Goal: Information Seeking & Learning: Learn about a topic

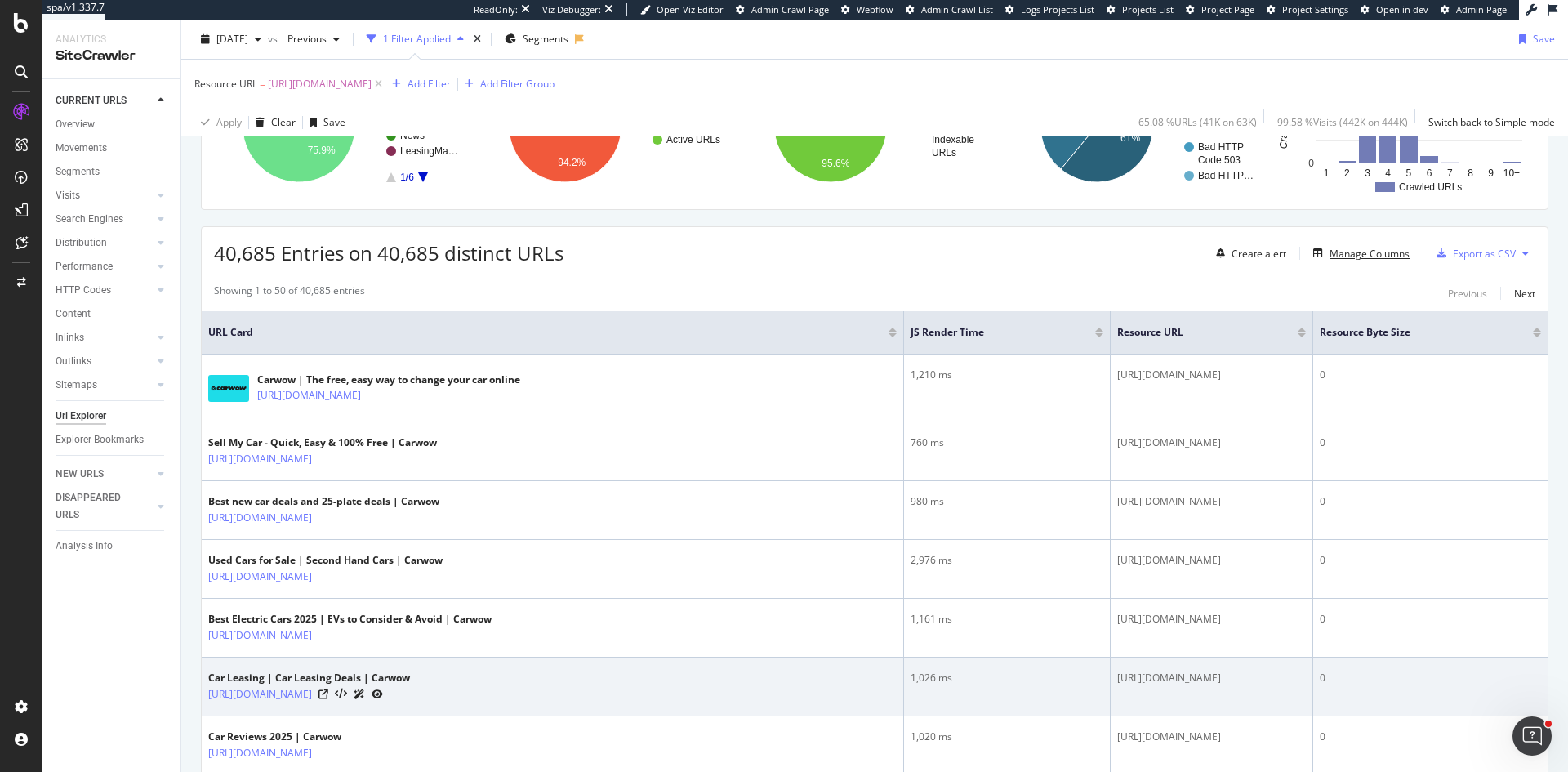
scroll to position [164, 0]
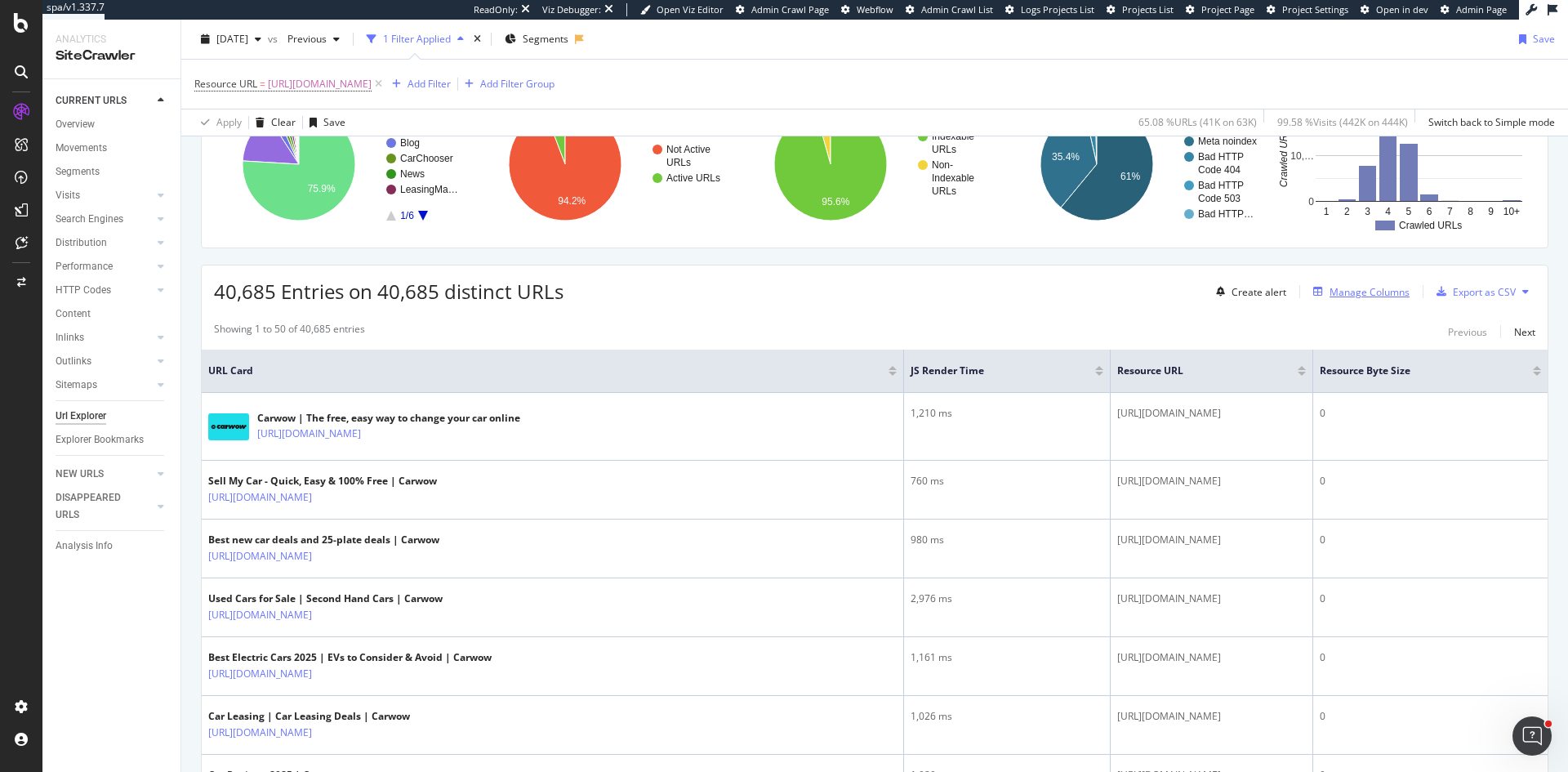
click at [1381, 292] on div "Manage Columns" at bounding box center [1370, 291] width 80 height 14
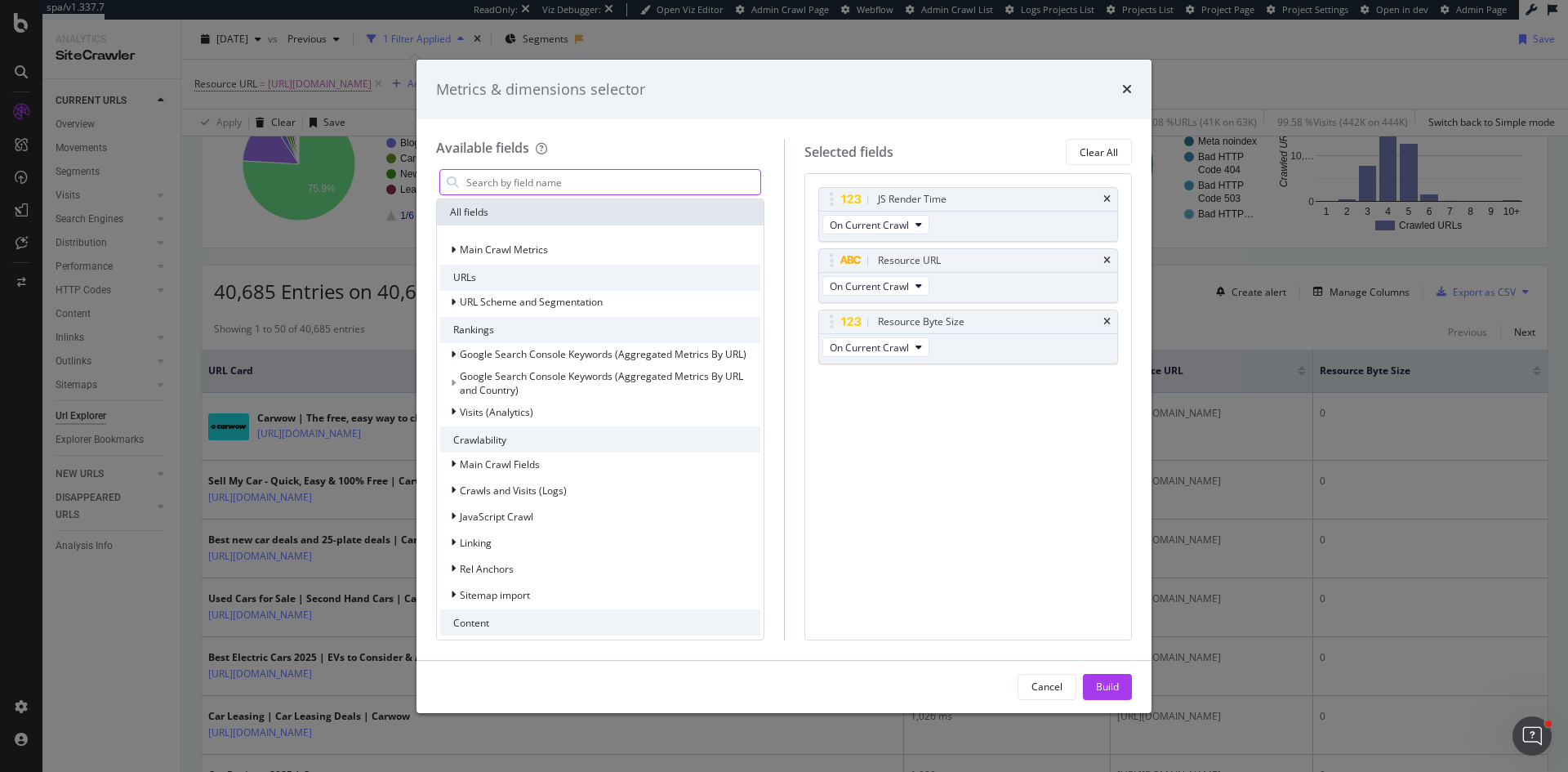
click at [636, 186] on input "modal" at bounding box center [613, 182] width 296 height 25
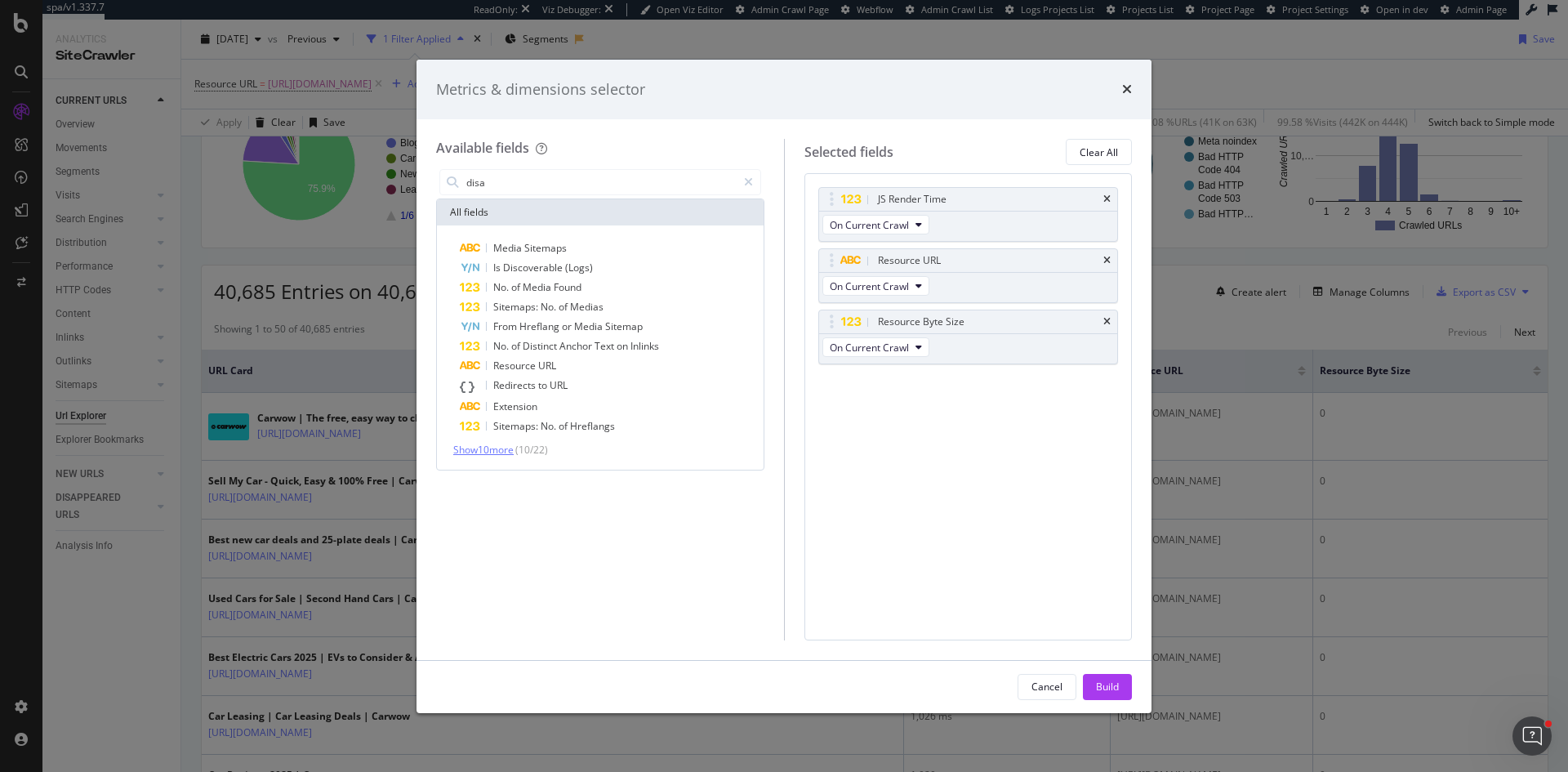
click at [512, 443] on span "Show 10 more" at bounding box center [483, 449] width 60 height 14
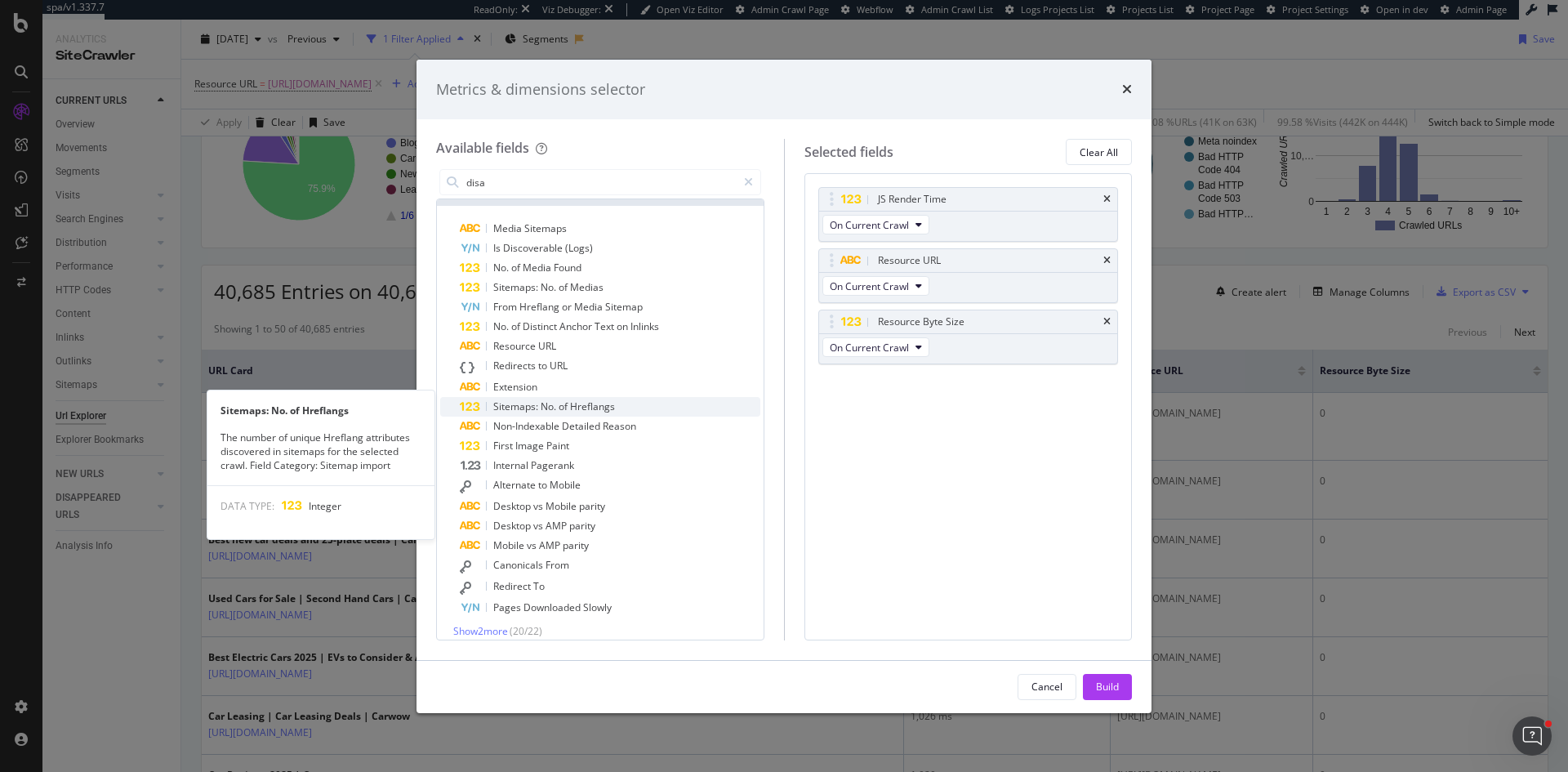
scroll to position [31, 0]
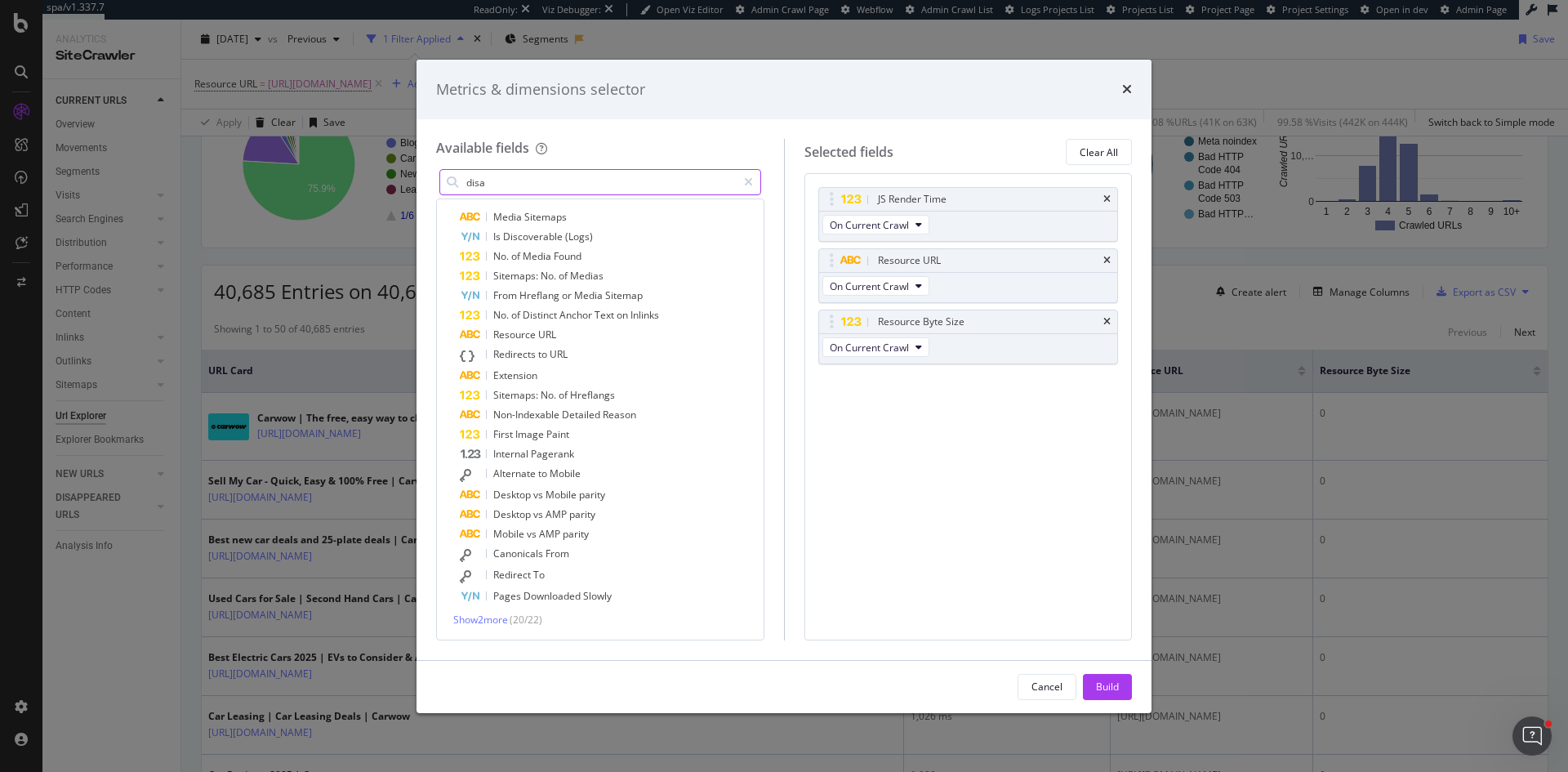
click at [560, 179] on input "disa" at bounding box center [601, 182] width 272 height 25
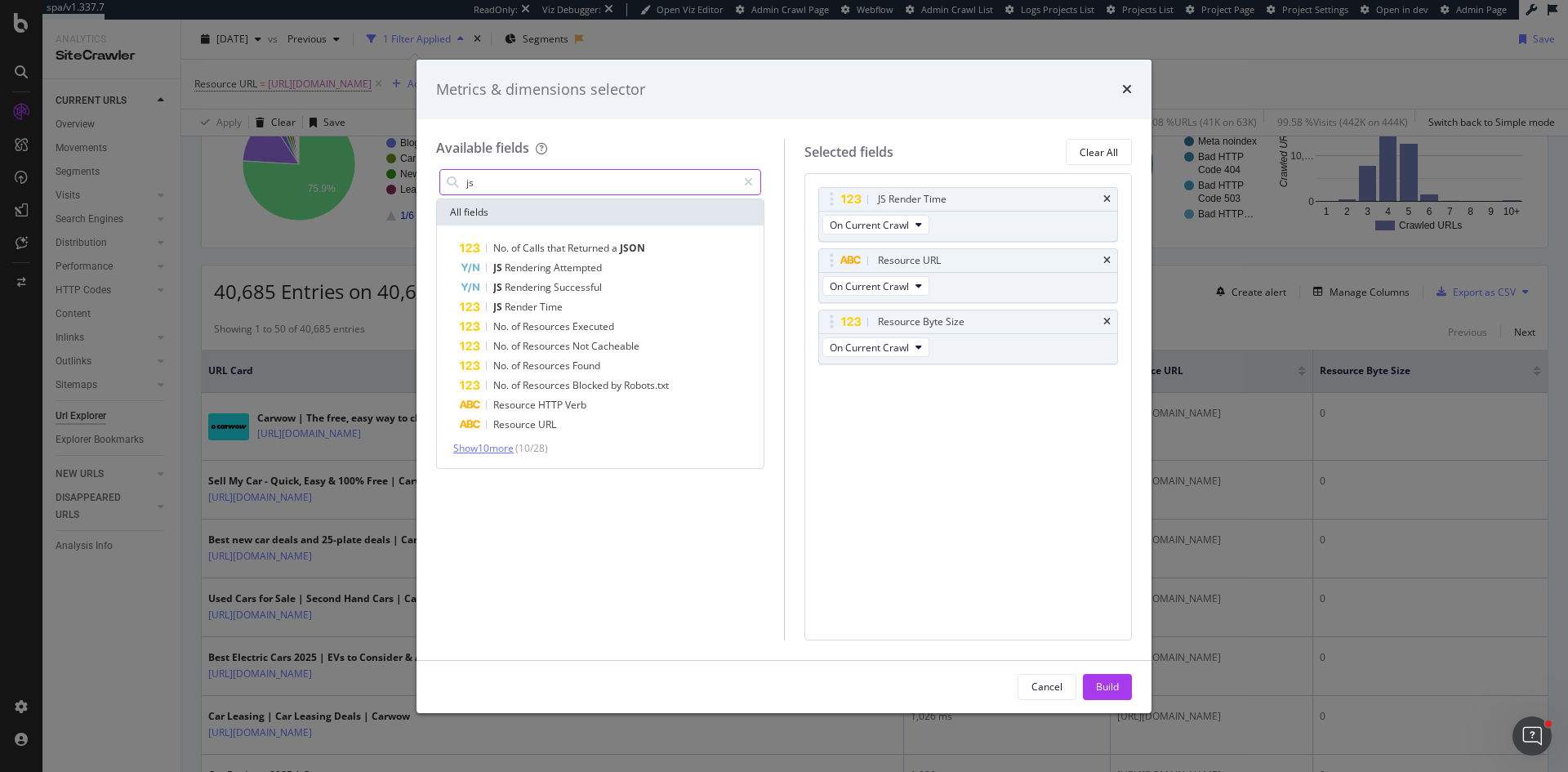
type input "js"
click at [505, 444] on span "Show 10 more" at bounding box center [483, 448] width 60 height 14
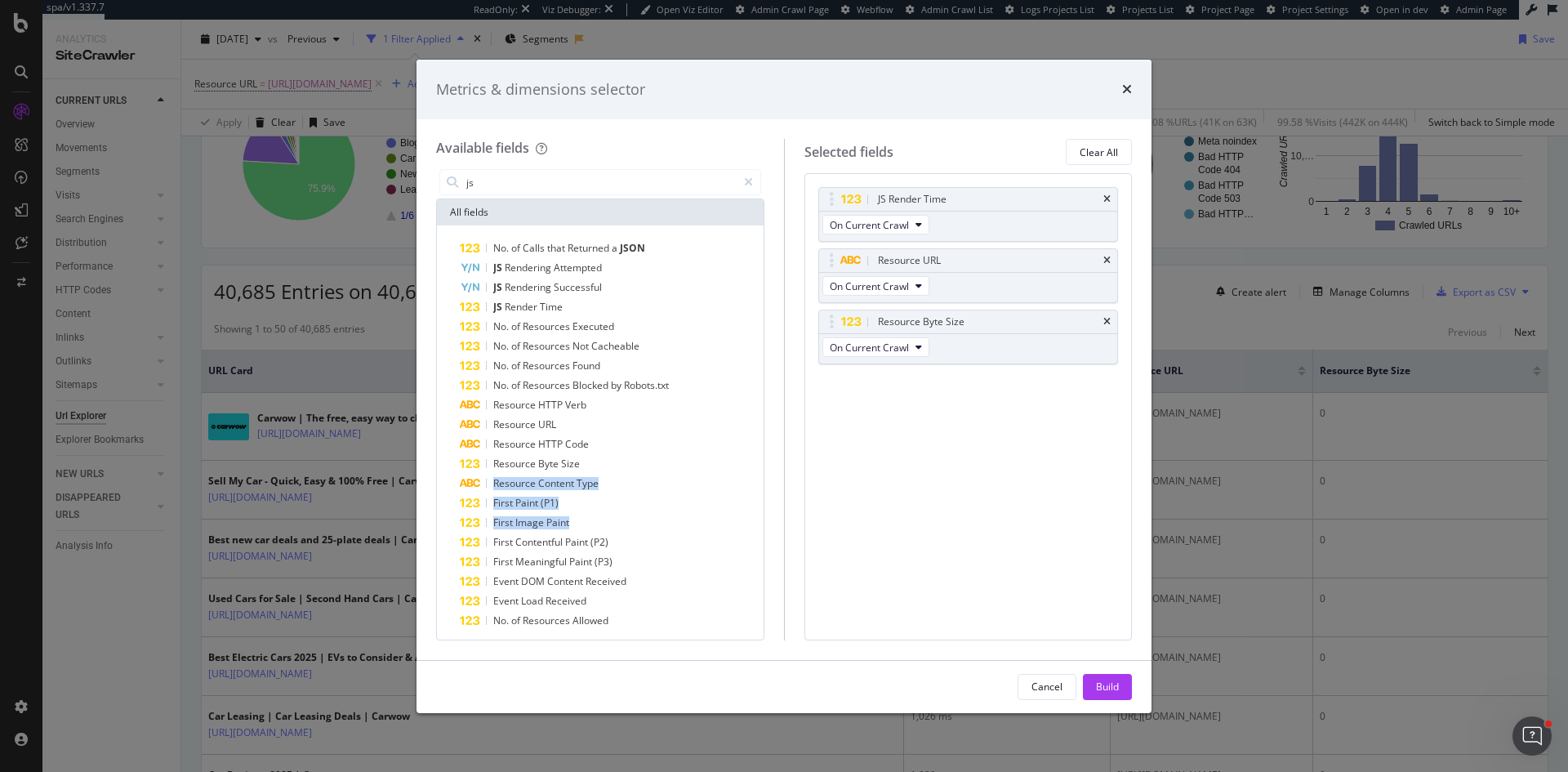
drag, startPoint x: 751, startPoint y: 472, endPoint x: 755, endPoint y: 520, distance: 48.2
click at [755, 520] on div "All fields No. of Calls that Returned a JSON JS Rendering Attempted JS Renderin…" at bounding box center [599, 418] width 328 height 441
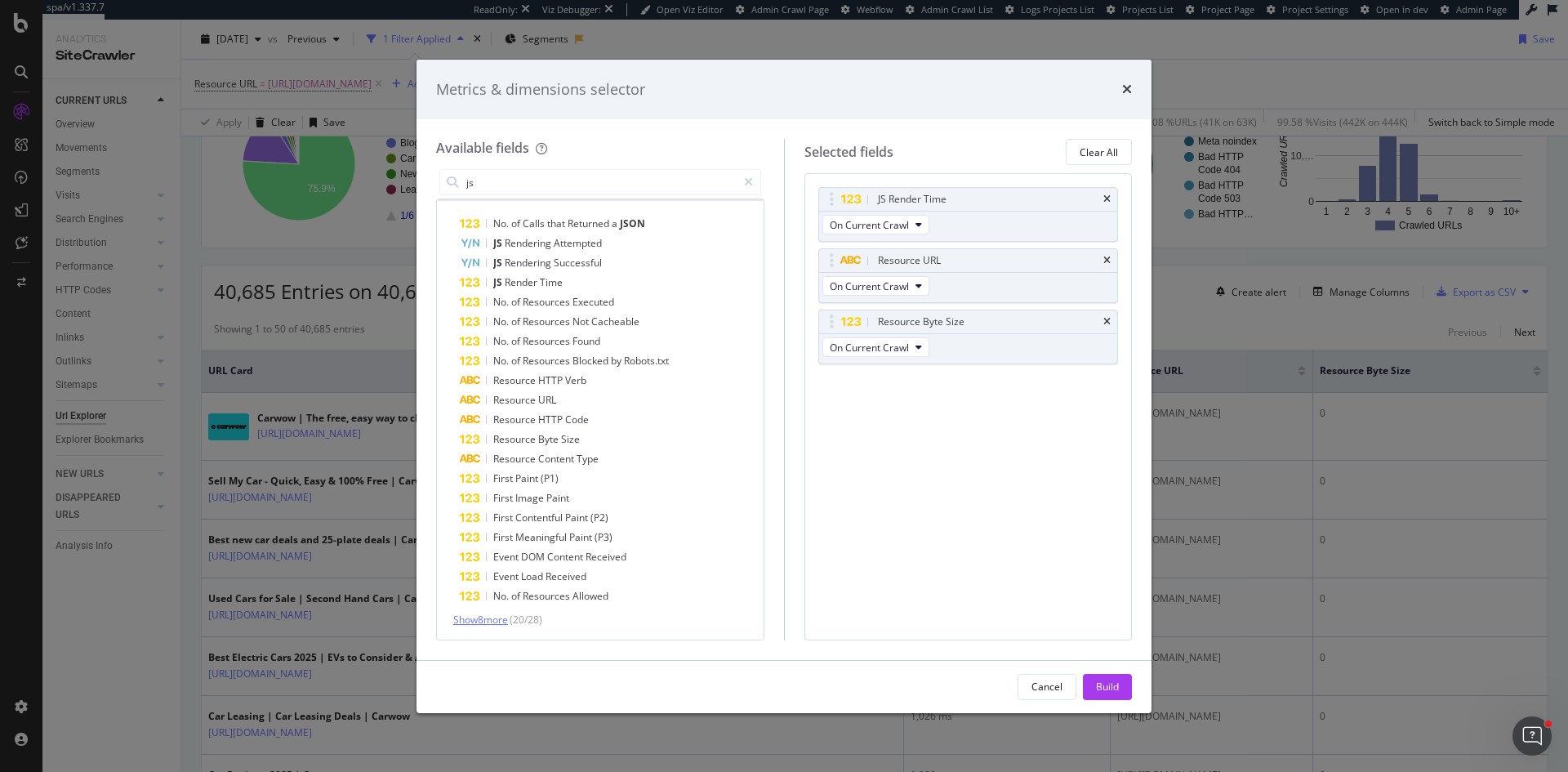
click at [492, 620] on span "Show 8 more" at bounding box center [480, 619] width 55 height 14
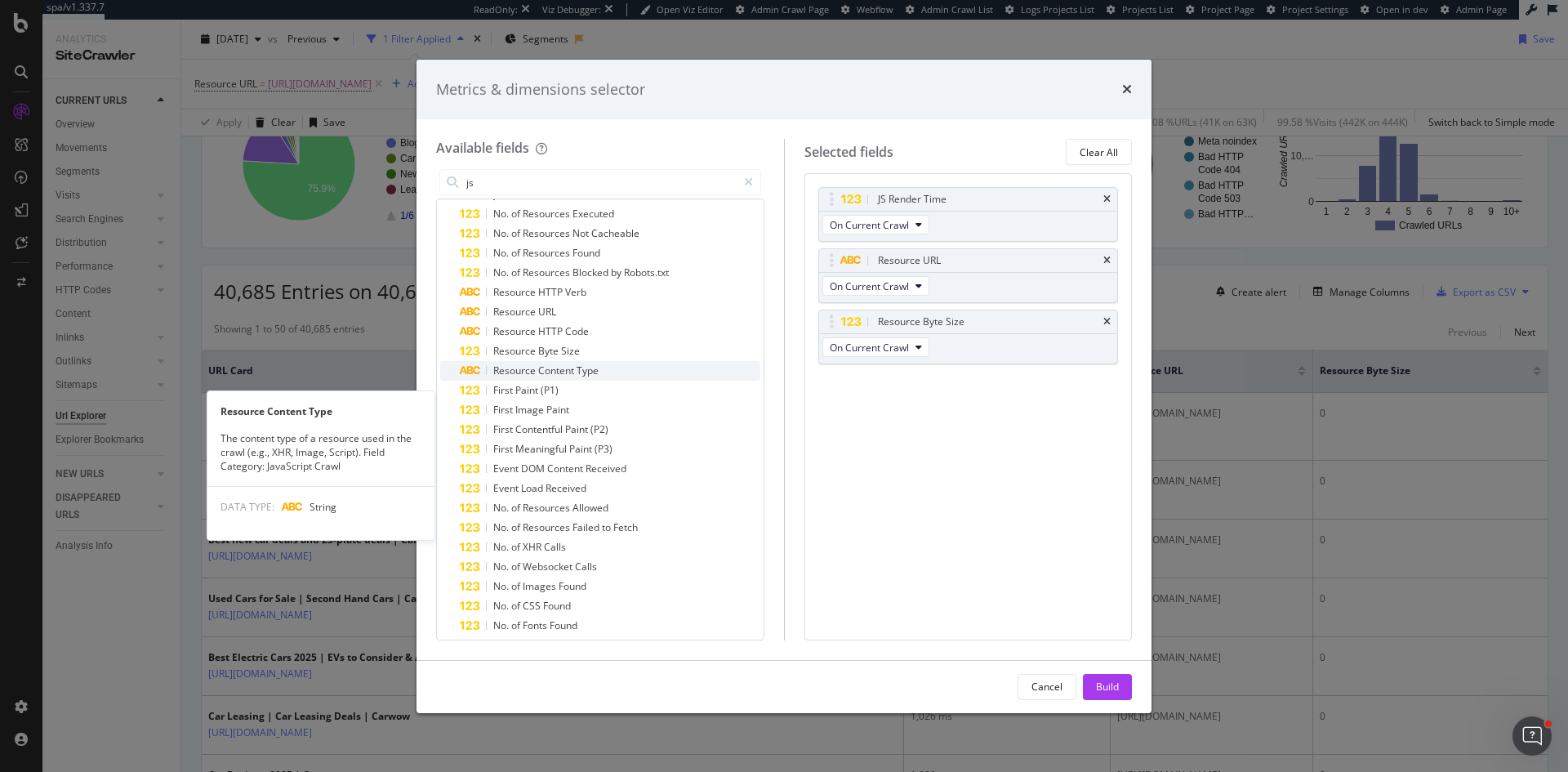
scroll to position [79, 0]
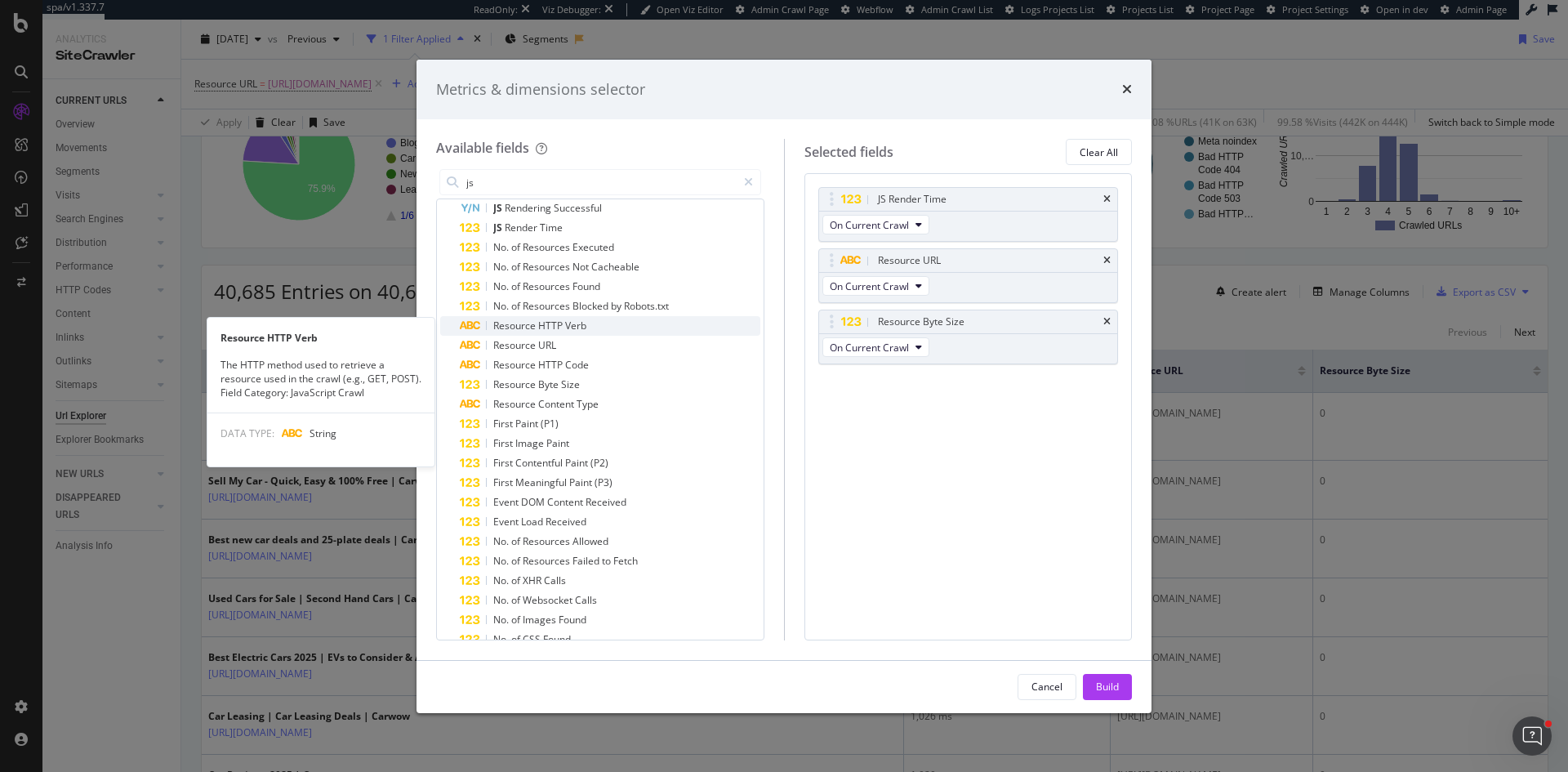
click at [559, 326] on span "HTTP" at bounding box center [552, 325] width 27 height 14
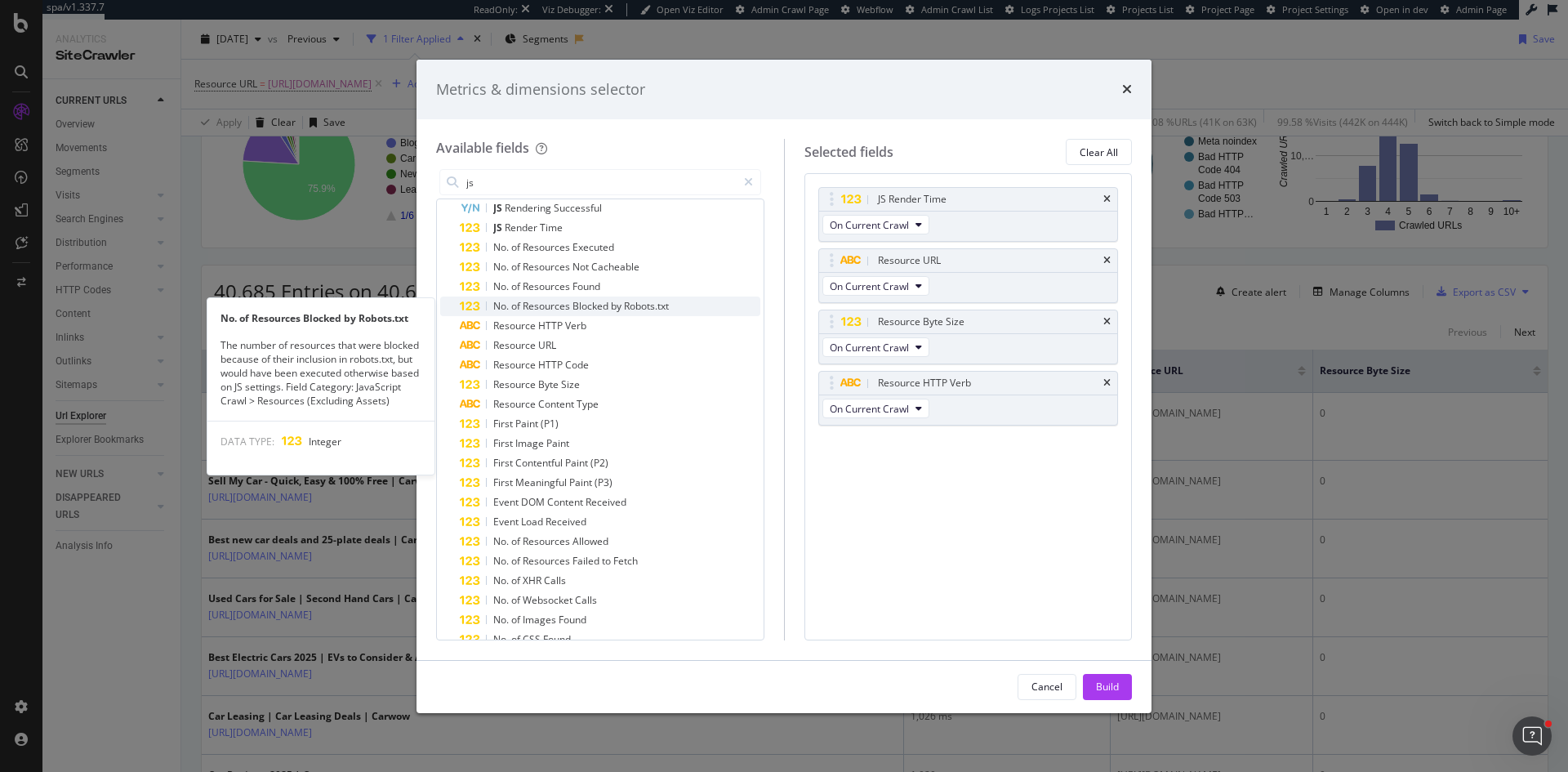
click at [570, 303] on span "Resources" at bounding box center [547, 305] width 50 height 14
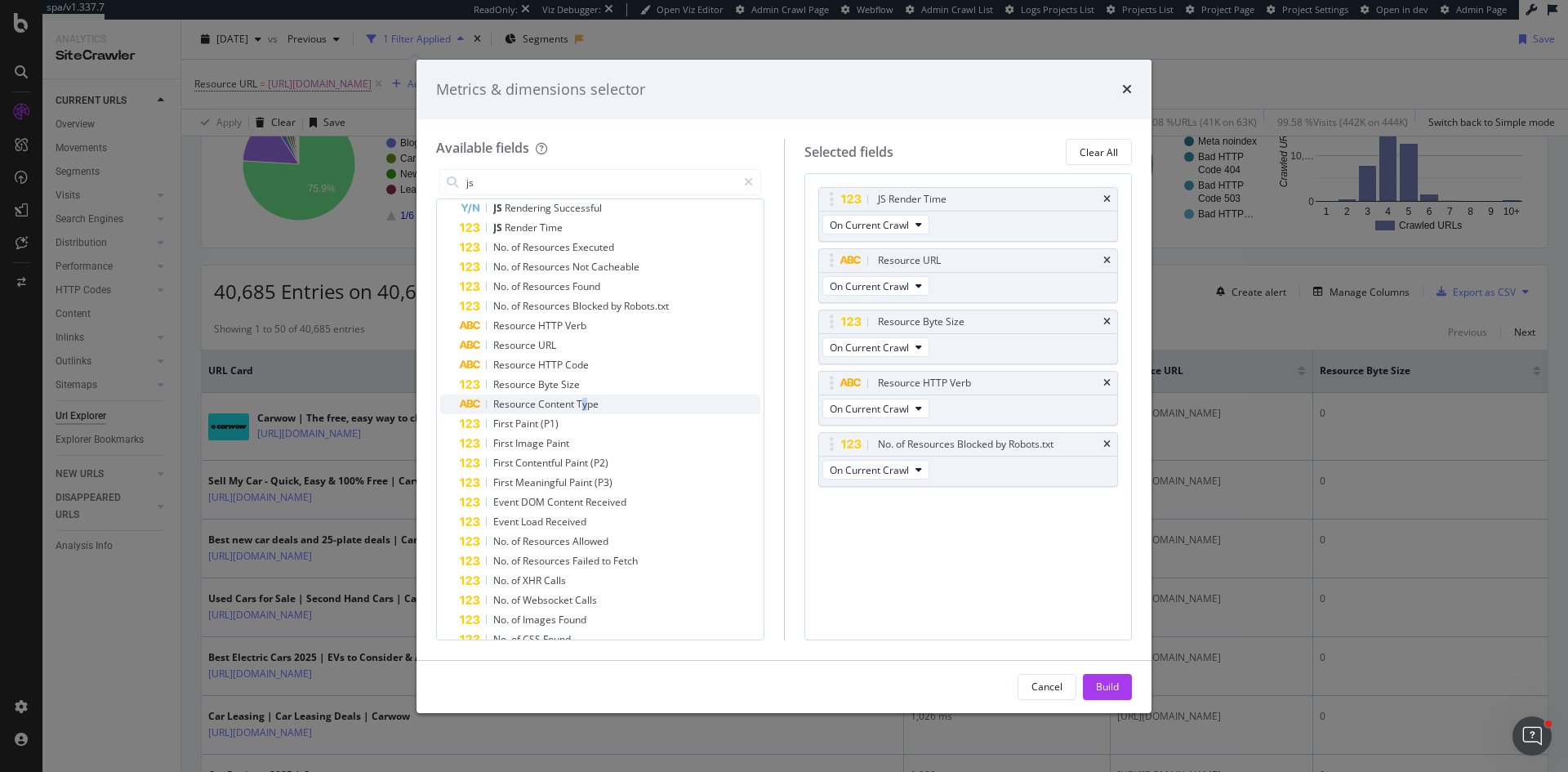
click at [587, 400] on span "Type" at bounding box center [587, 404] width 22 height 14
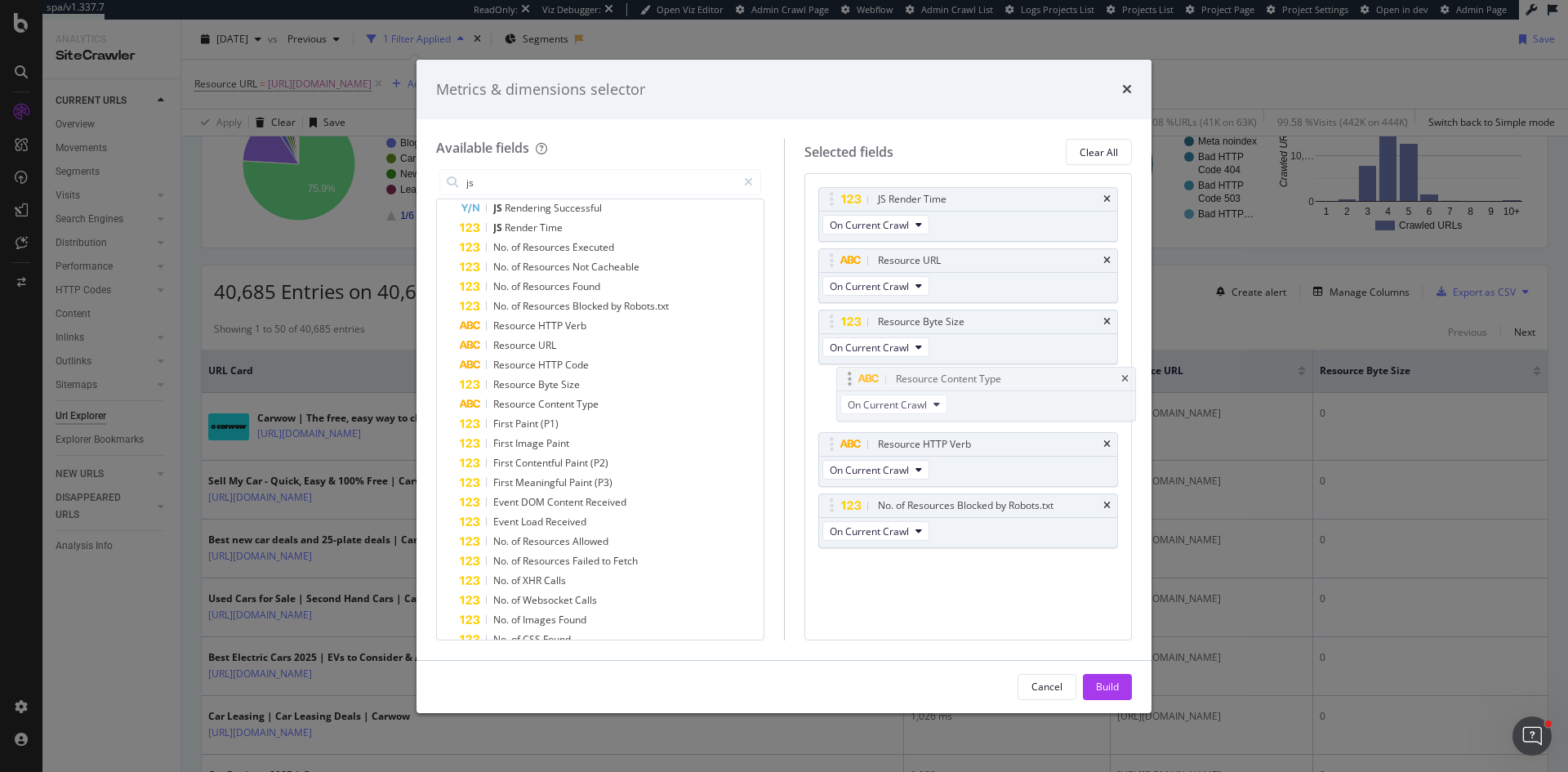
drag, startPoint x: 837, startPoint y: 492, endPoint x: 847, endPoint y: 375, distance: 117.4
click at [847, 375] on body "spa/v1.337.7 ReadOnly: Viz Debugger: Open Viz Editor Admin Crawl Page Webflow A…" at bounding box center [784, 386] width 1568 height 772
click at [1114, 682] on div "Build" at bounding box center [1107, 686] width 23 height 14
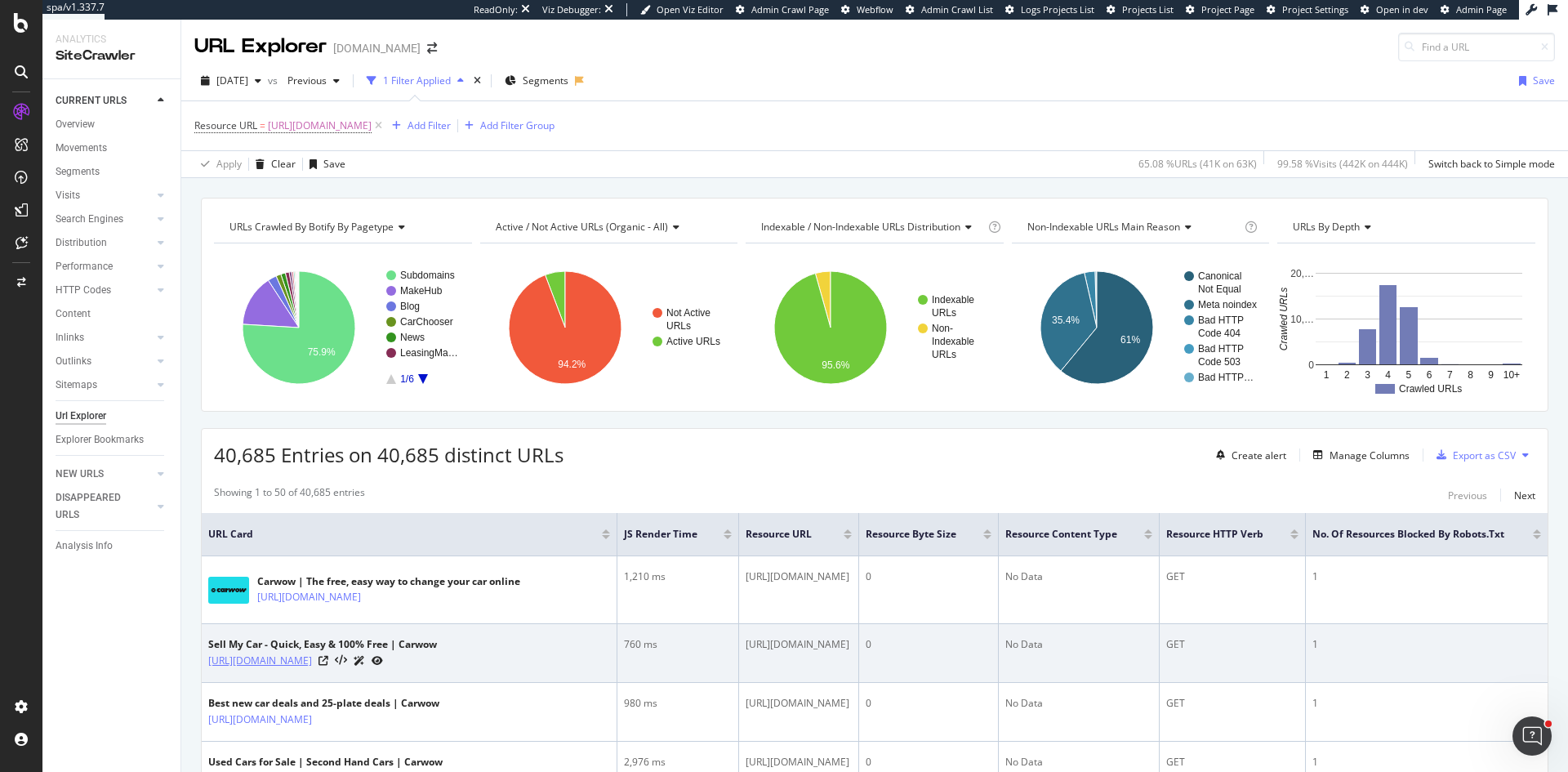
click at [312, 661] on link "https://www.carwow.co.uk/sell-my-car" at bounding box center [260, 661] width 104 height 16
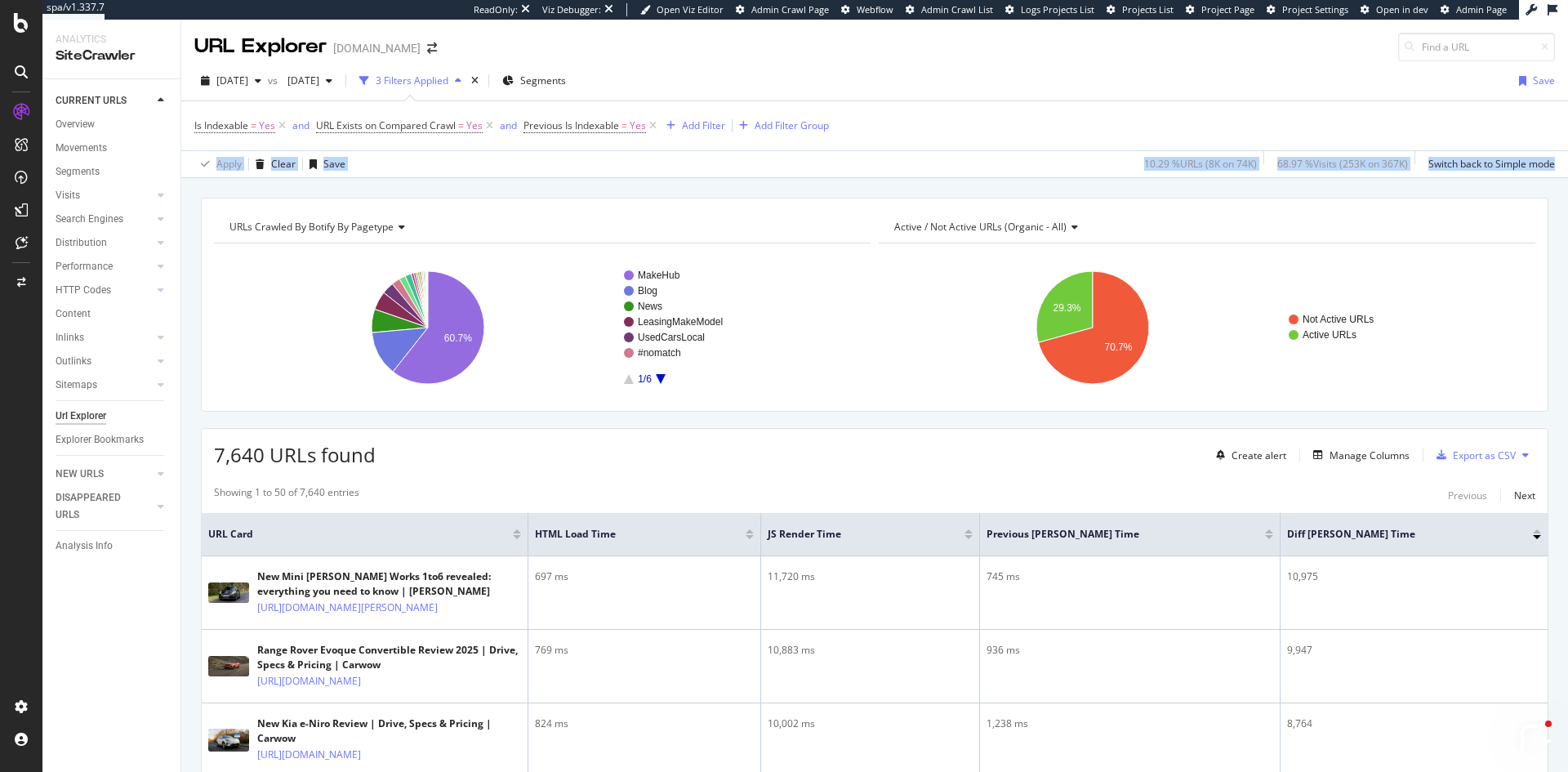
scroll to position [143, 0]
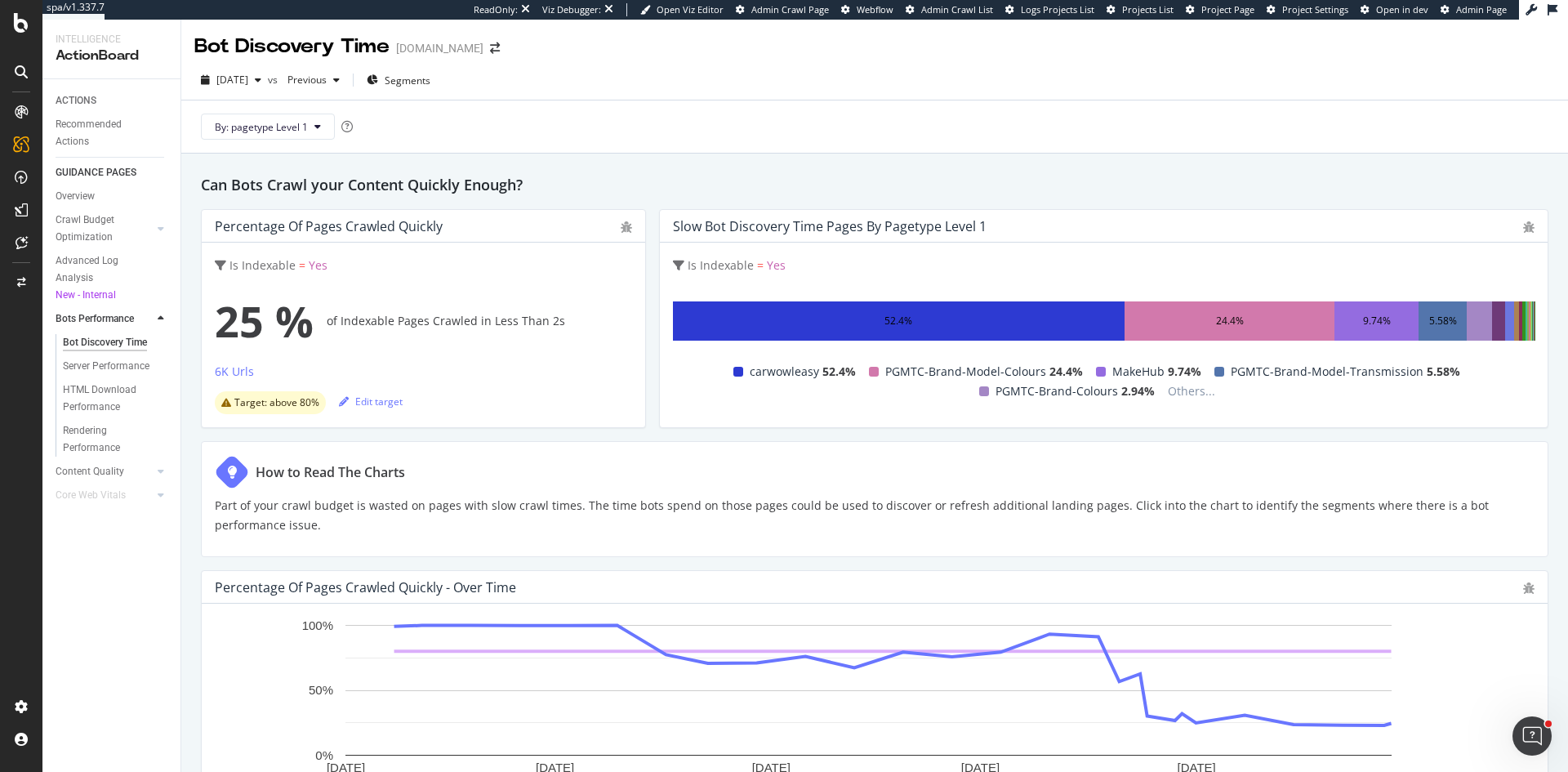
scroll to position [245, 0]
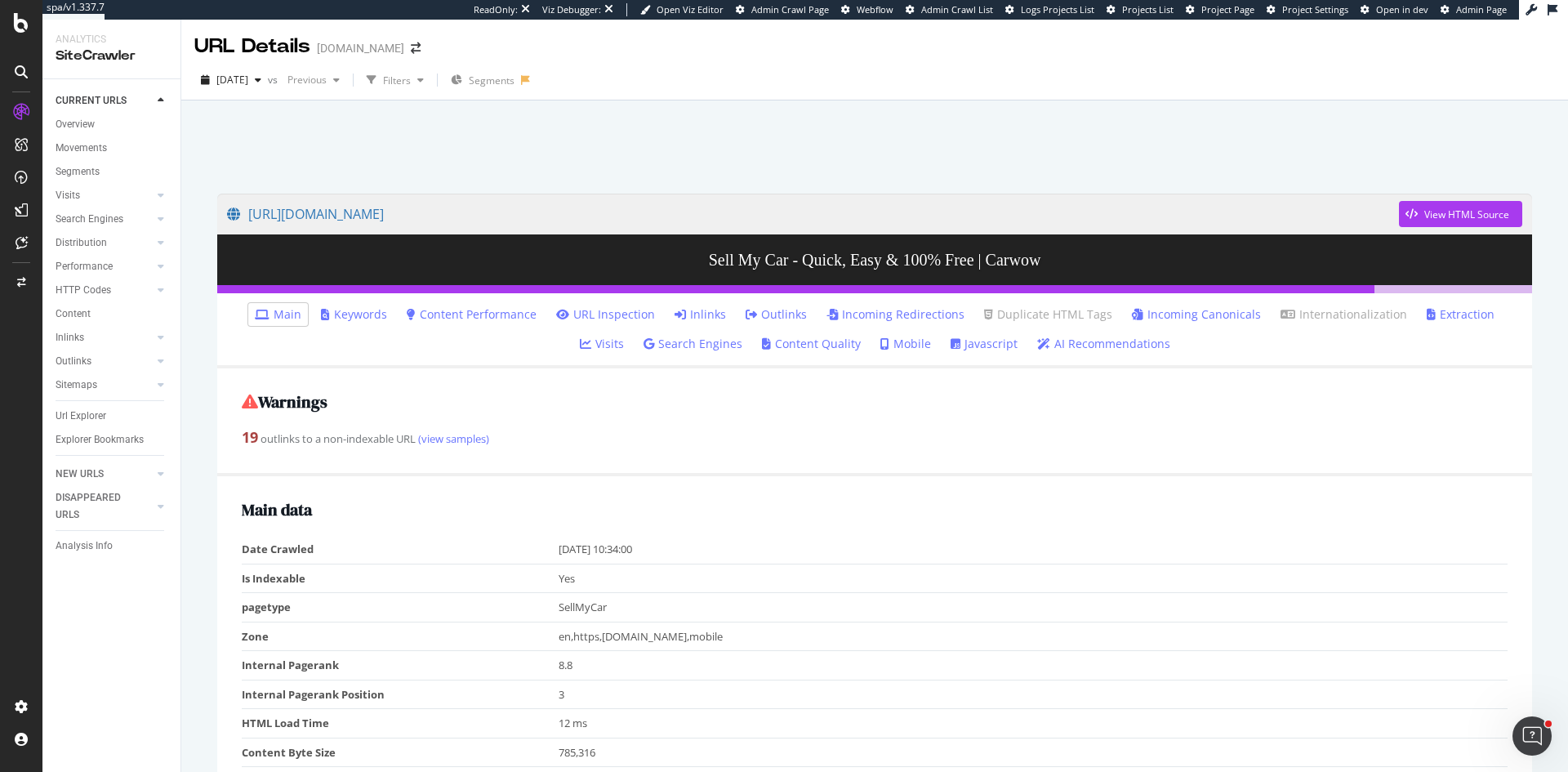
click at [951, 344] on link "Javascript" at bounding box center [984, 344] width 67 height 16
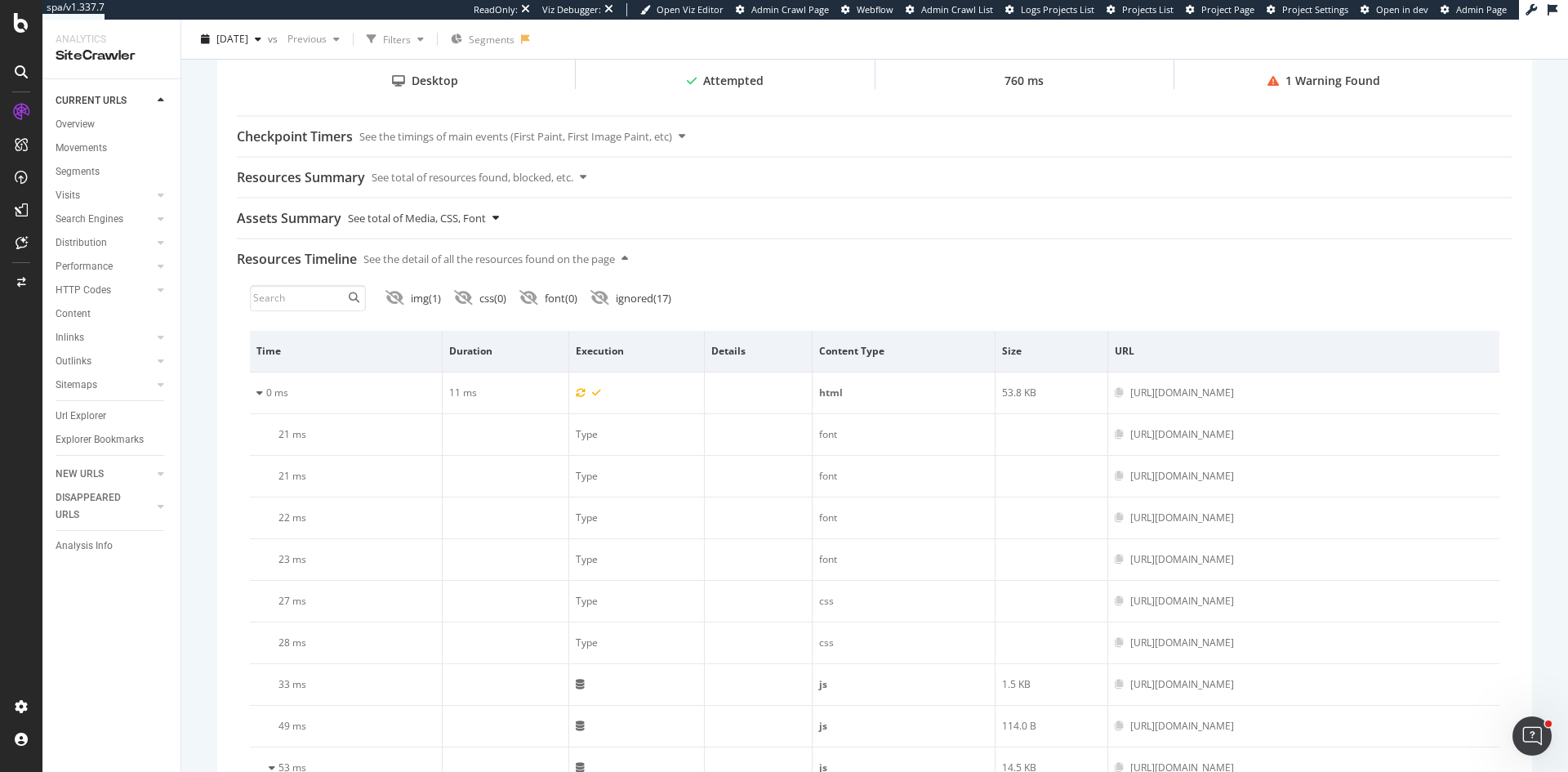
scroll to position [408, 0]
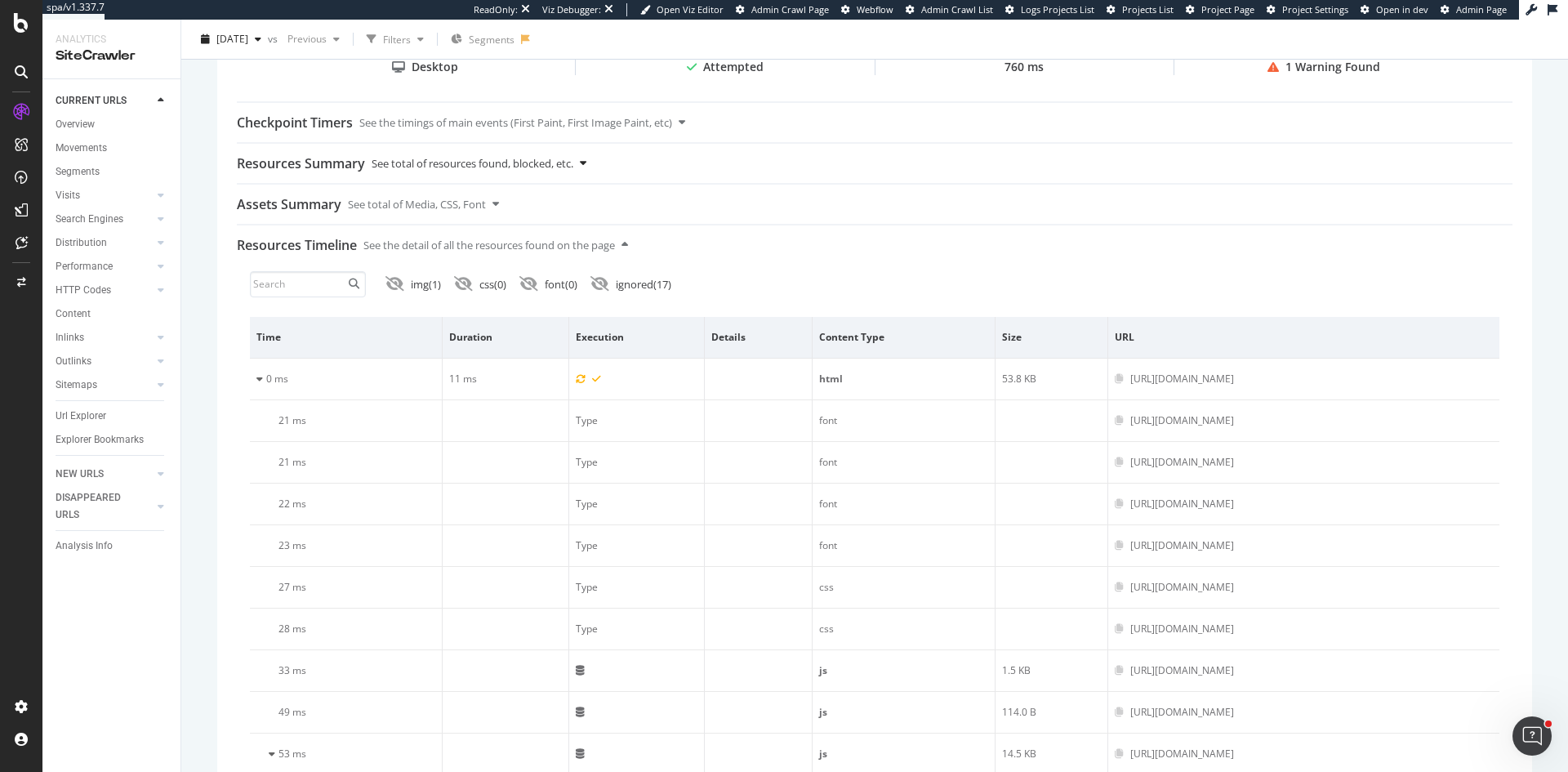
click at [586, 159] on icon at bounding box center [583, 164] width 6 height 11
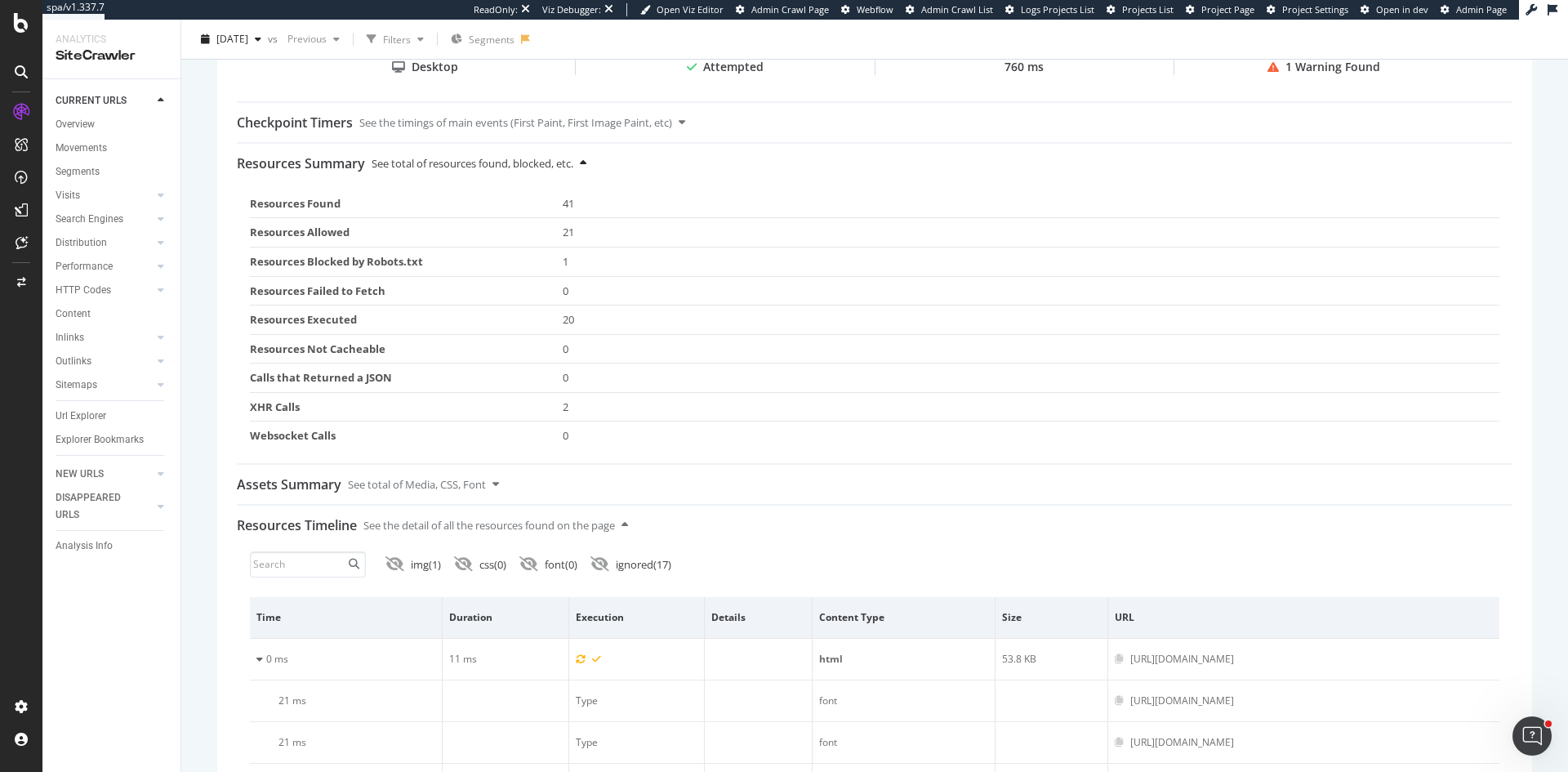
click at [586, 159] on icon at bounding box center [583, 164] width 6 height 11
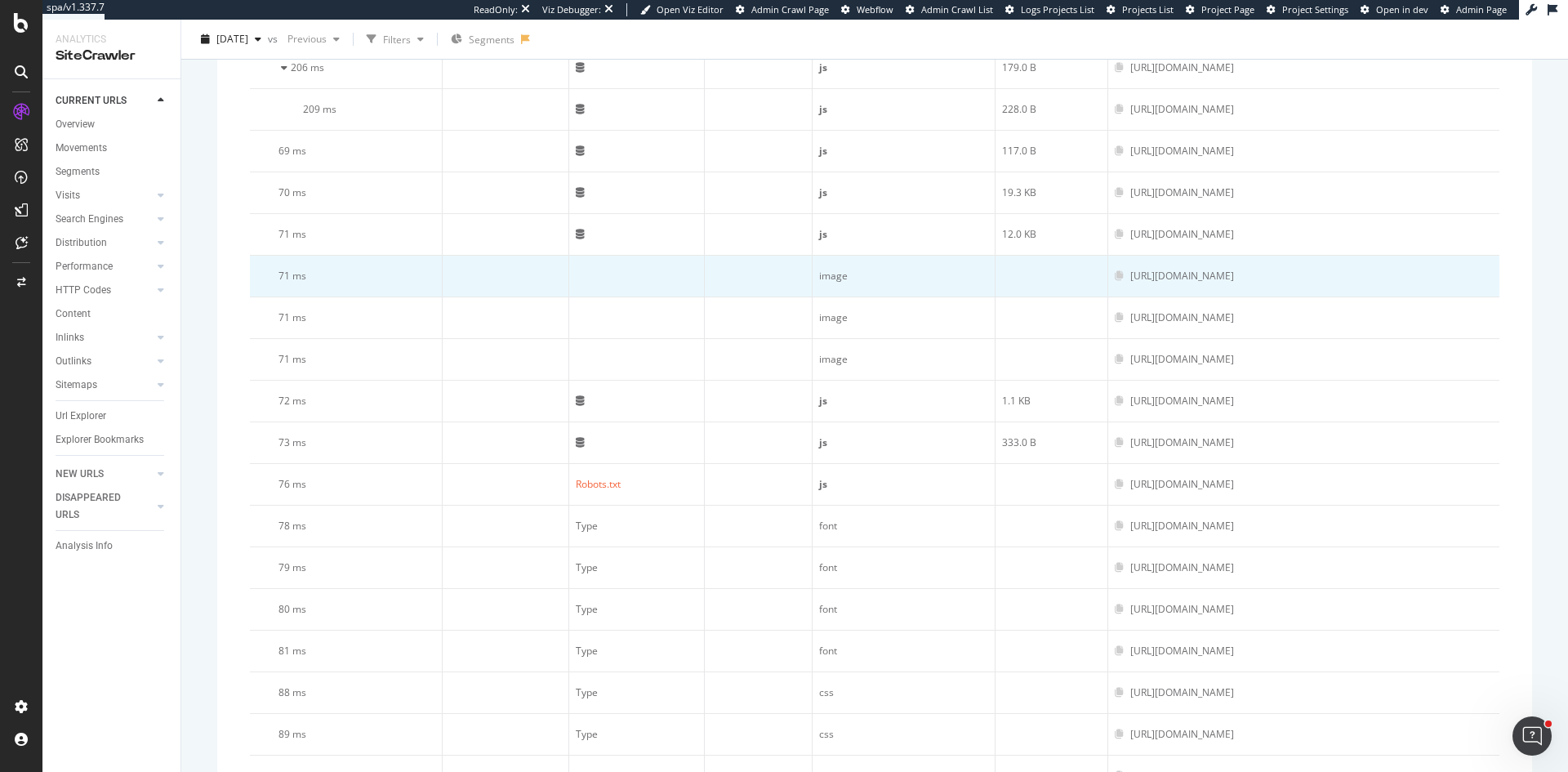
scroll to position [1470, 0]
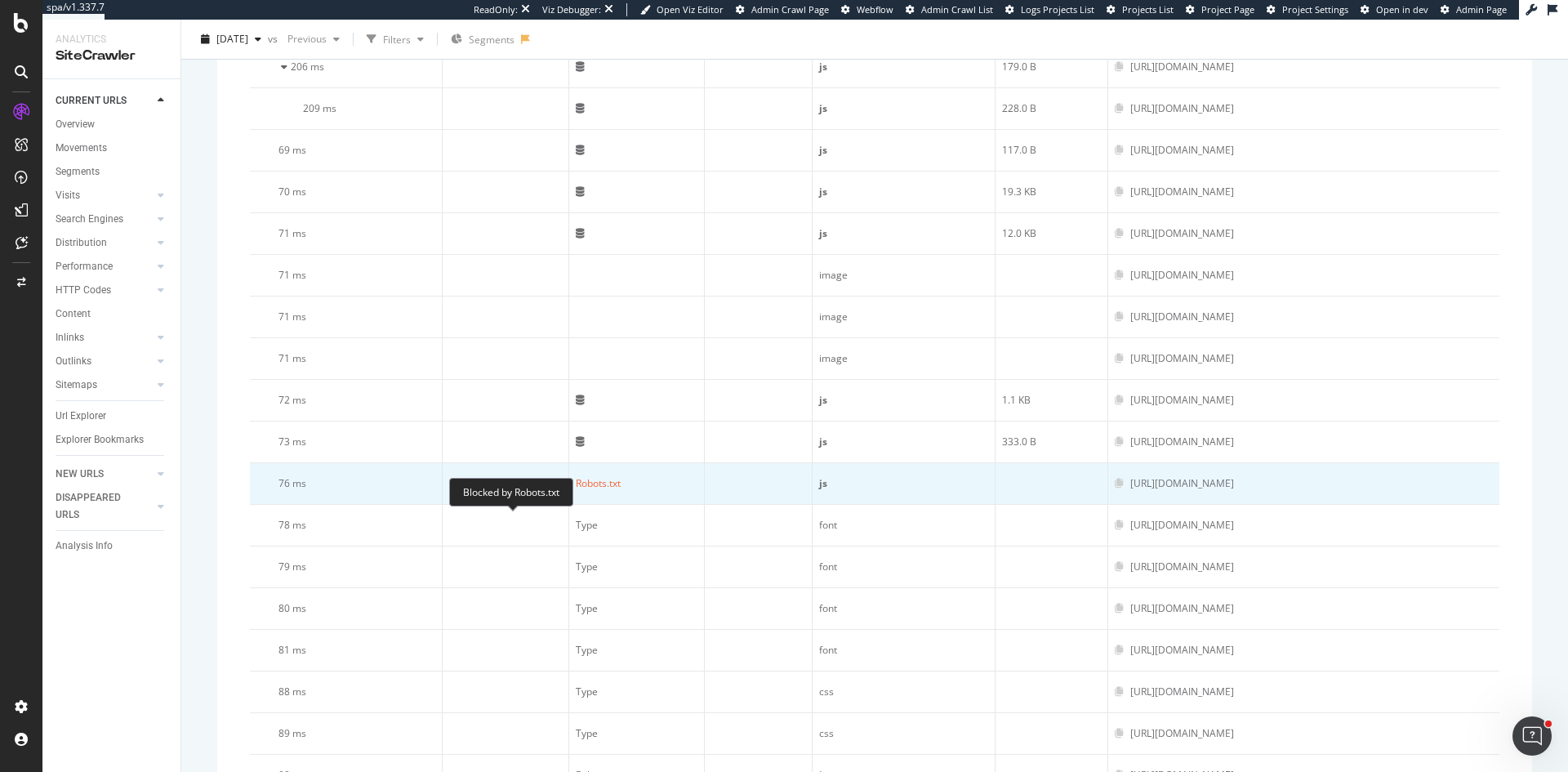
click at [575, 491] on div "Robots.txt" at bounding box center [597, 483] width 45 height 15
drag, startPoint x: 1199, startPoint y: 519, endPoint x: 1301, endPoint y: 518, distance: 102.0
click at [1301, 491] on div "https://consent.carwow.co.uk/unified/wrapperMessagingWithoutDetection.js" at bounding box center [1303, 483] width 378 height 15
drag, startPoint x: 1217, startPoint y: 519, endPoint x: 880, endPoint y: 531, distance: 337.2
click at [1108, 505] on td "https://consent.carwow.co.uk/unified/wrapperMessagingWithoutDetection.js" at bounding box center [1303, 484] width 391 height 42
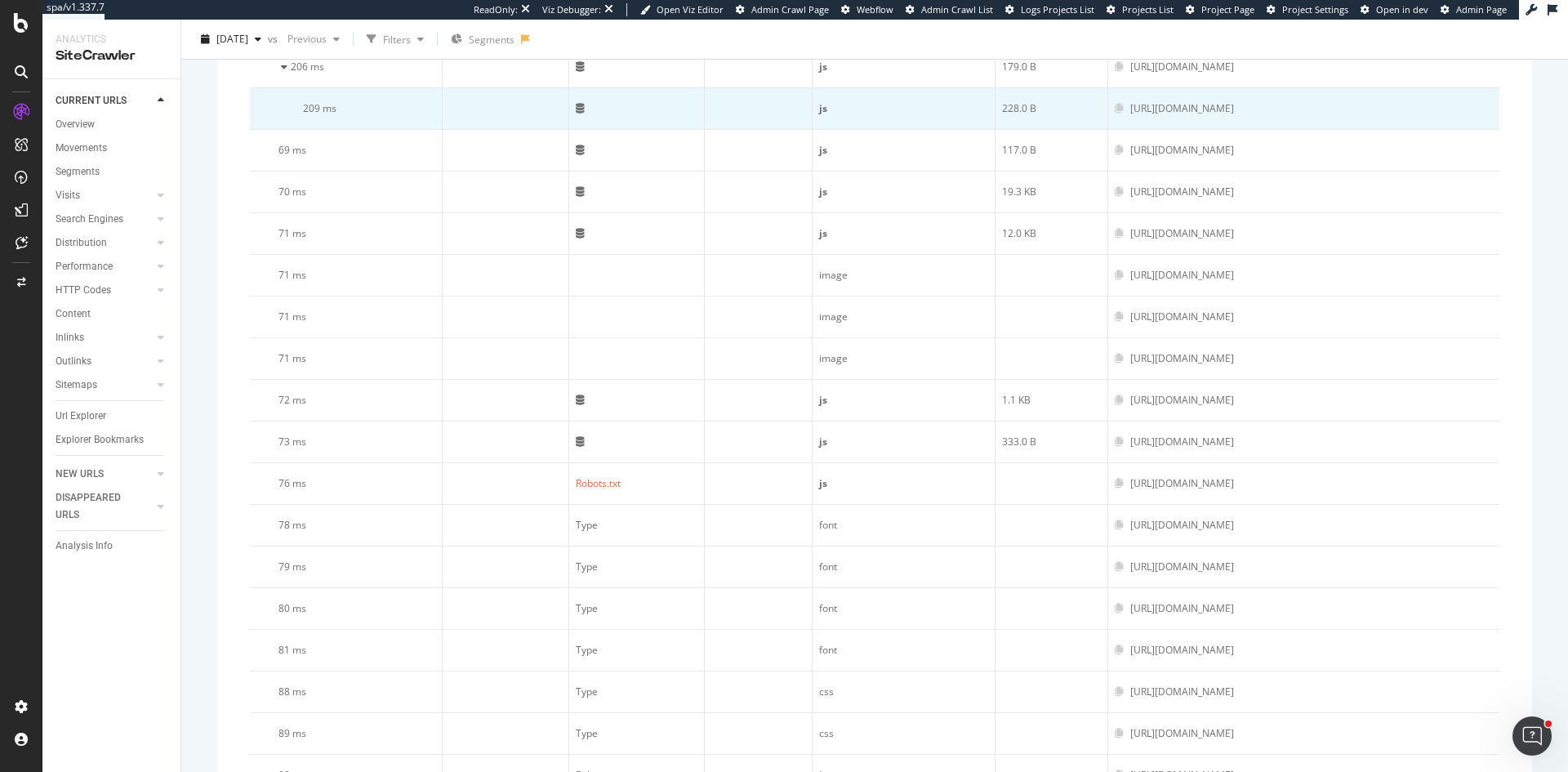
copy div "https://consent.carwow.co.uk/unified/wrapperMessagingWithoutDetection.js"
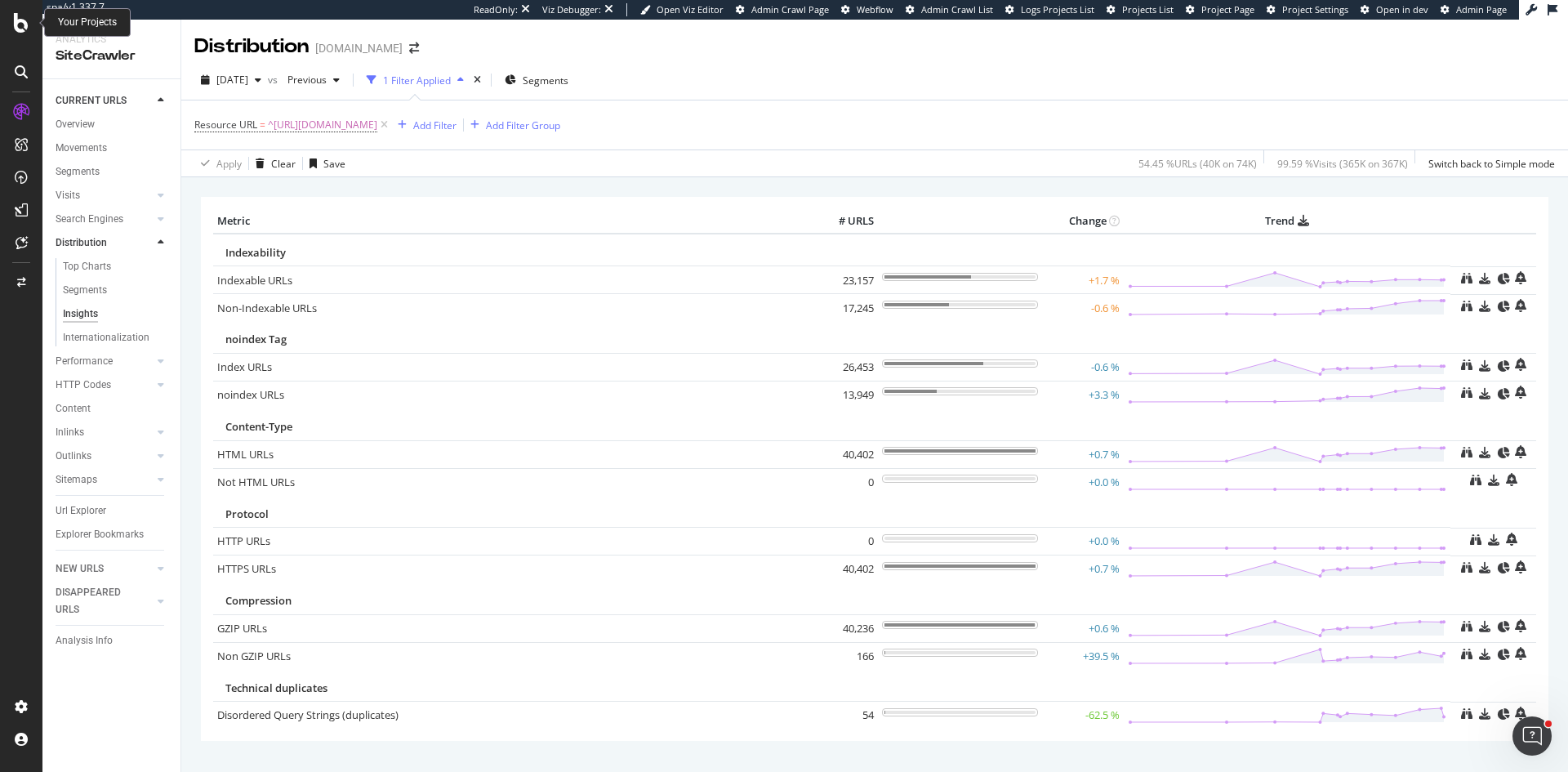
click at [20, 29] on icon at bounding box center [21, 22] width 15 height 19
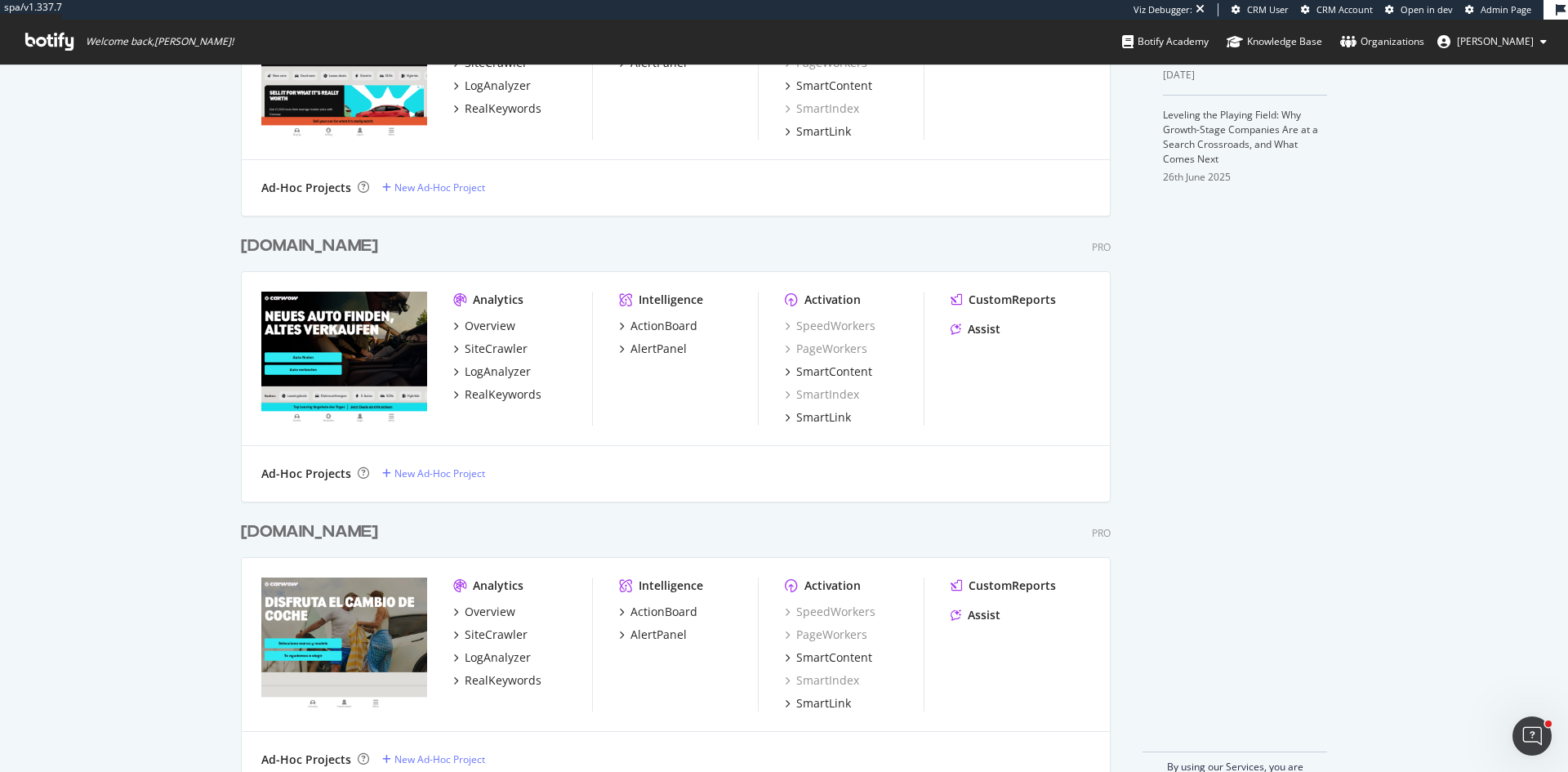
scroll to position [619, 0]
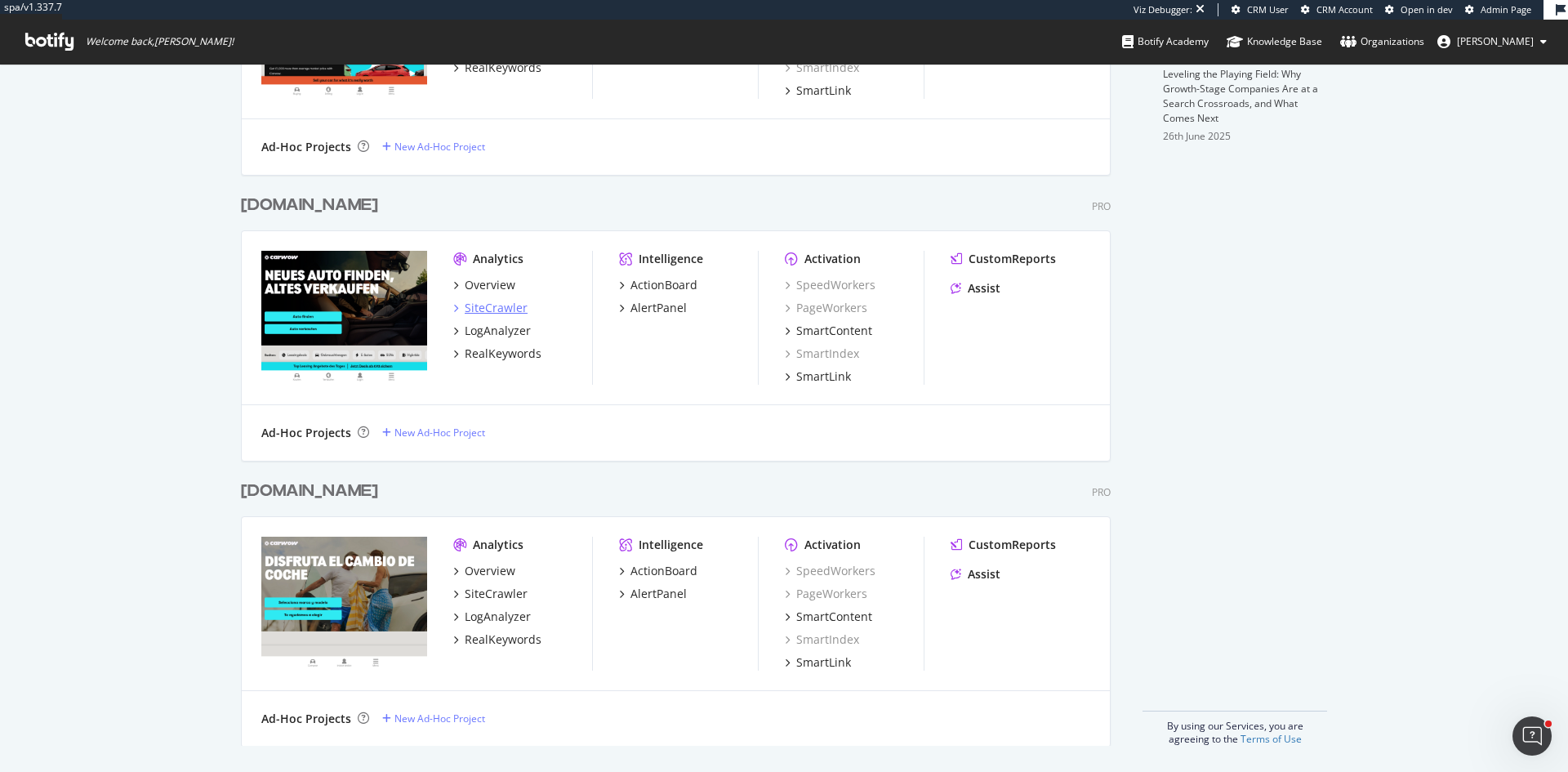
click at [505, 305] on div "SiteCrawler" at bounding box center [496, 308] width 63 height 16
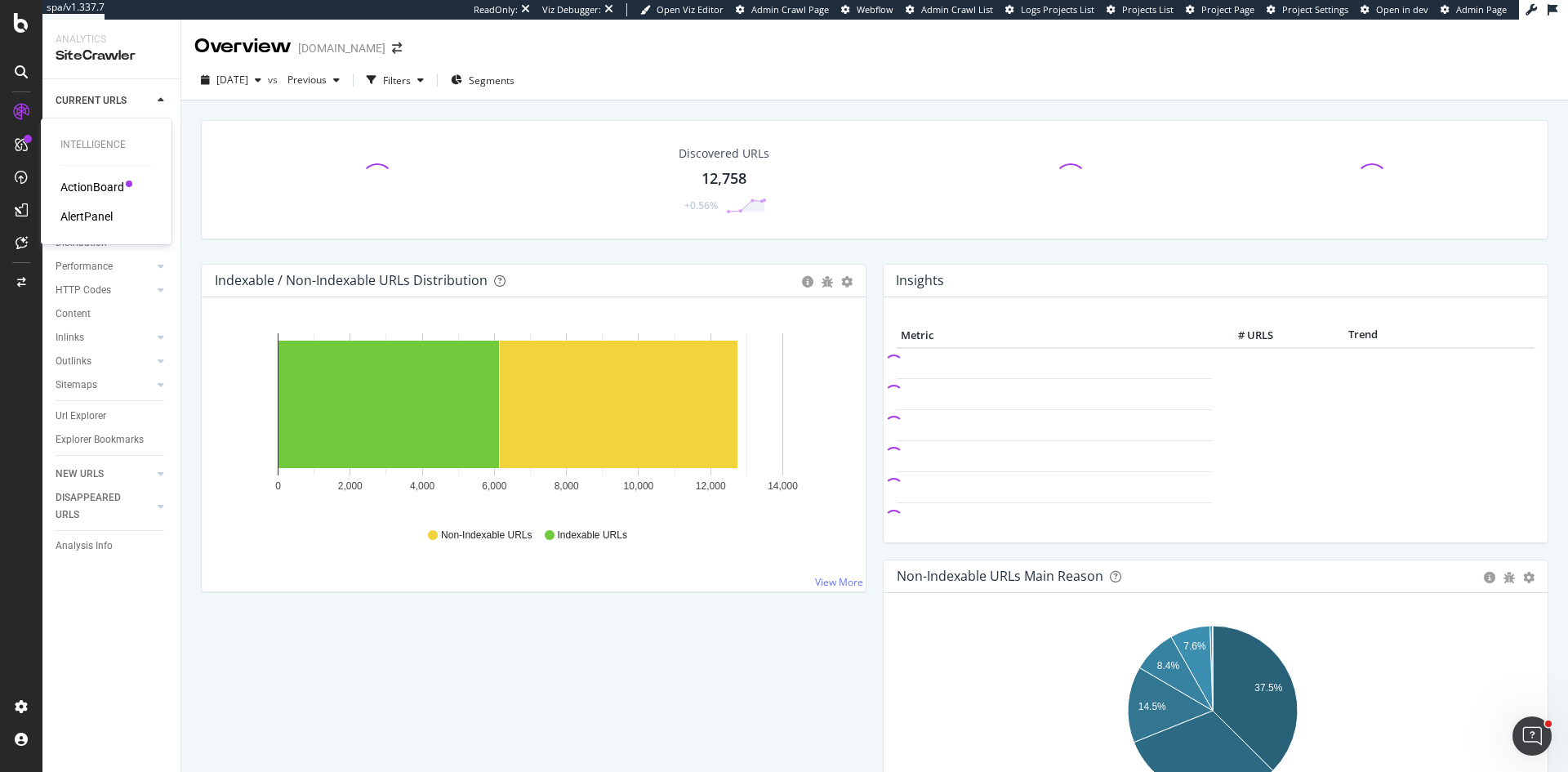
click at [114, 185] on div "ActionBoard" at bounding box center [92, 187] width 64 height 16
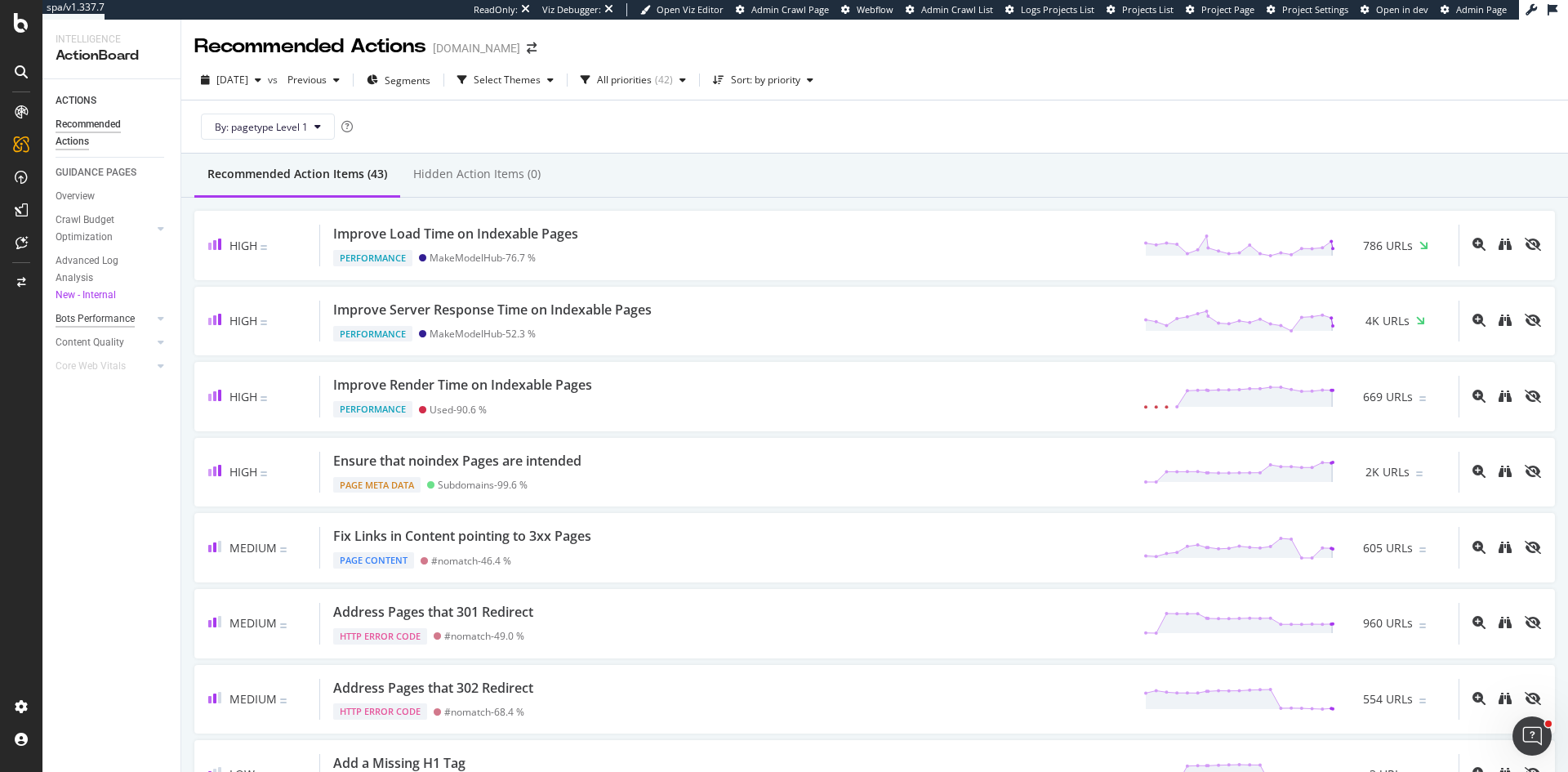
click at [110, 321] on div "Bots Performance" at bounding box center [95, 319] width 79 height 17
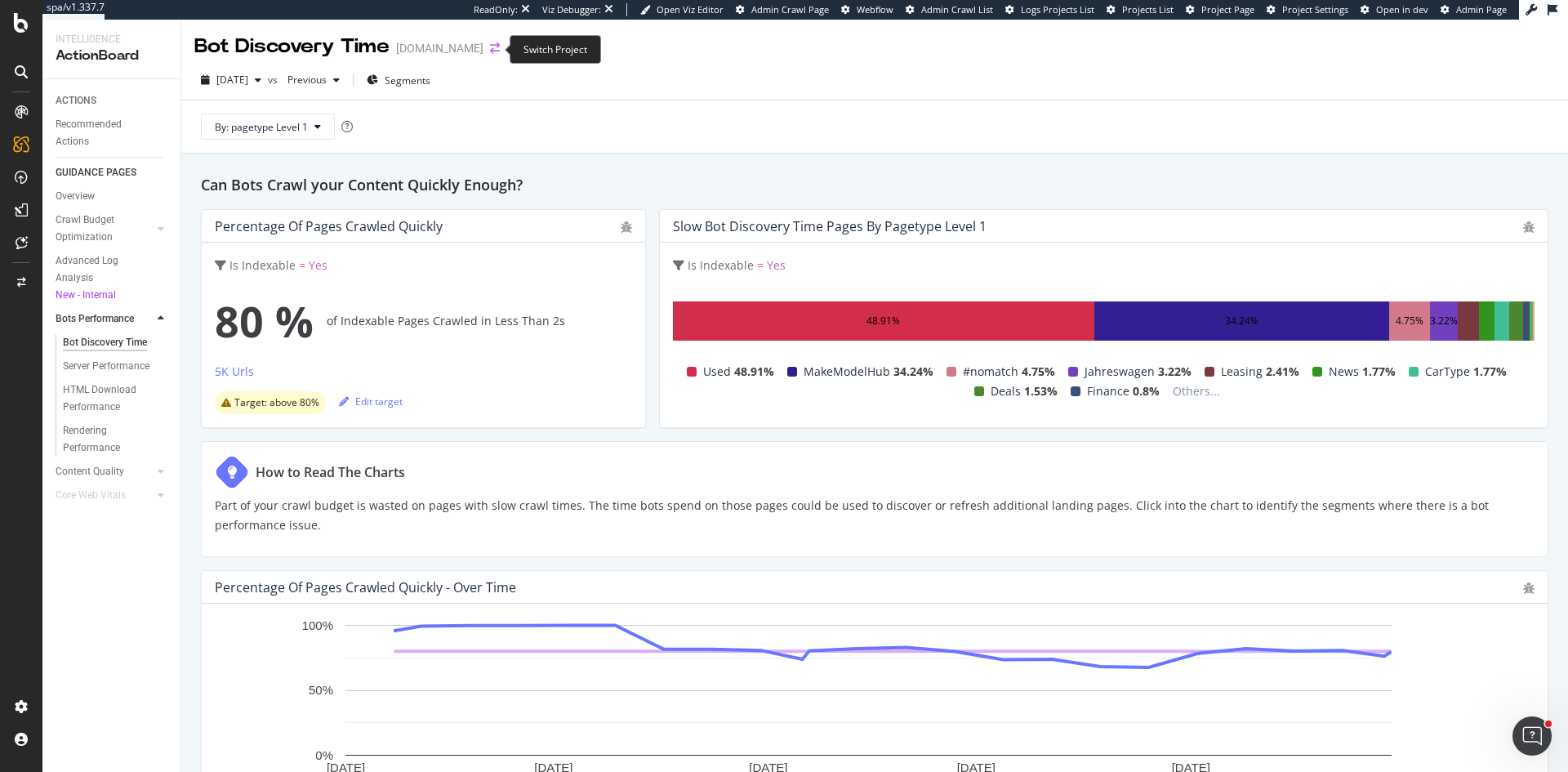
click at [496, 52] on icon "arrow-right-arrow-left" at bounding box center [494, 48] width 10 height 12
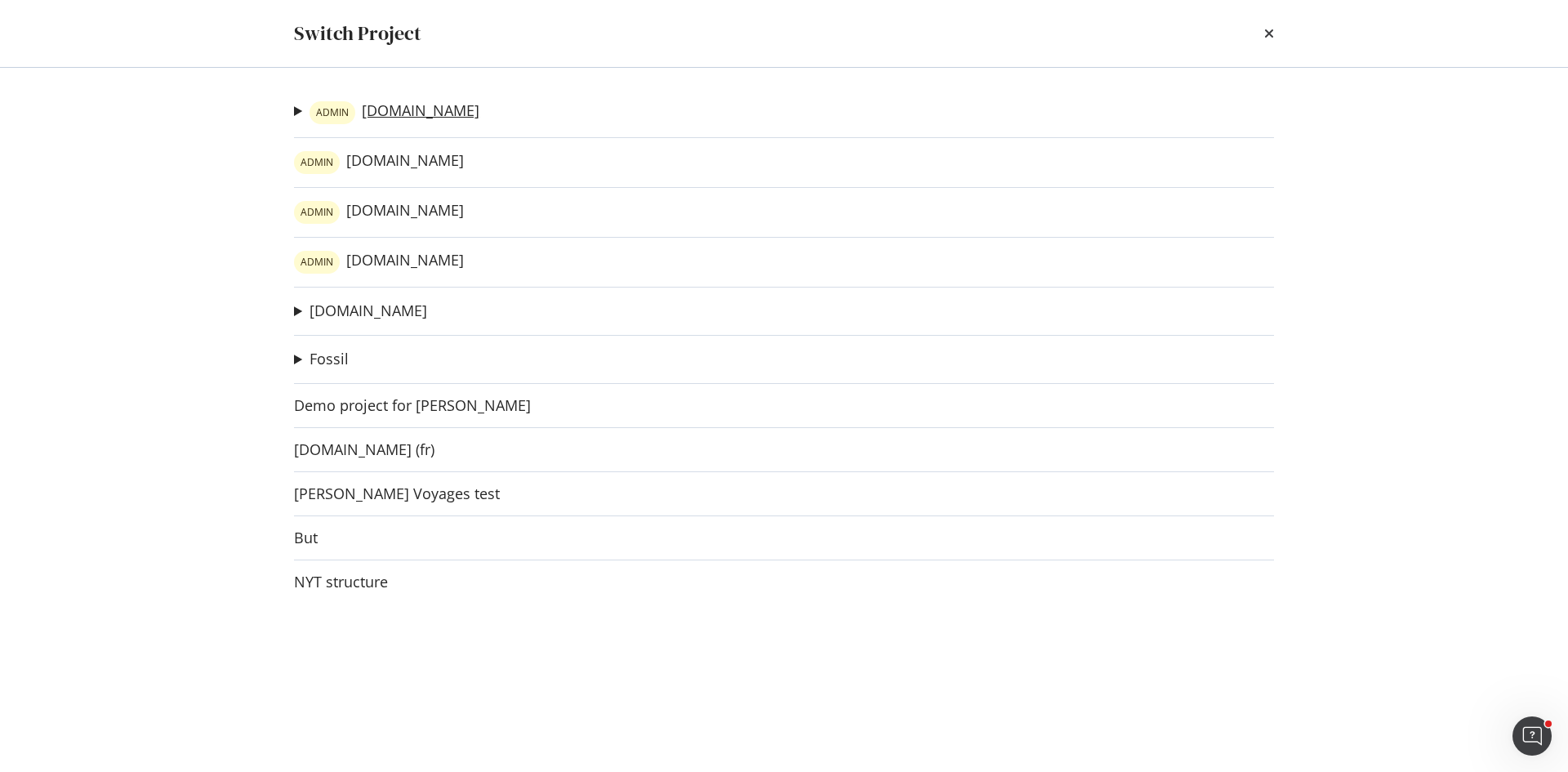
click at [441, 114] on link "ADMIN www.autoexpress.co.uk" at bounding box center [395, 112] width 170 height 23
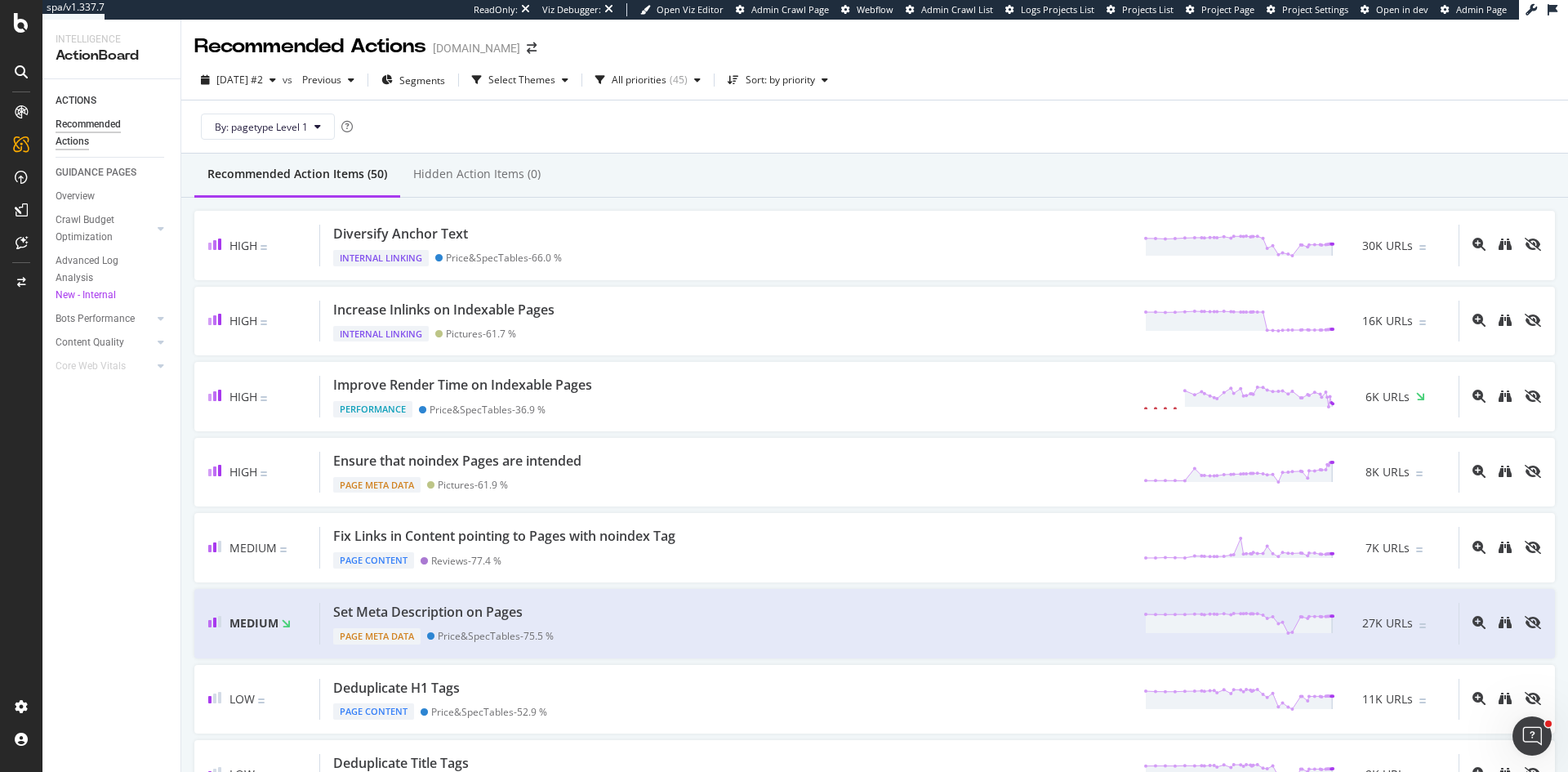
scroll to position [81, 0]
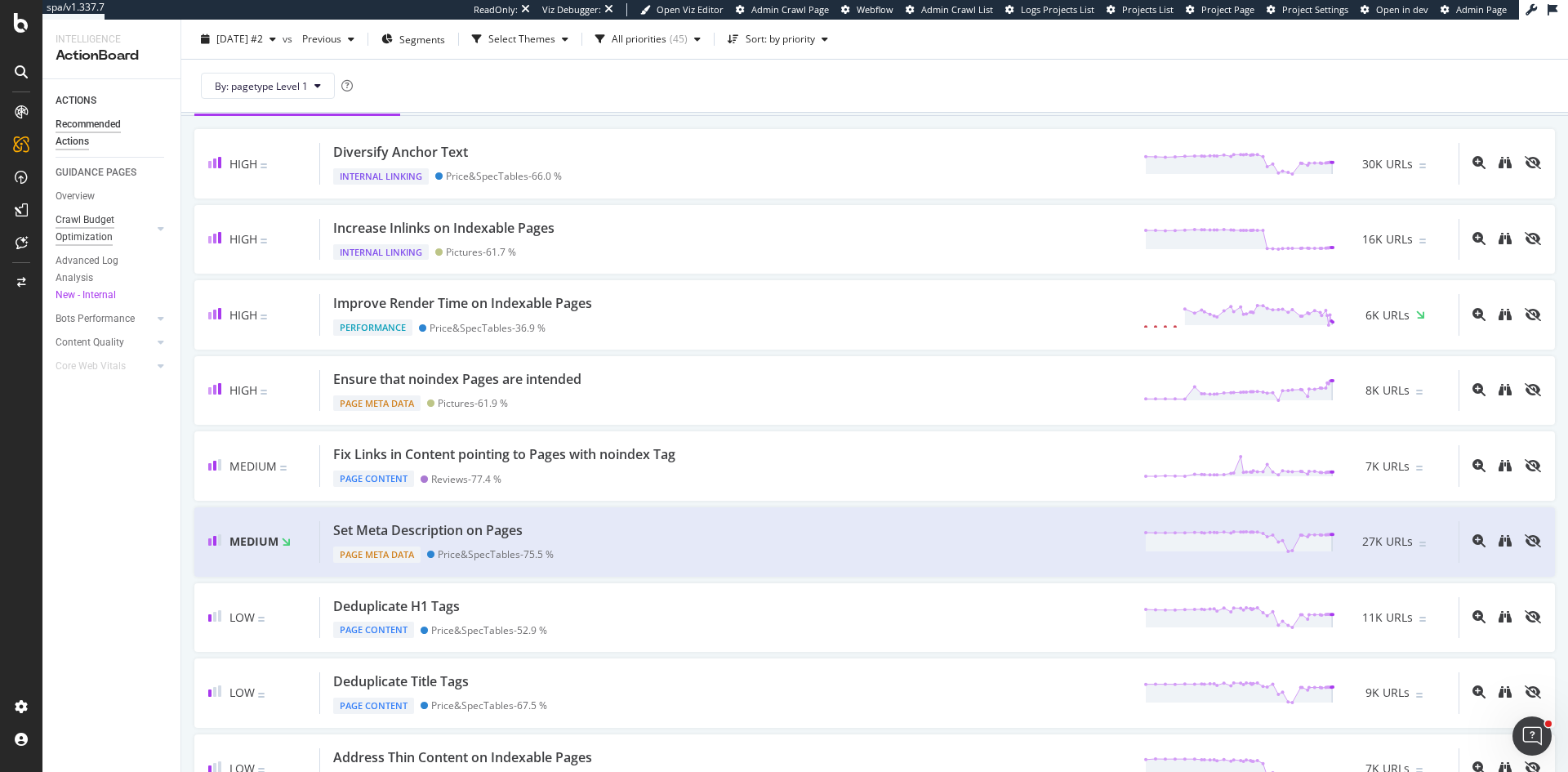
click at [102, 235] on div "Crawl Budget Optimization" at bounding box center [99, 229] width 86 height 35
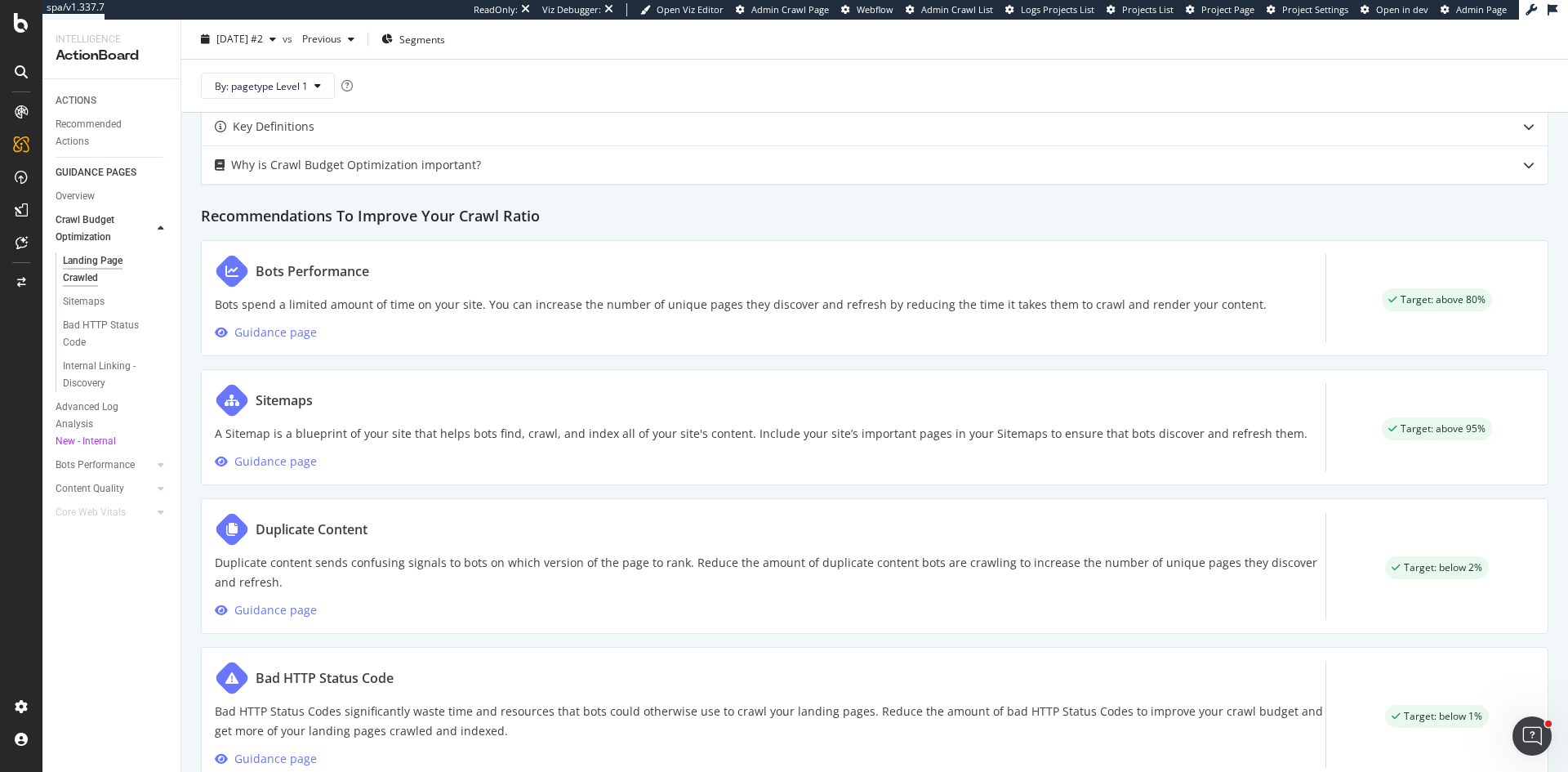
scroll to position [746, 0]
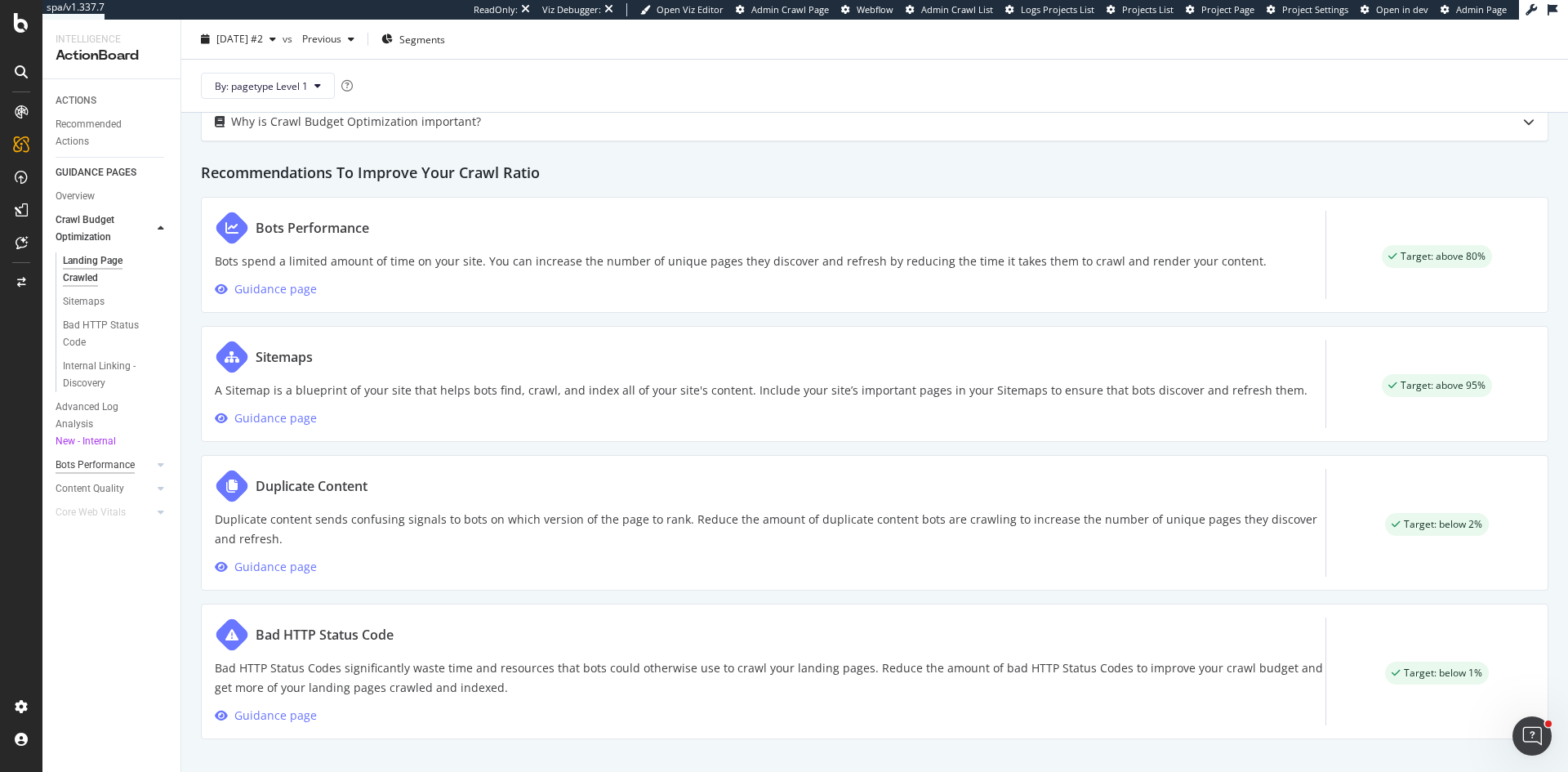
click at [111, 461] on div "Bots Performance" at bounding box center [95, 465] width 79 height 17
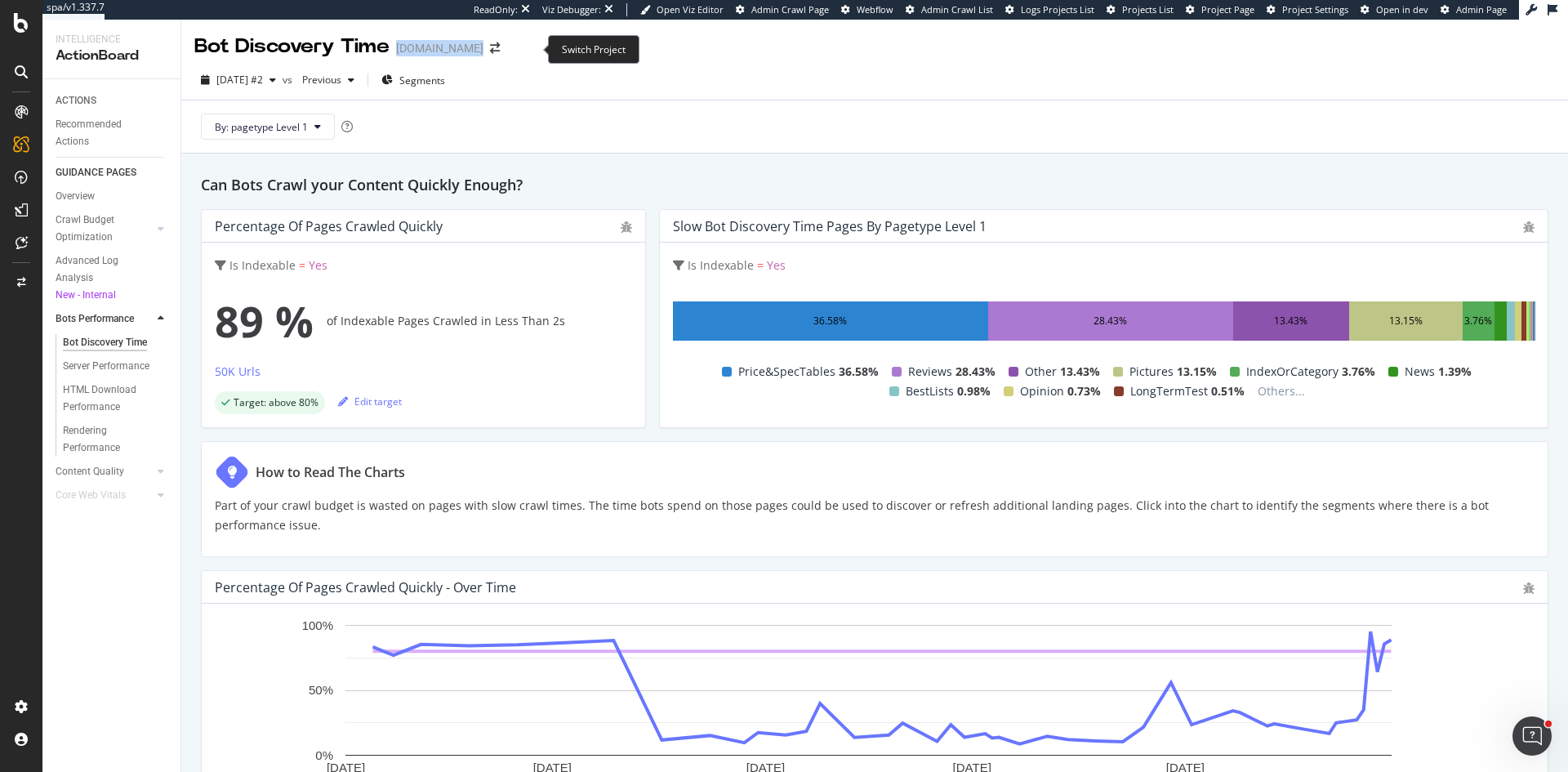
drag, startPoint x: 393, startPoint y: 42, endPoint x: 520, endPoint y: 54, distance: 127.6
click at [516, 54] on div "Bot Discovery Time www.autoexpress.co.uk" at bounding box center [355, 47] width 321 height 27
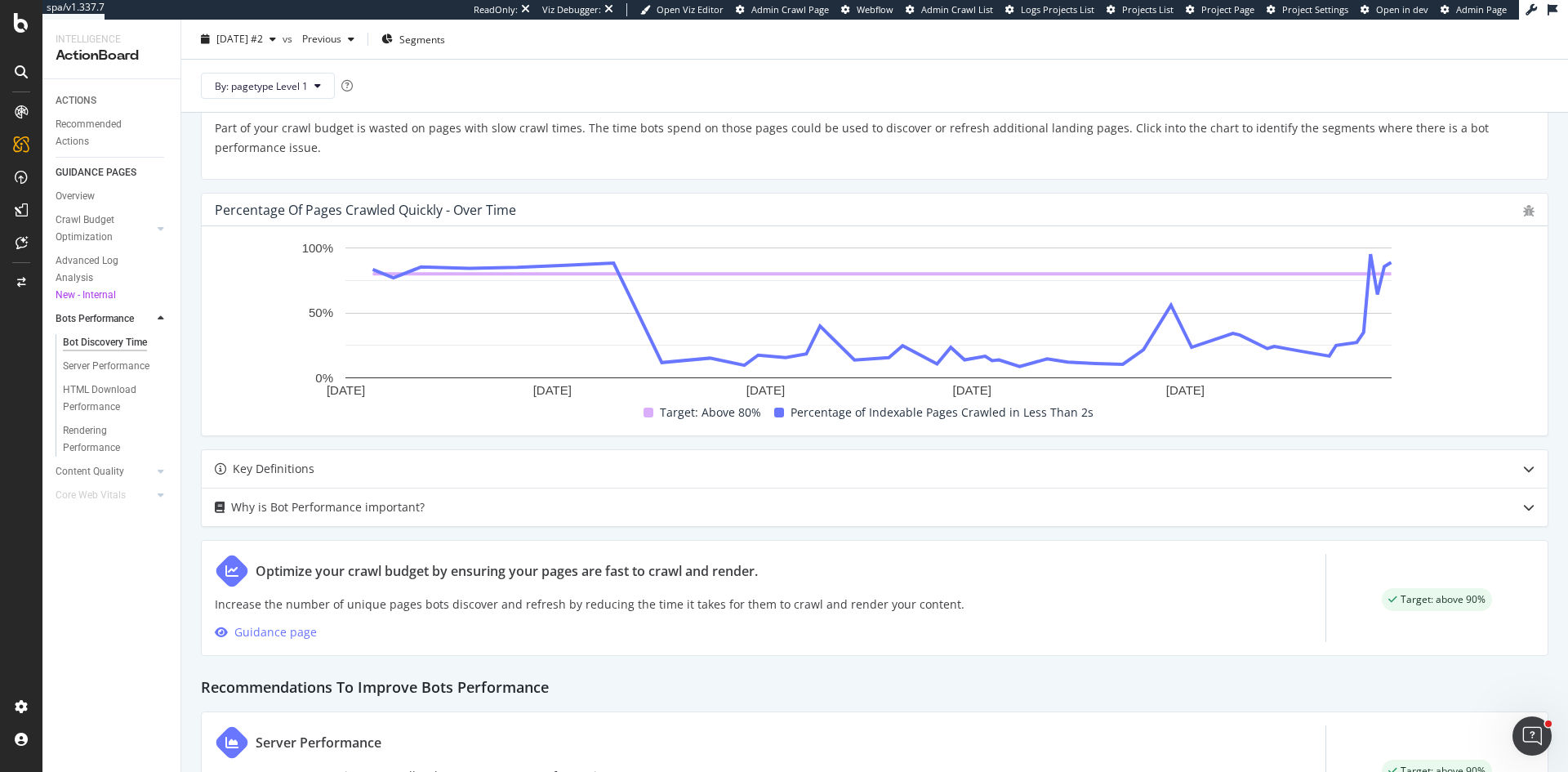
scroll to position [408, 0]
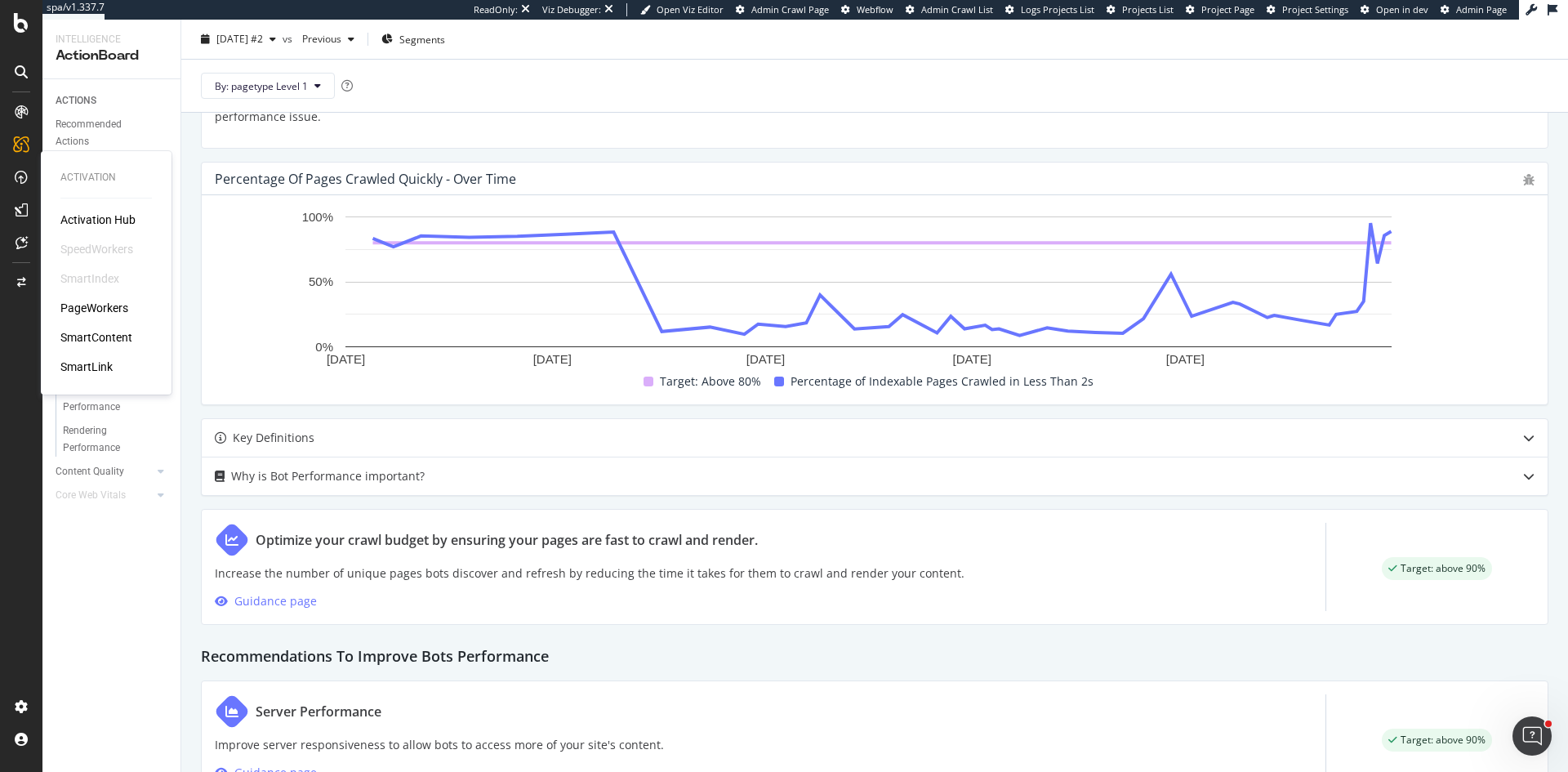
click at [82, 305] on div "PageWorkers" at bounding box center [94, 308] width 68 height 16
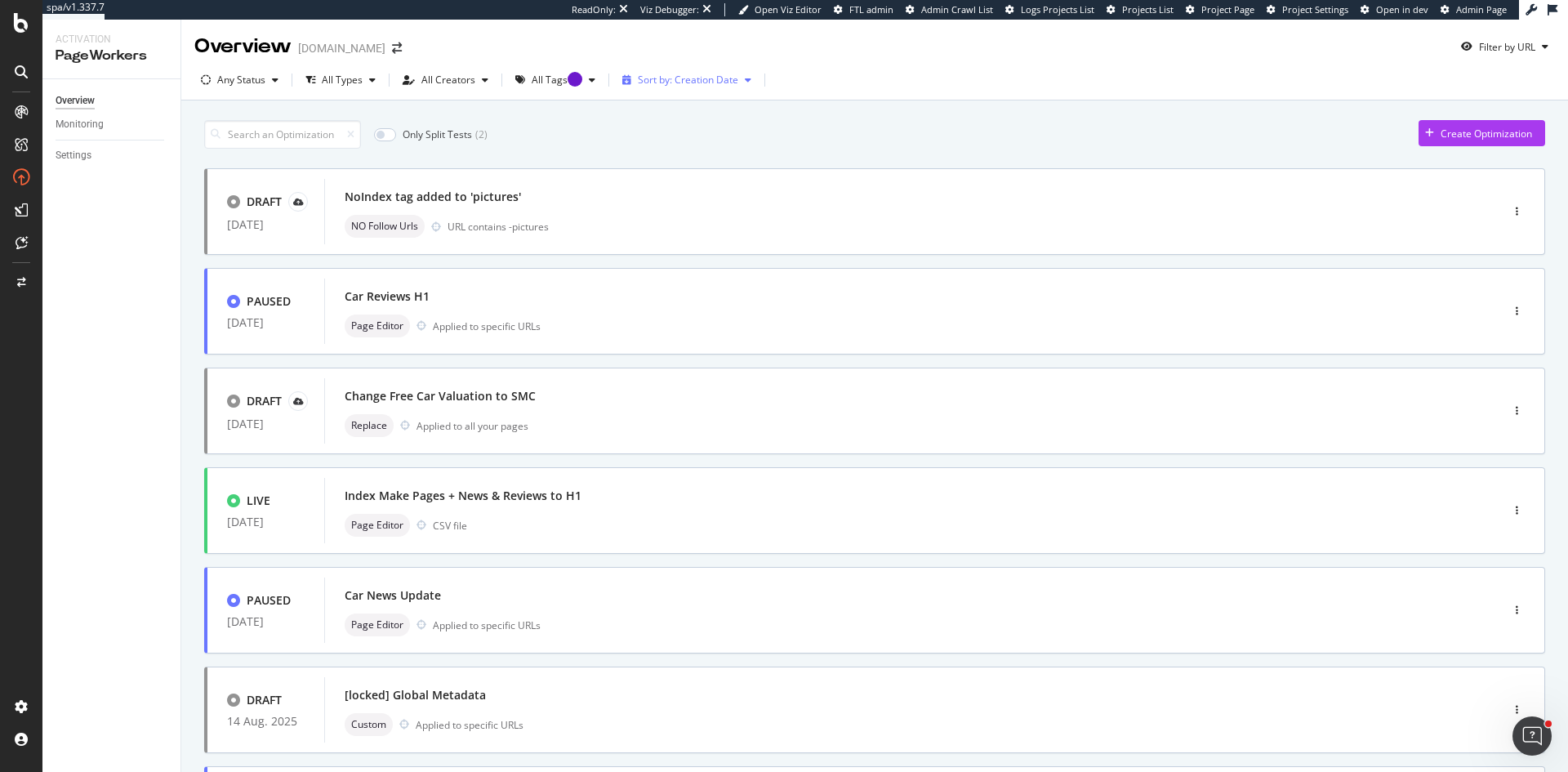
click at [713, 75] on div "Sort by: Creation Date" at bounding box center [688, 79] width 100 height 10
click at [705, 157] on div "Scheduled deploy date" at bounding box center [682, 161] width 103 height 14
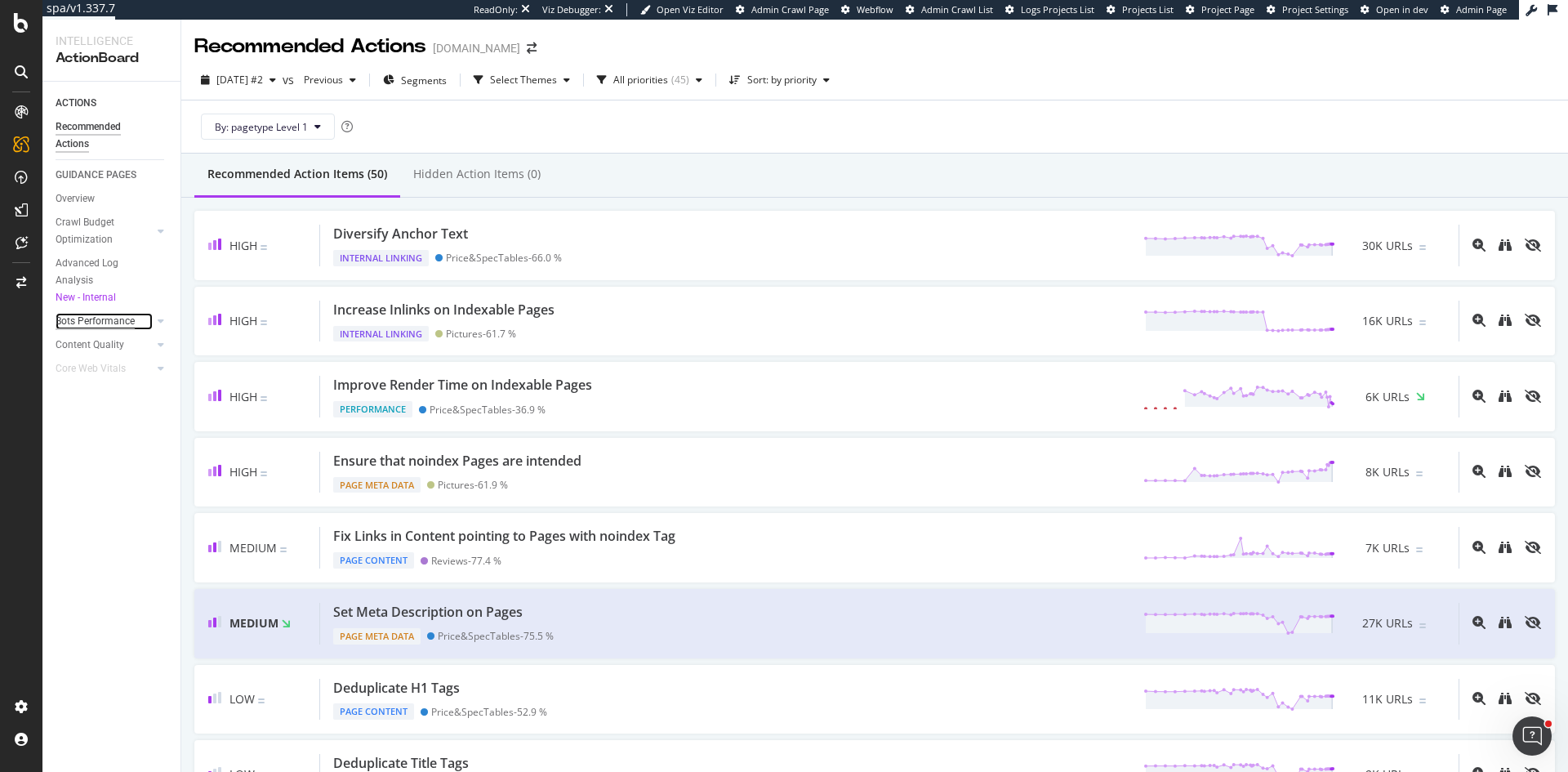
click at [130, 323] on div "Bots Performance" at bounding box center [95, 321] width 79 height 17
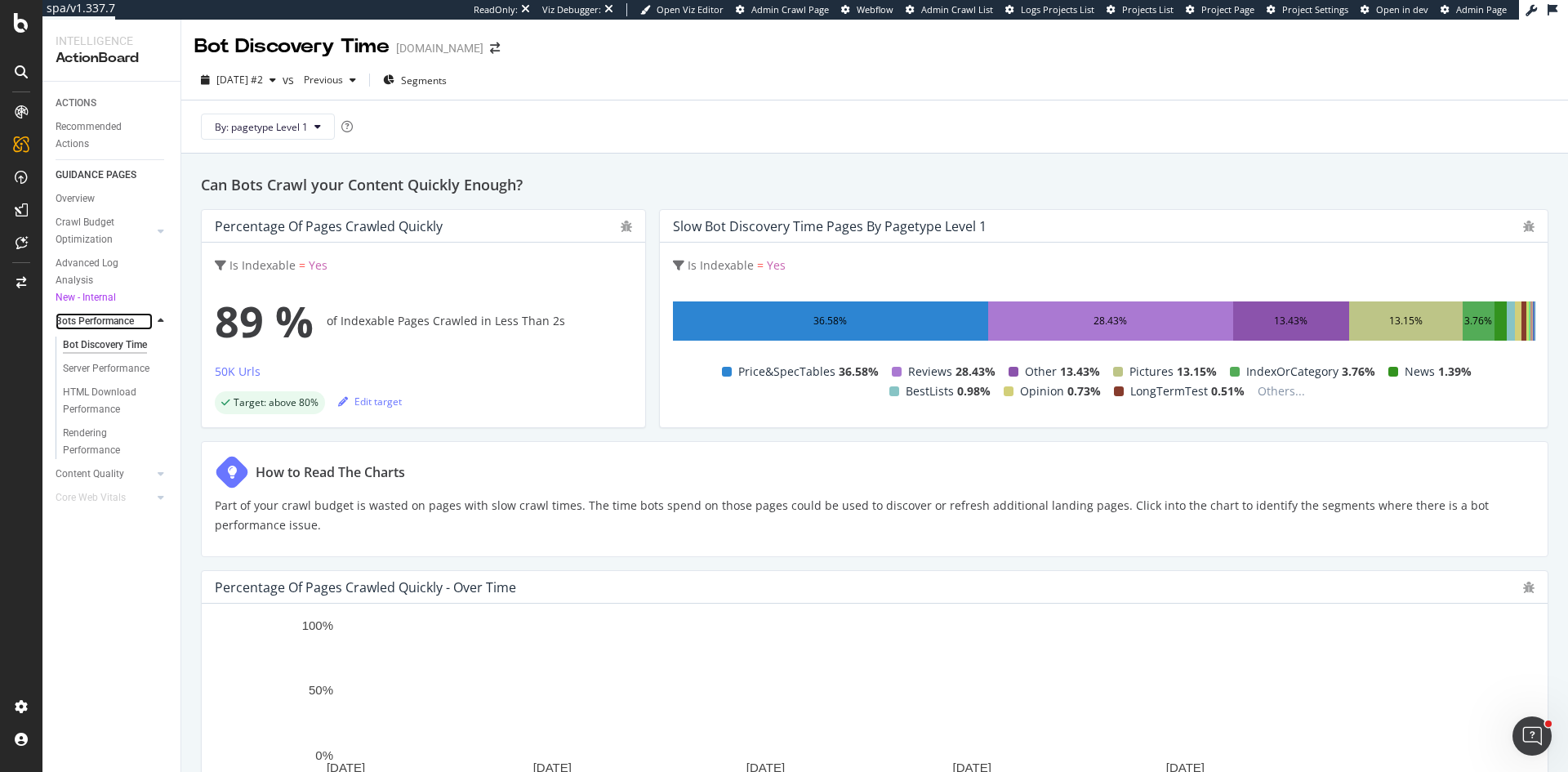
scroll to position [164, 0]
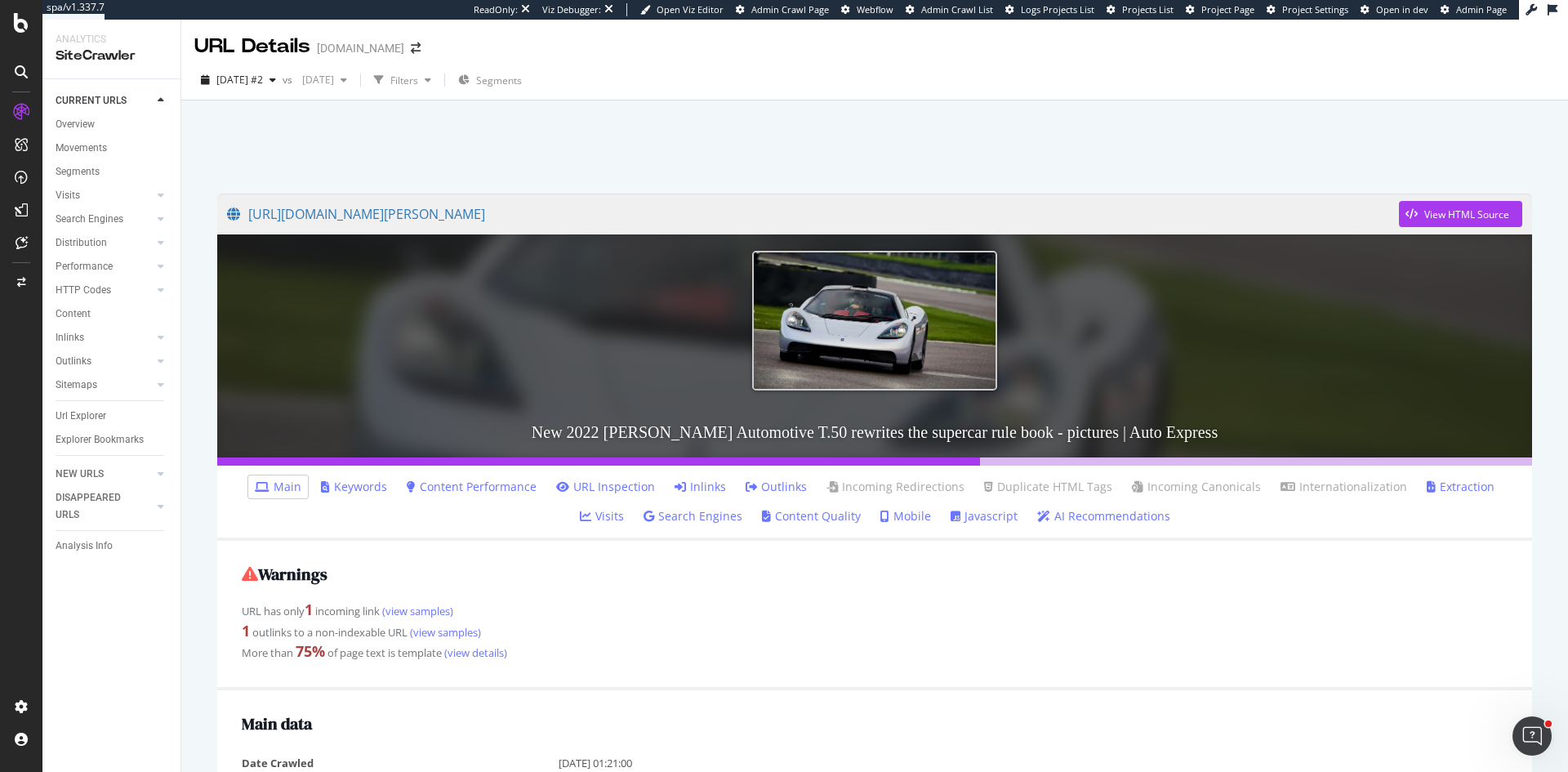
click at [951, 510] on link "Javascript" at bounding box center [984, 516] width 67 height 16
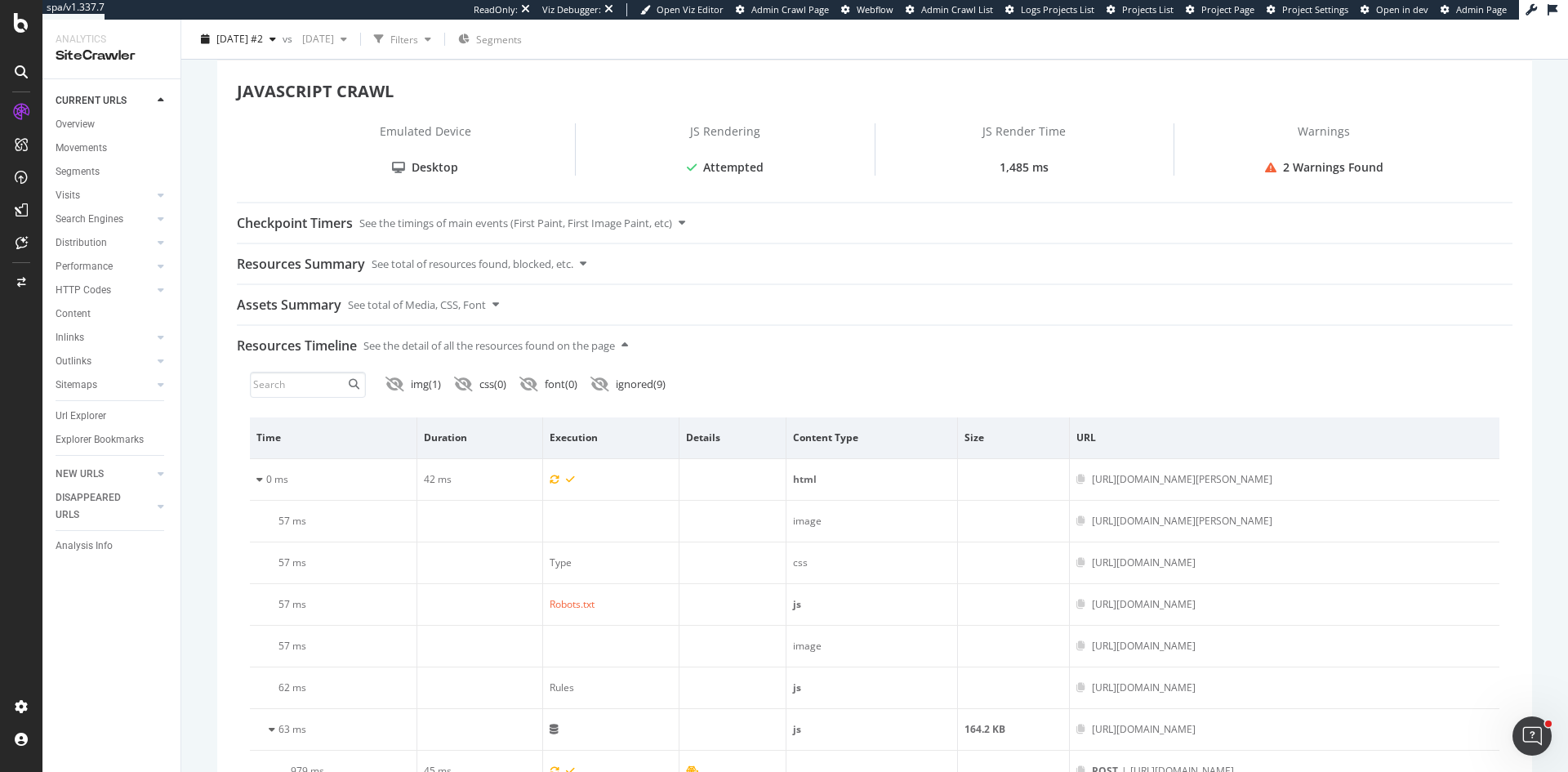
scroll to position [572, 0]
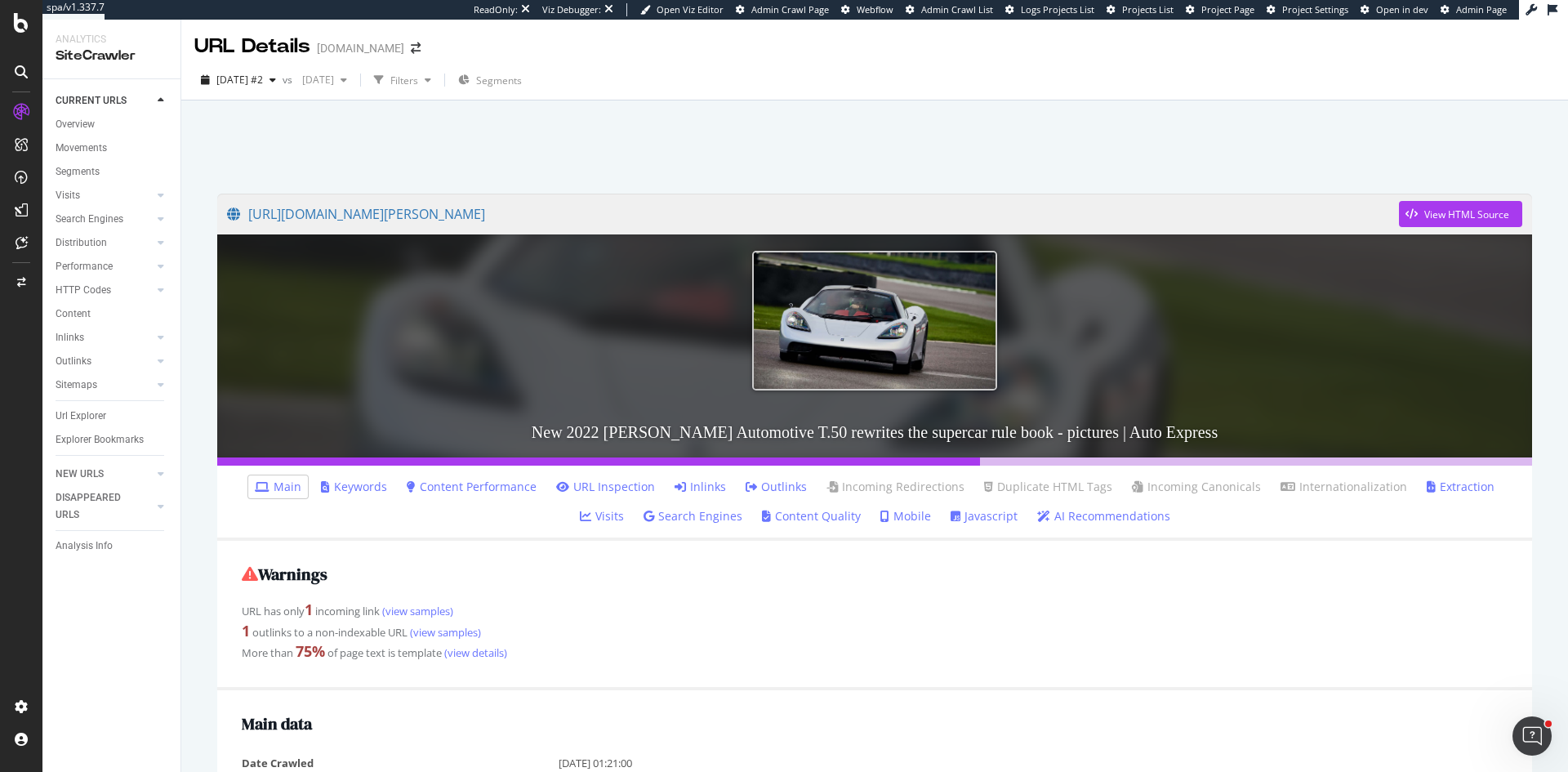
click at [951, 514] on link "Javascript" at bounding box center [984, 516] width 67 height 16
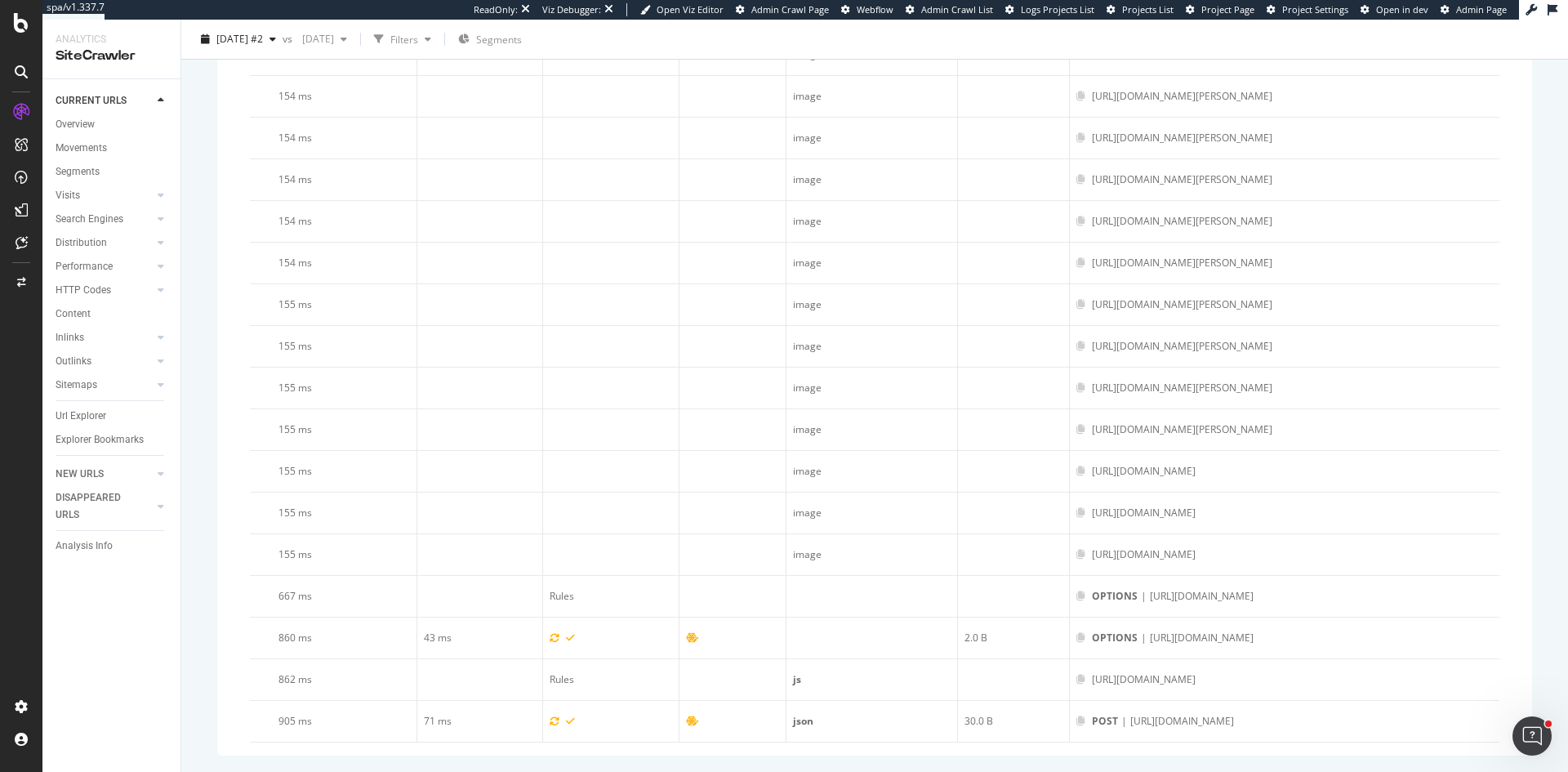
scroll to position [5240, 0]
click at [276, 41] on icon "button" at bounding box center [272, 39] width 6 height 10
click at [319, 188] on div "65.6K URLs" at bounding box center [337, 188] width 50 height 15
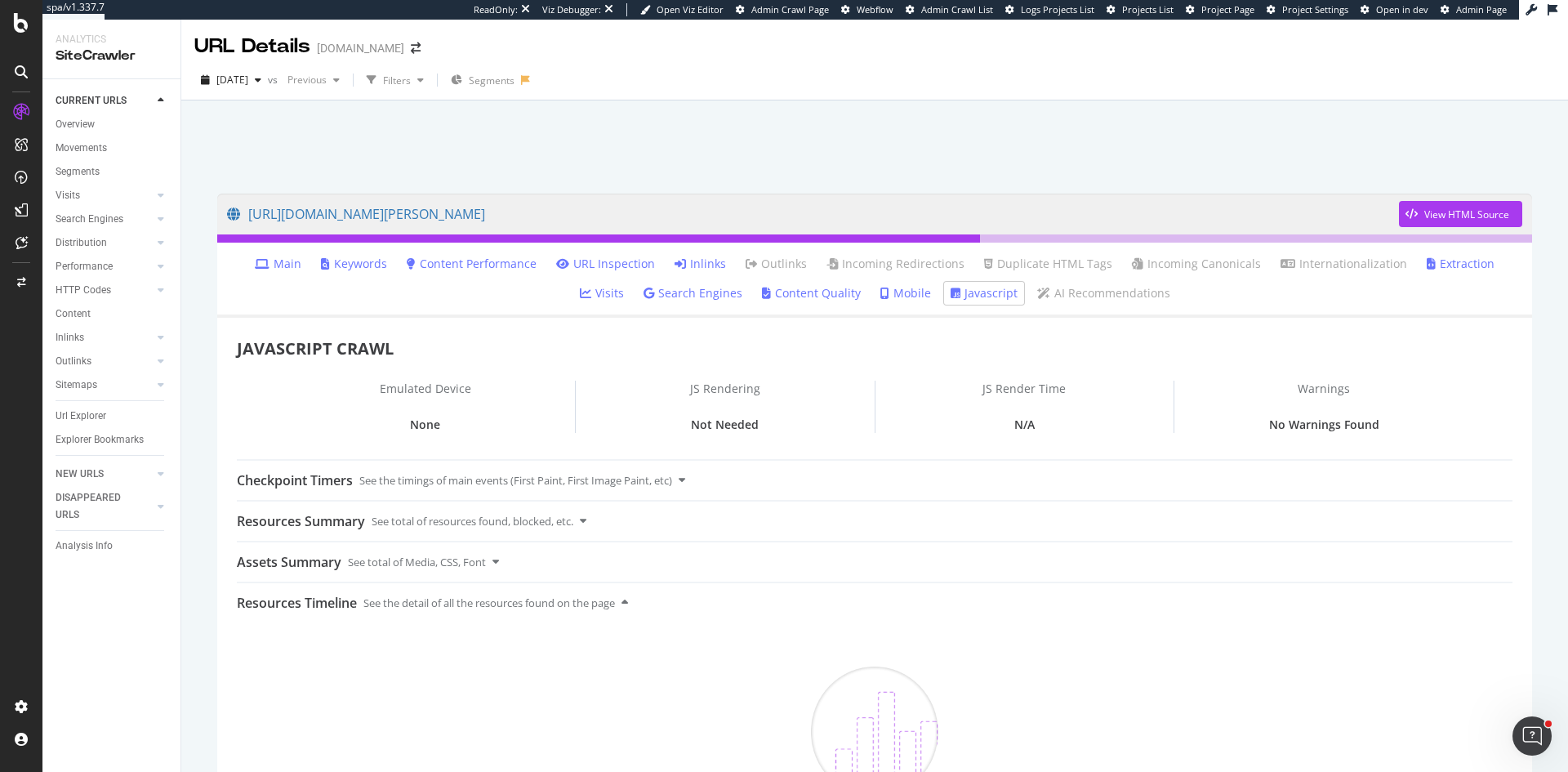
click at [951, 294] on link "Javascript" at bounding box center [984, 293] width 67 height 16
click at [100, 259] on div "Performance" at bounding box center [84, 267] width 58 height 17
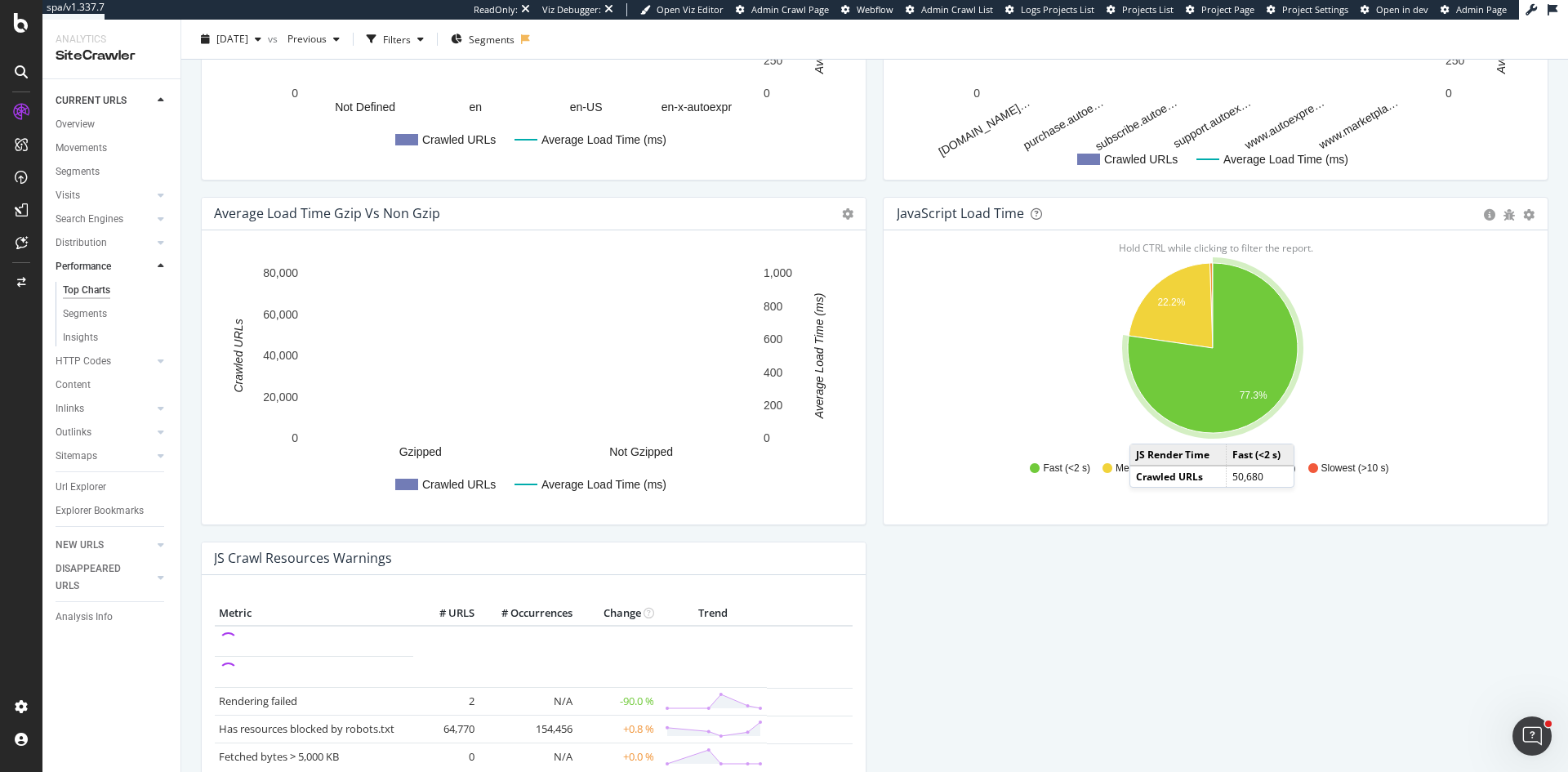
scroll to position [1144, 0]
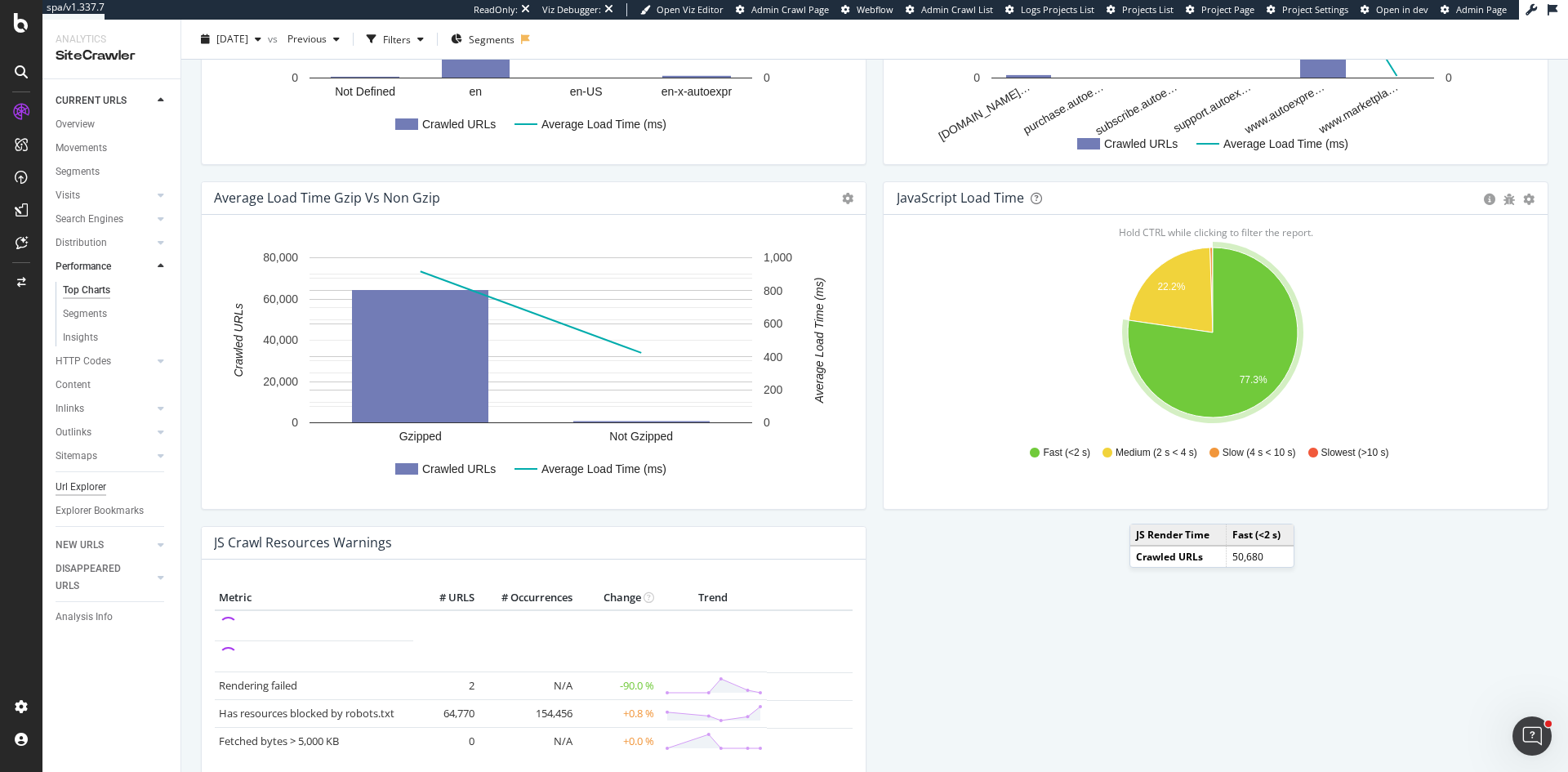
click at [91, 481] on div "Url Explorer" at bounding box center [80, 487] width 50 height 17
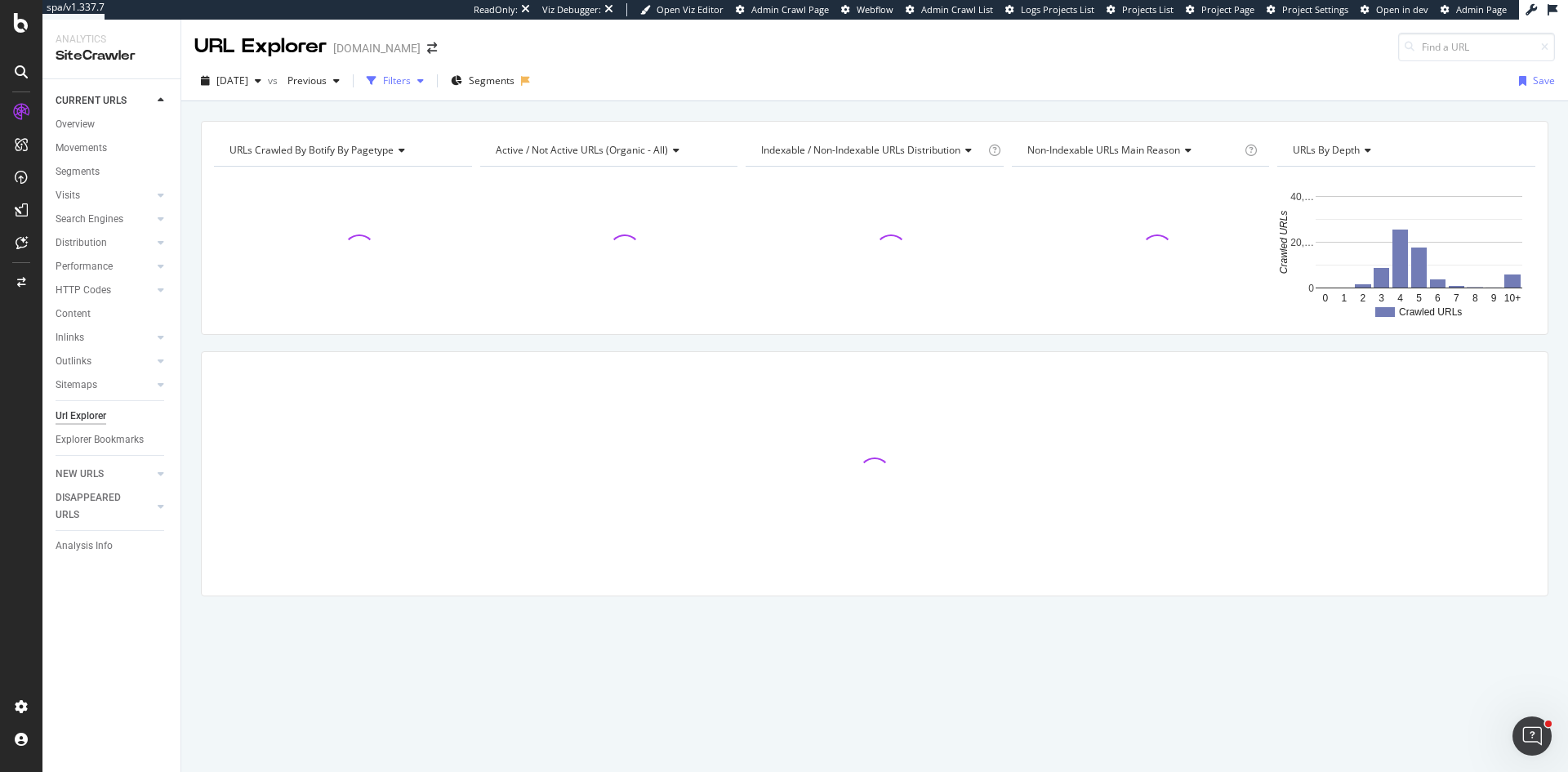
click at [411, 75] on div "Filters" at bounding box center [396, 79] width 27 height 14
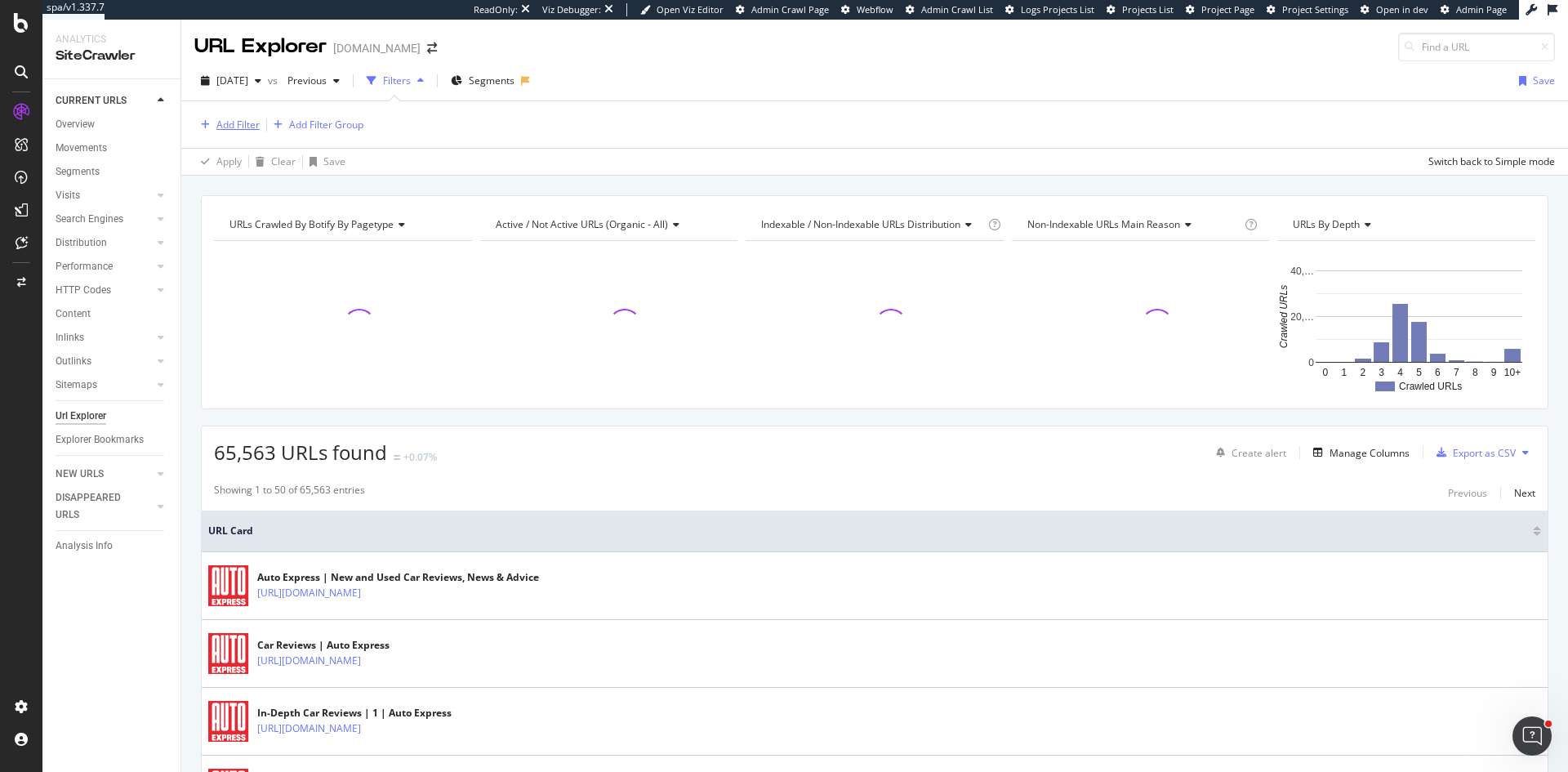
click at [231, 122] on div "Add Filter" at bounding box center [237, 124] width 43 height 14
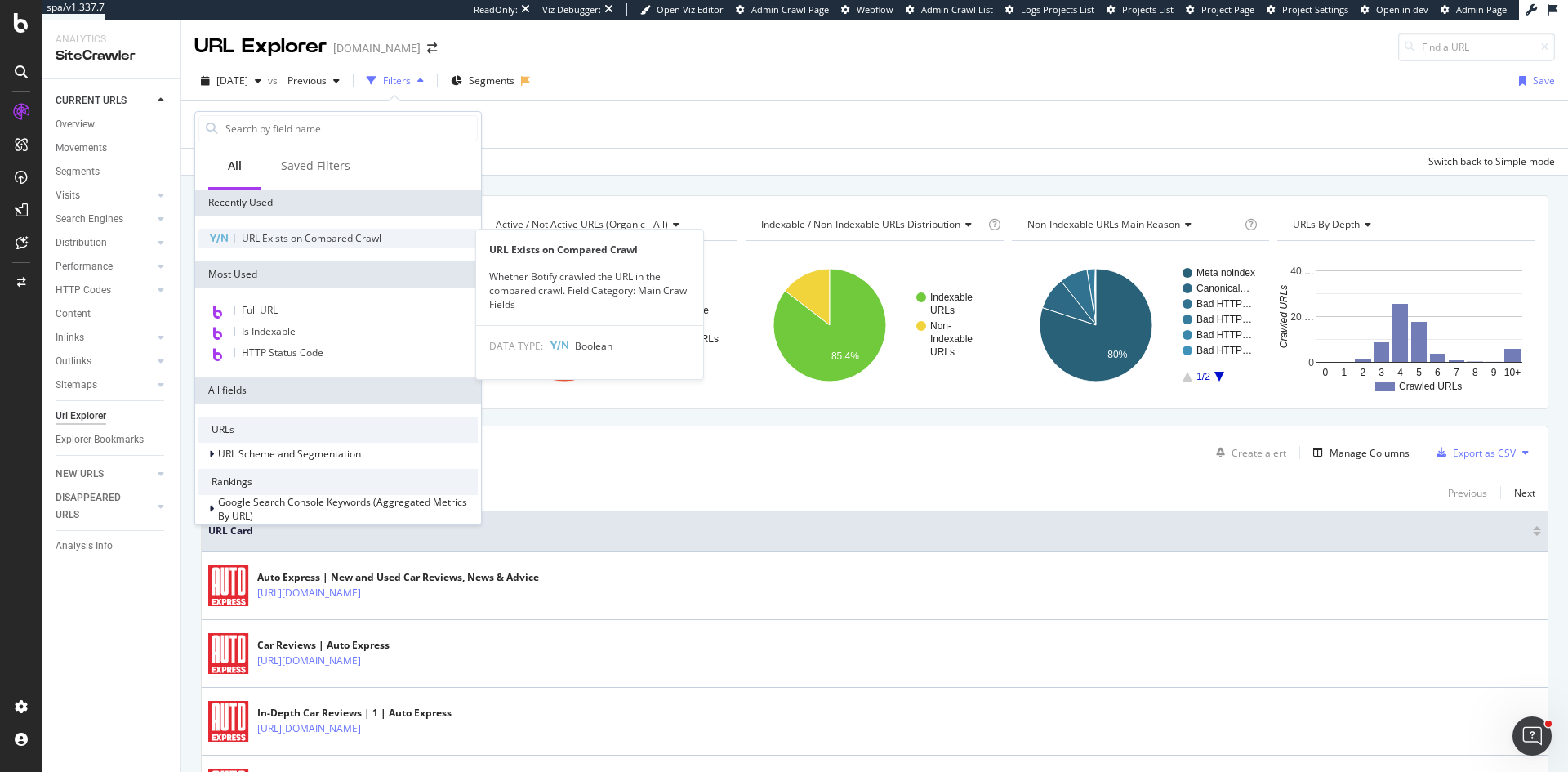
click at [337, 231] on span "URL Exists on Compared Crawl" at bounding box center [311, 238] width 140 height 14
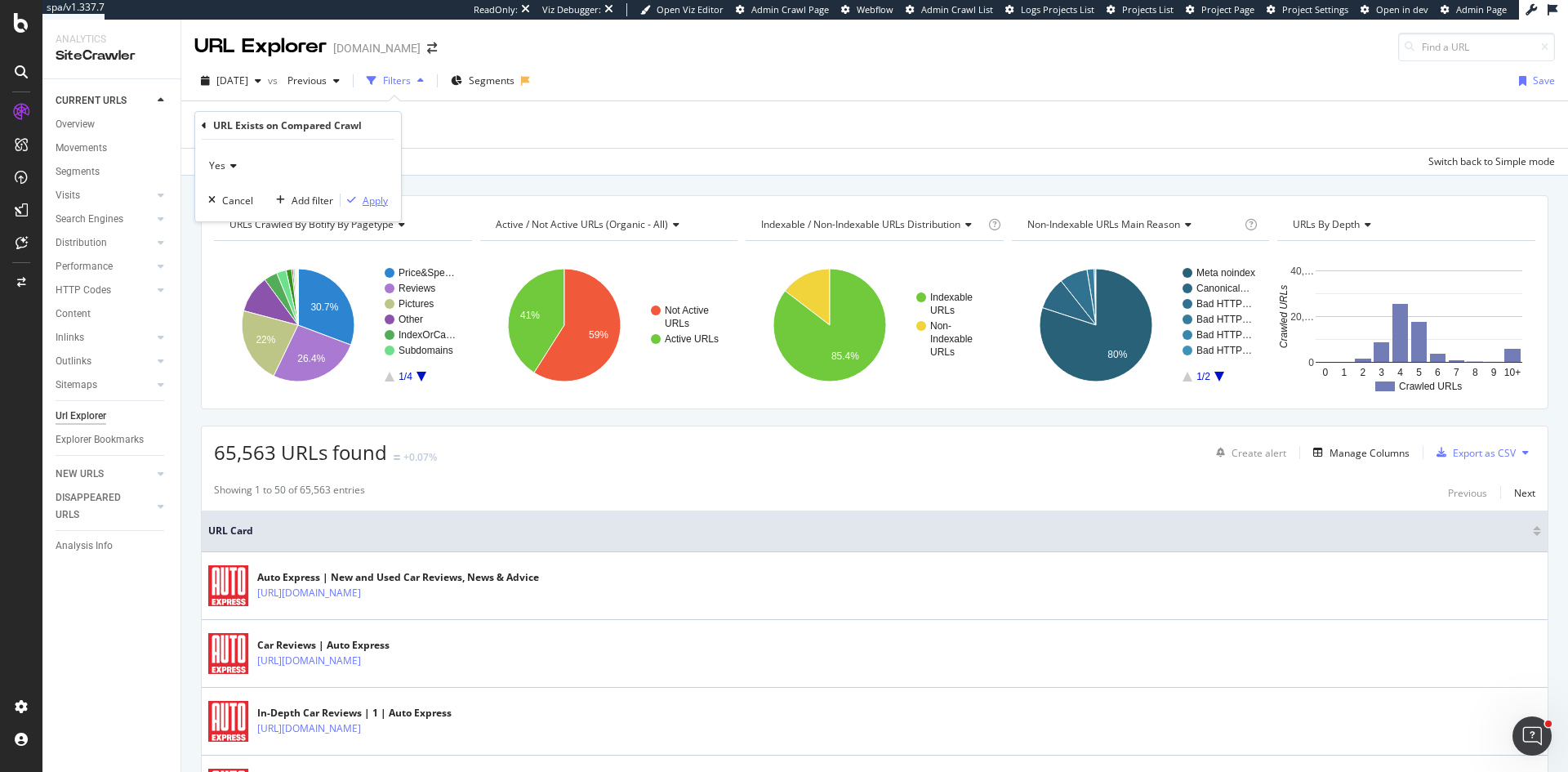
click at [380, 201] on div "Apply" at bounding box center [375, 200] width 26 height 14
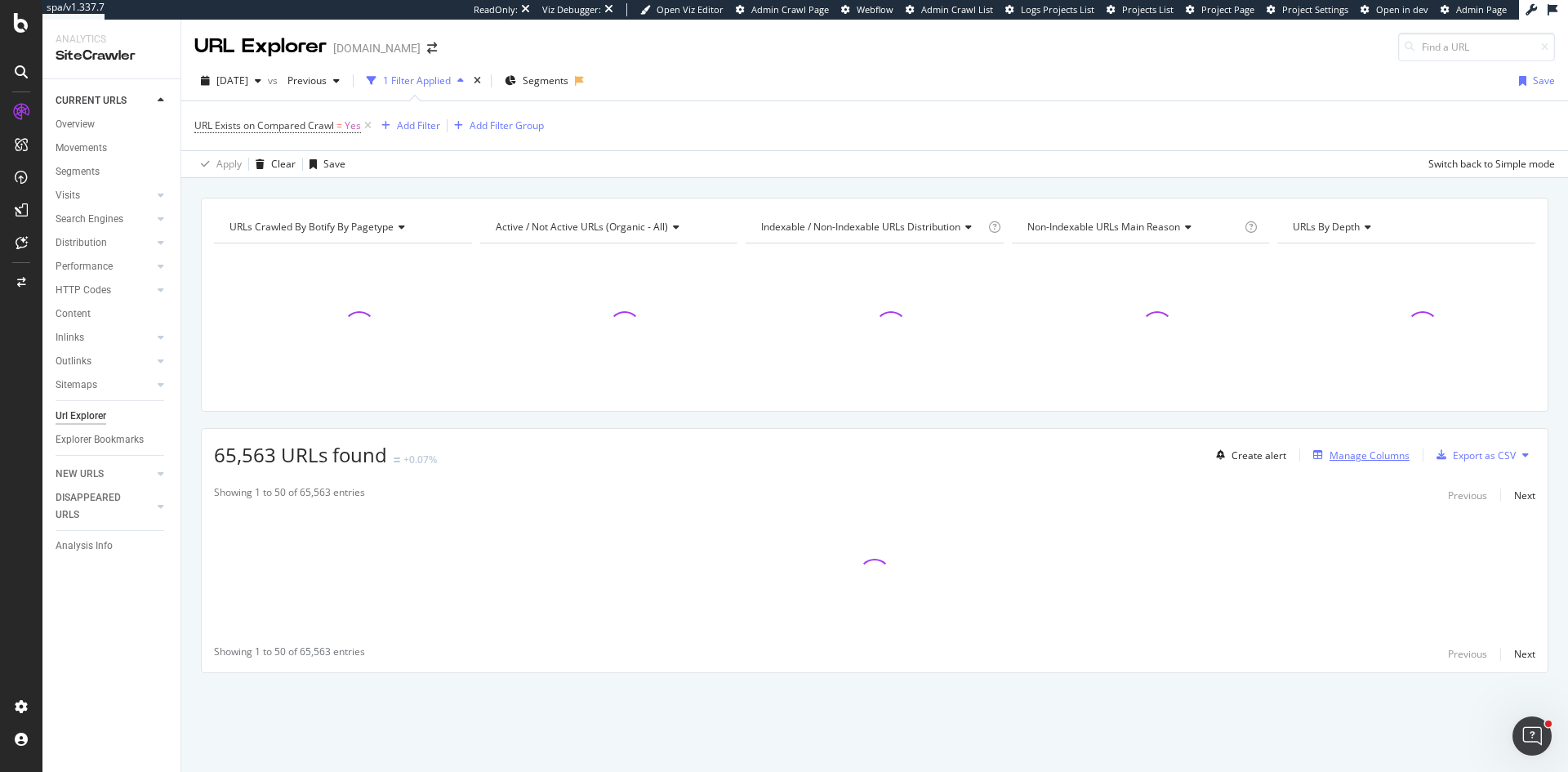
click at [1384, 456] on div "Manage Columns" at bounding box center [1370, 455] width 80 height 14
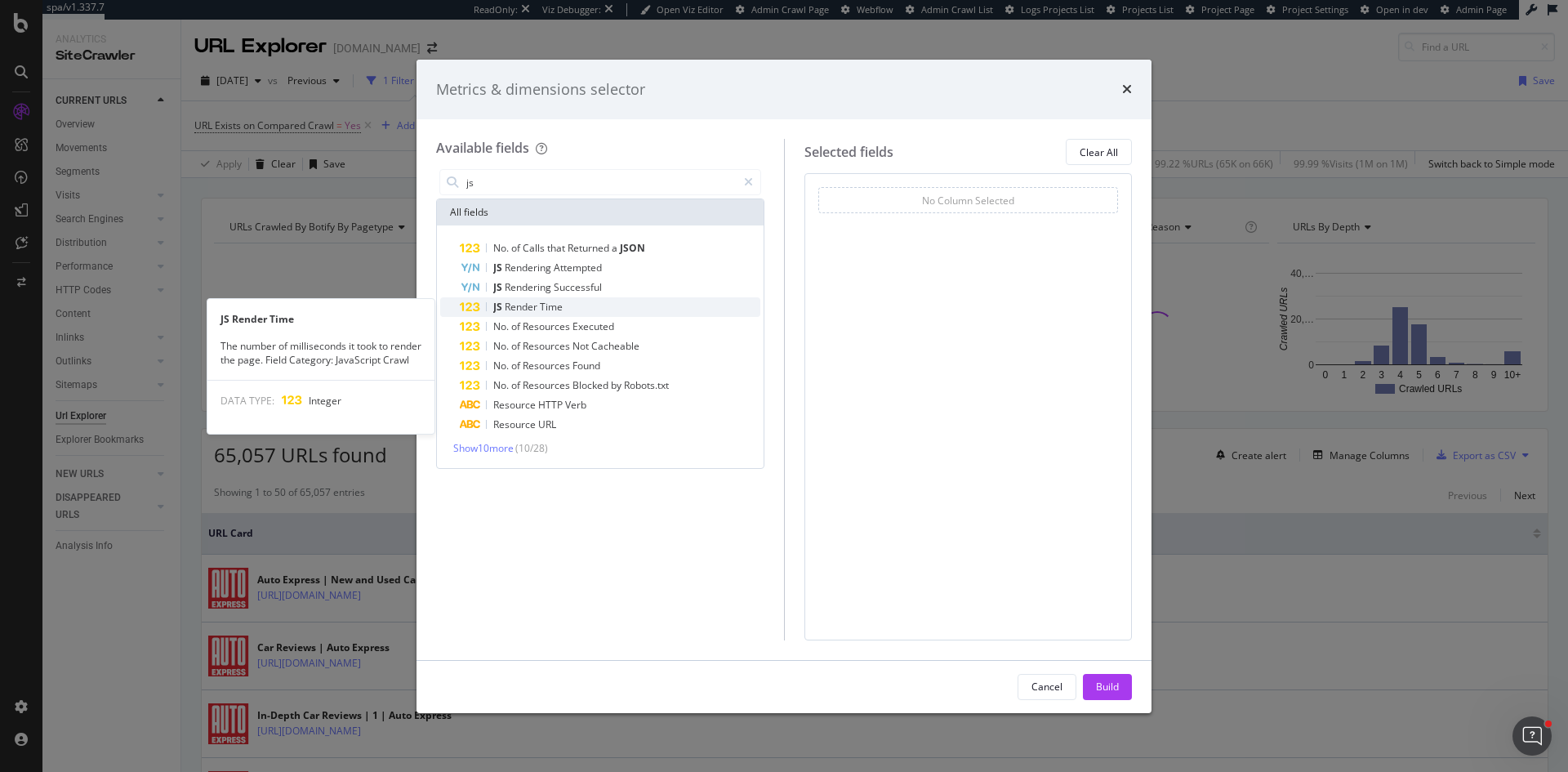
type input "js"
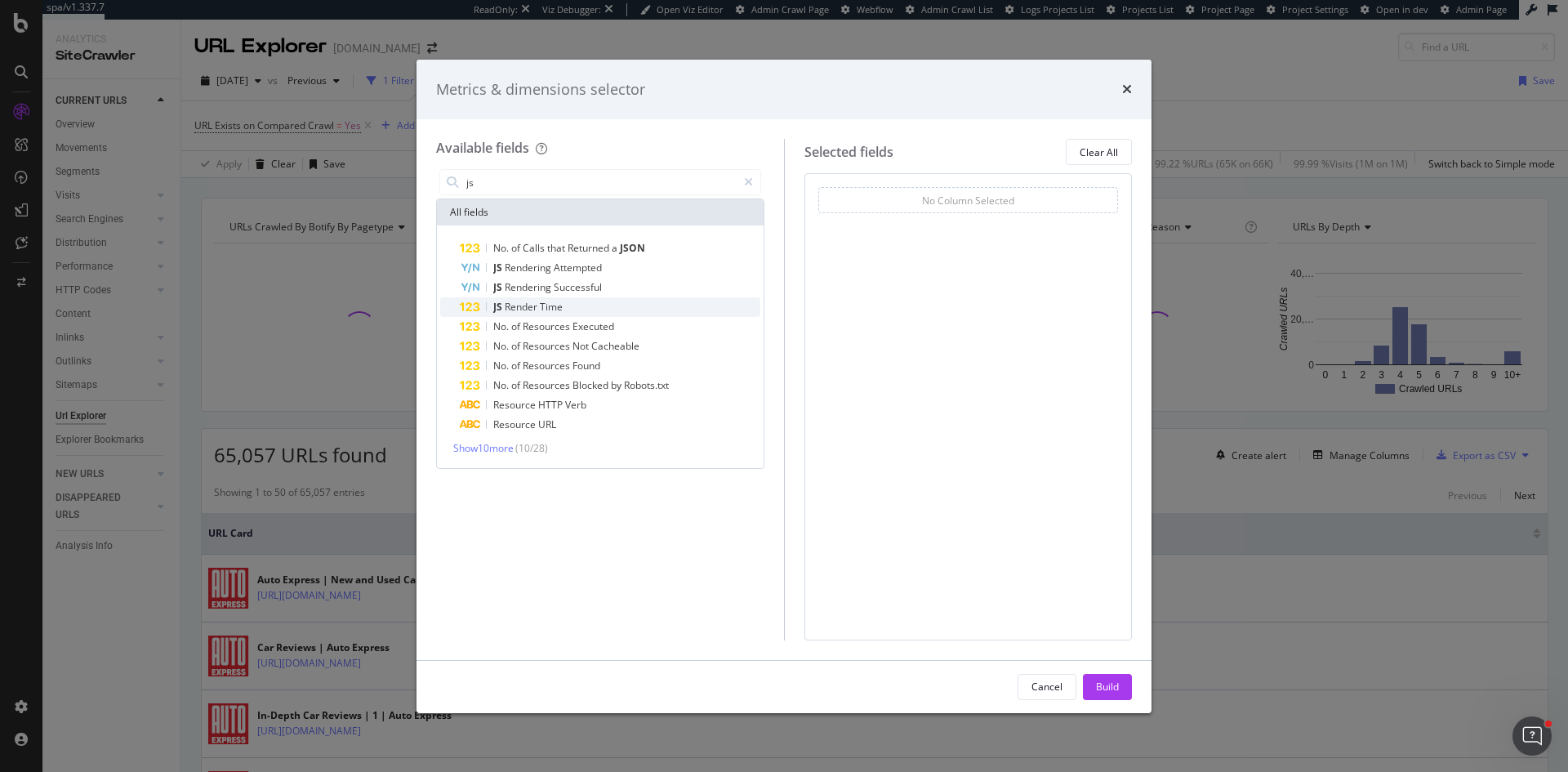
click at [557, 302] on span "Time" at bounding box center [551, 306] width 23 height 14
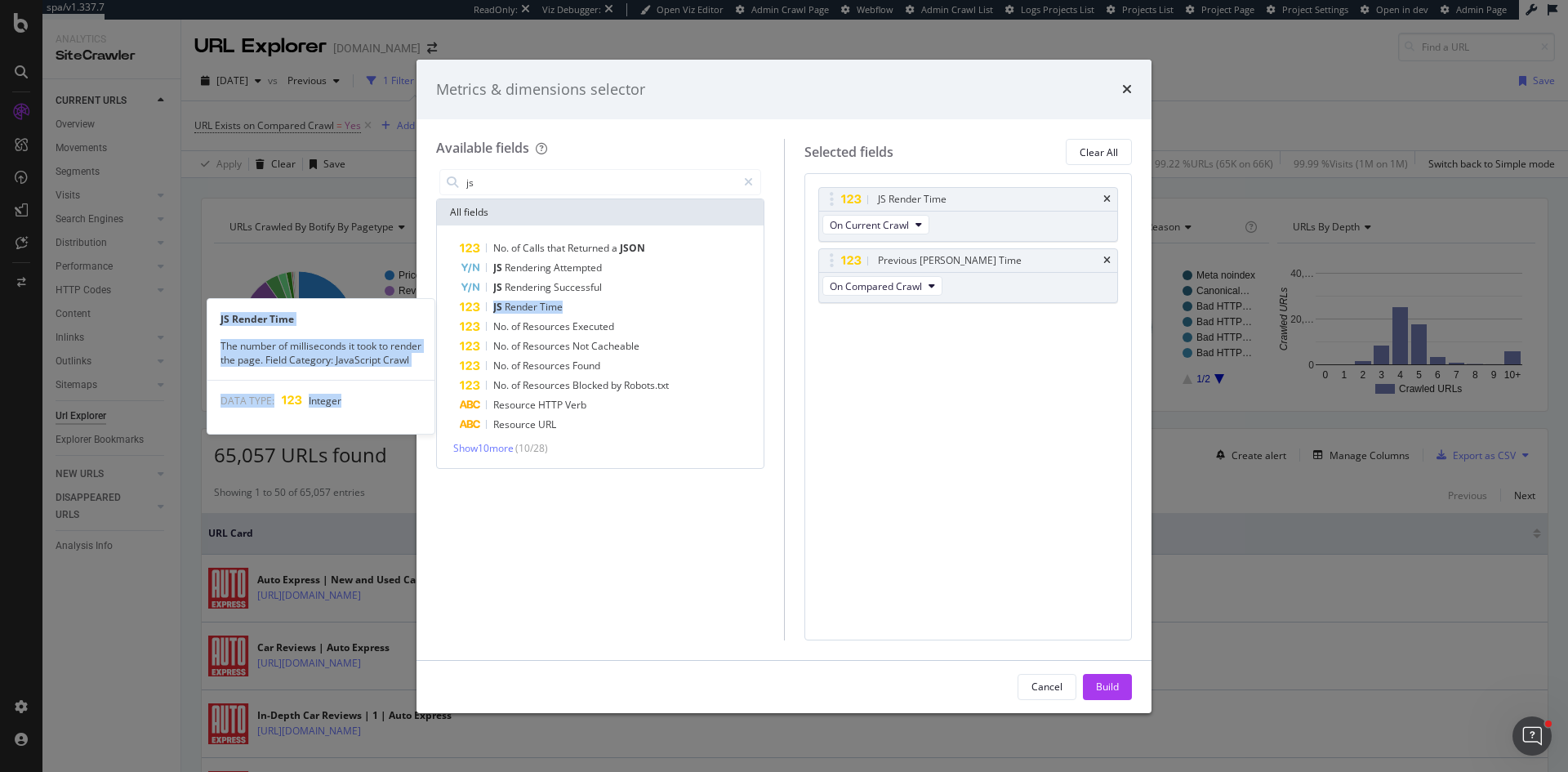
click at [557, 302] on span "Time" at bounding box center [551, 306] width 23 height 14
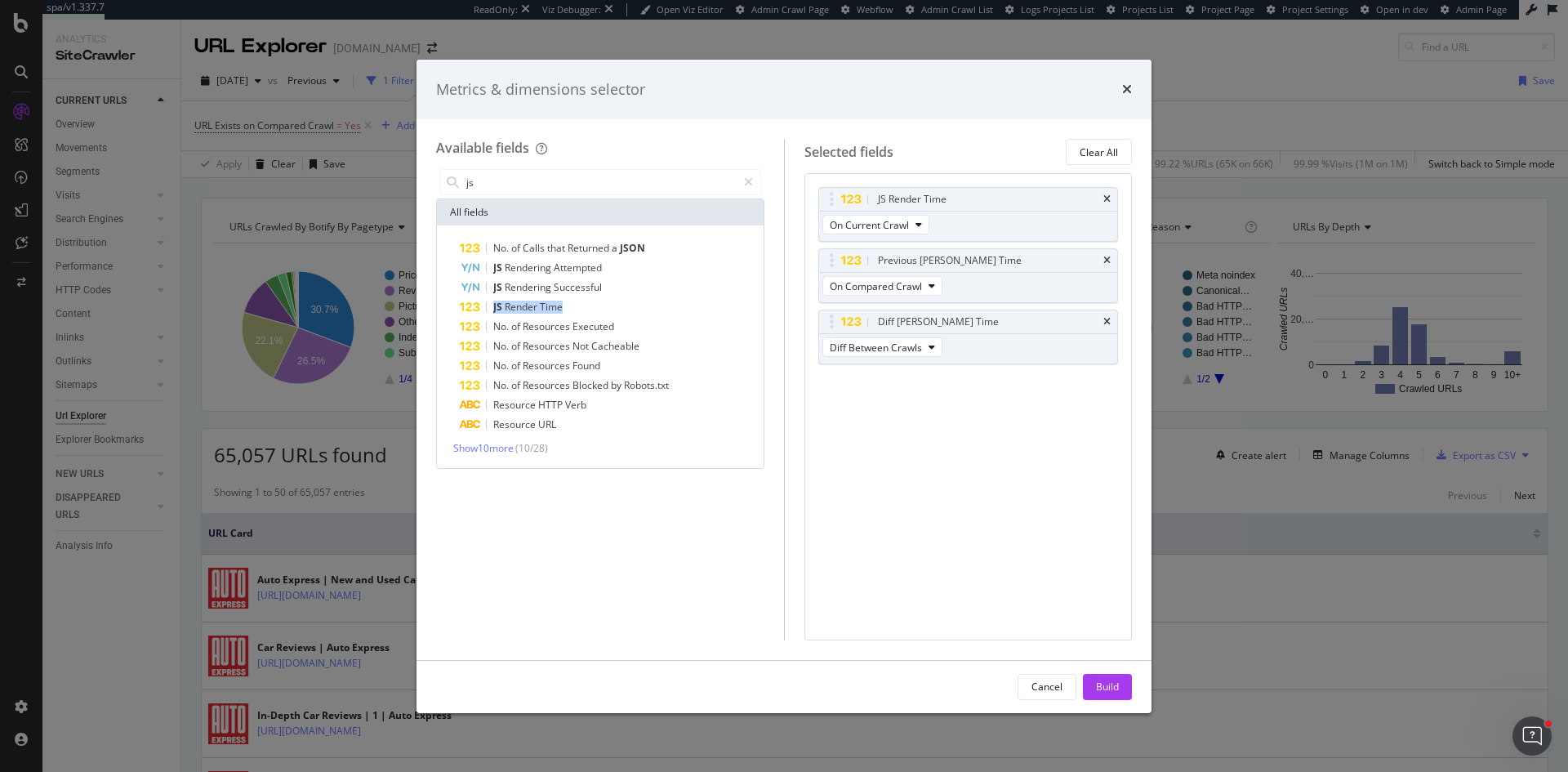
drag, startPoint x: 1104, startPoint y: 687, endPoint x: 1039, endPoint y: 616, distance: 96.3
click at [1105, 687] on div "Build" at bounding box center [1107, 686] width 23 height 14
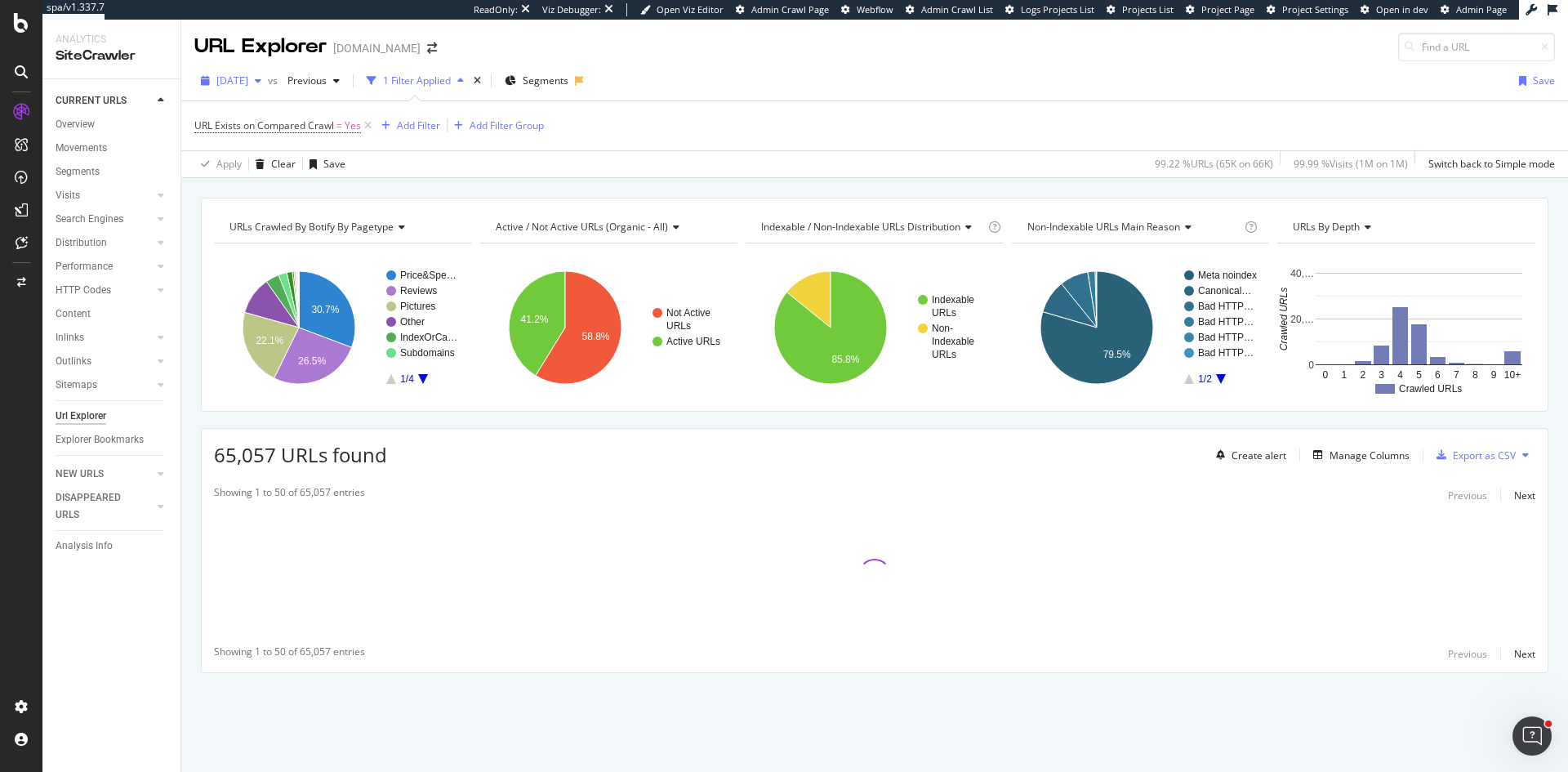
click at [248, 79] on span "2025 Aug. 27th" at bounding box center [232, 79] width 32 height 14
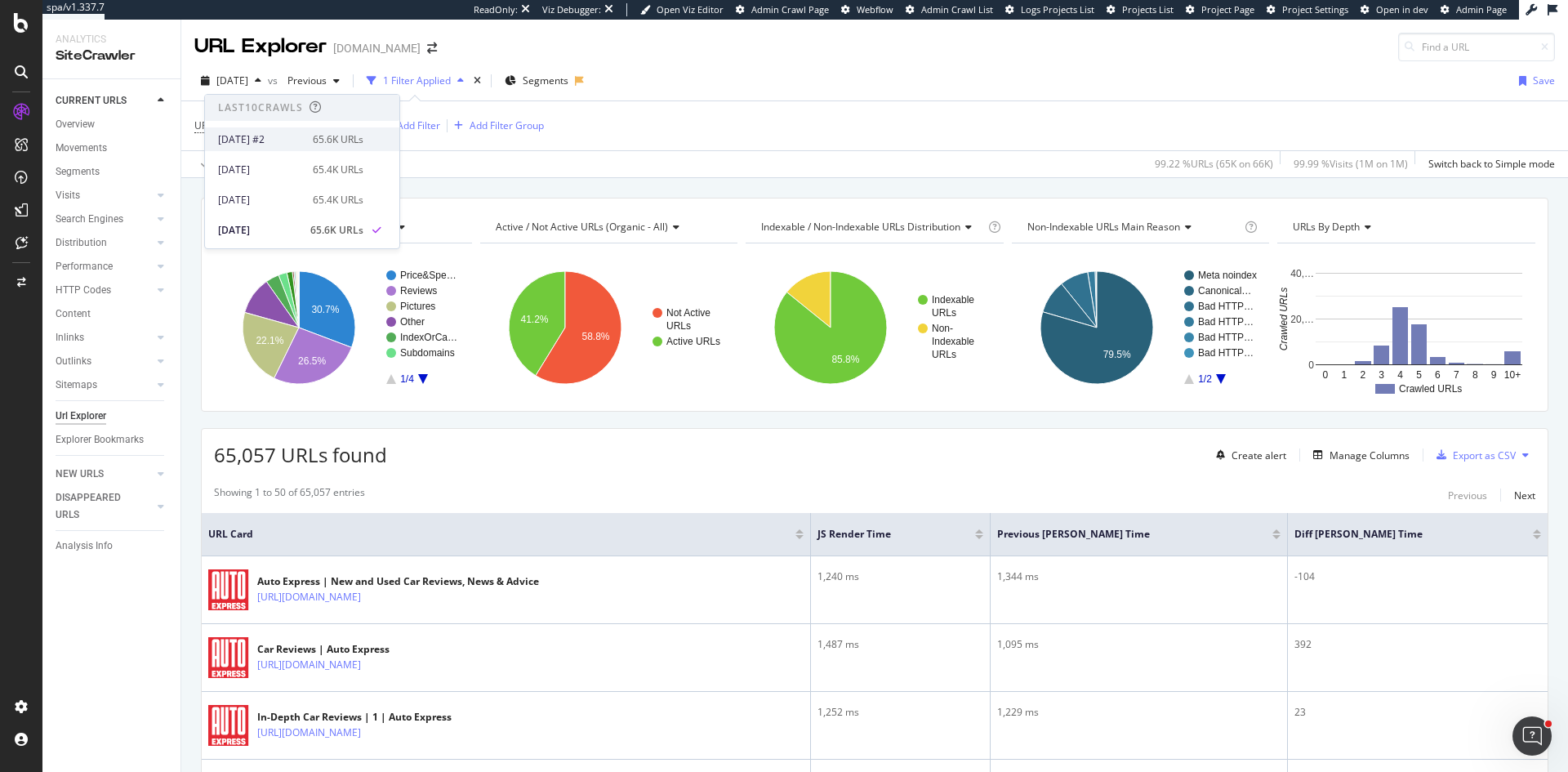
click at [288, 150] on div "2025 Aug. 31st #2 65.6K URLs" at bounding box center [301, 139] width 195 height 24
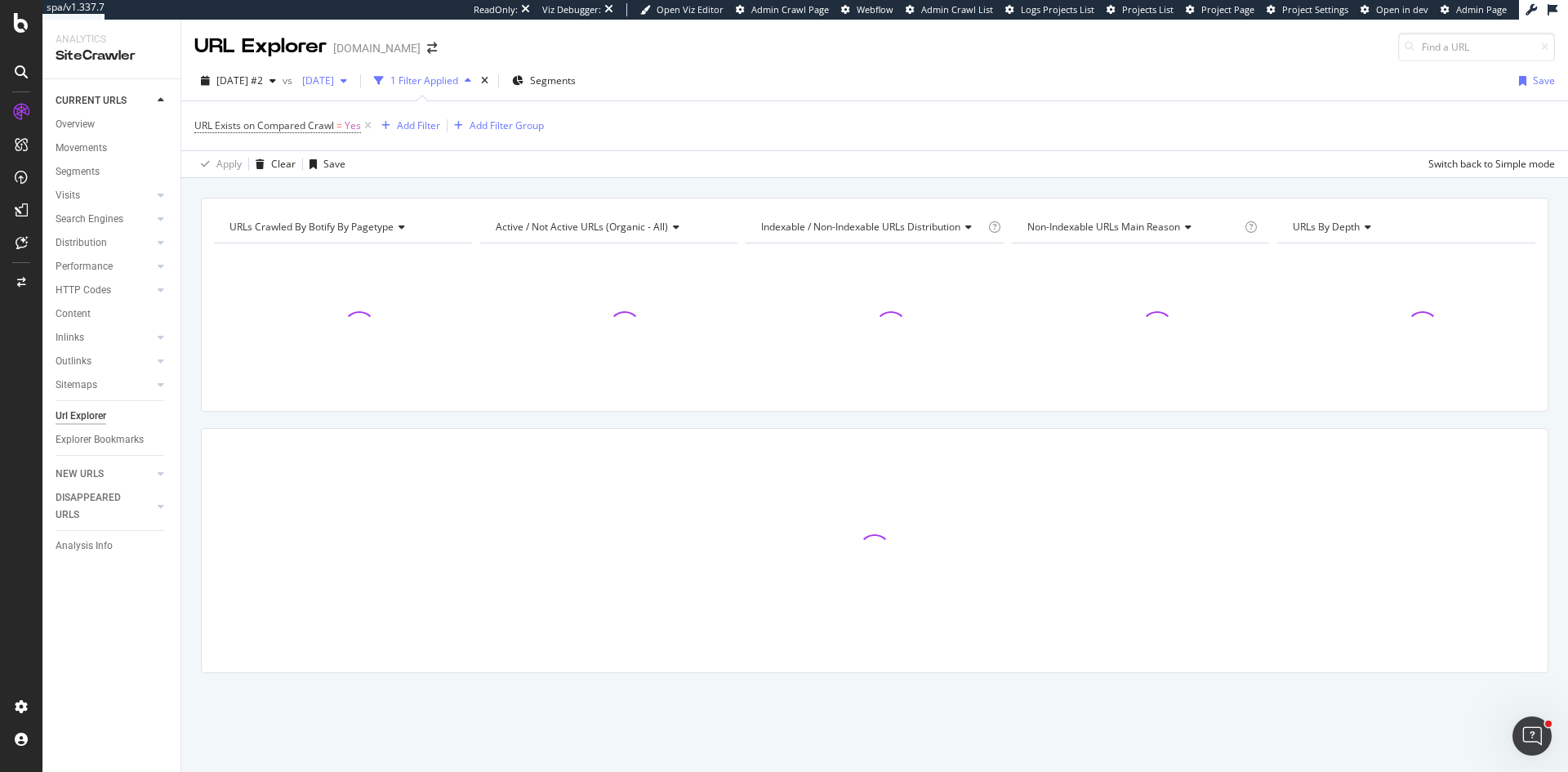
click at [334, 75] on span "[DATE]" at bounding box center [315, 79] width 38 height 14
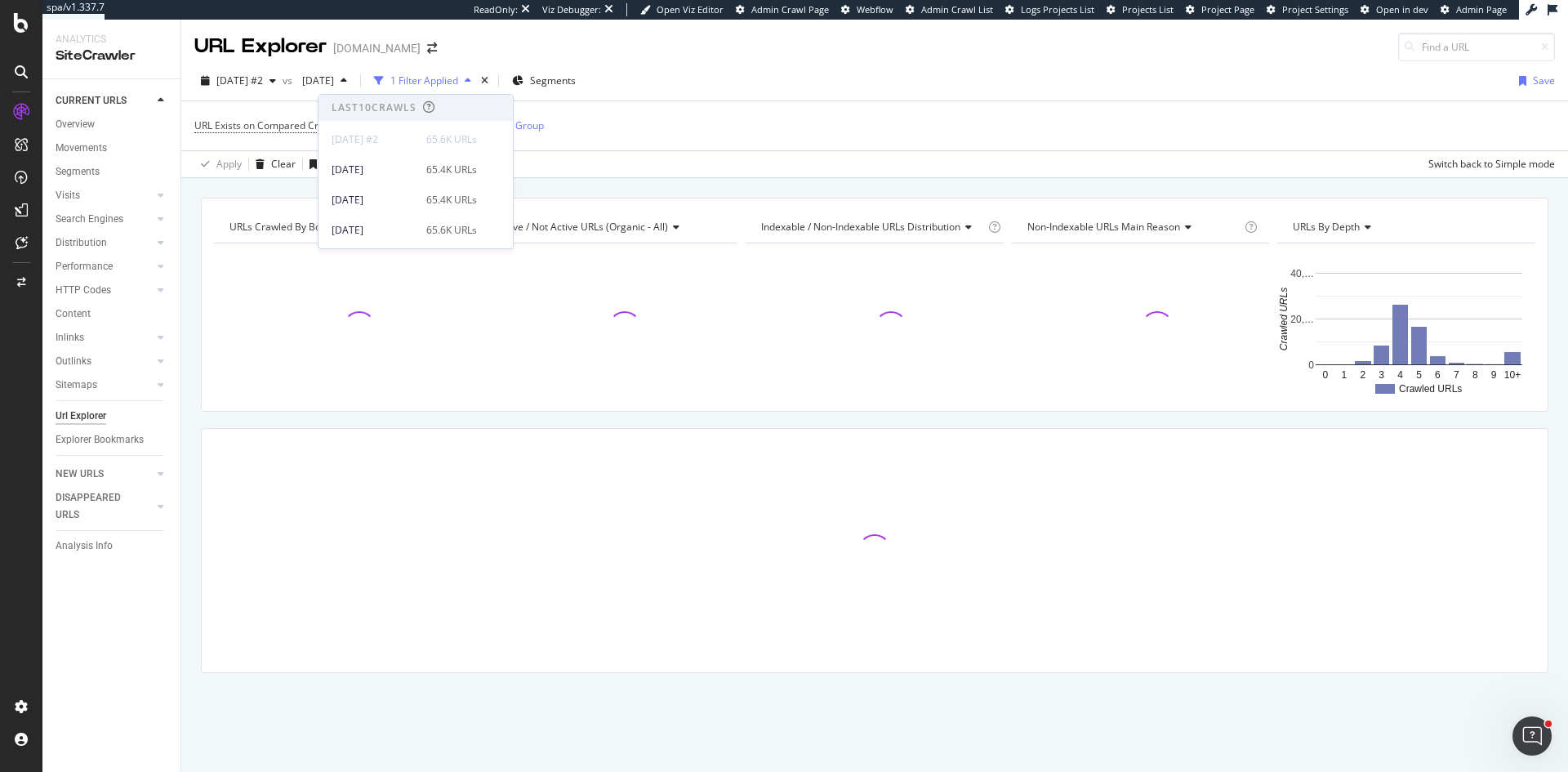
click at [716, 92] on div "2025 Aug. 31st #2 vs 2025 Aug. 26th 1 Filter Applied Segments Save" at bounding box center [874, 84] width 1386 height 33
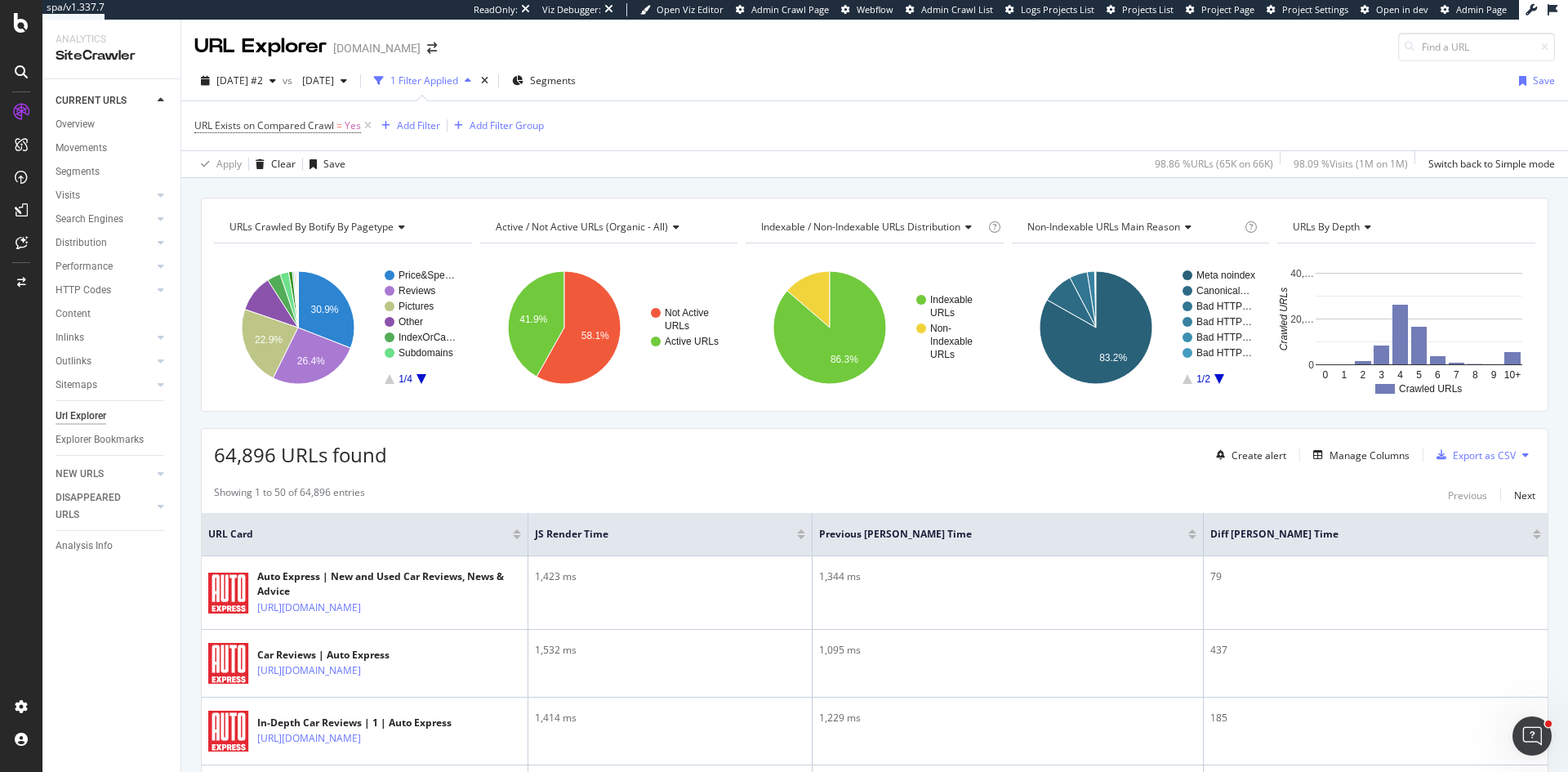
click at [798, 536] on div at bounding box center [801, 537] width 8 height 4
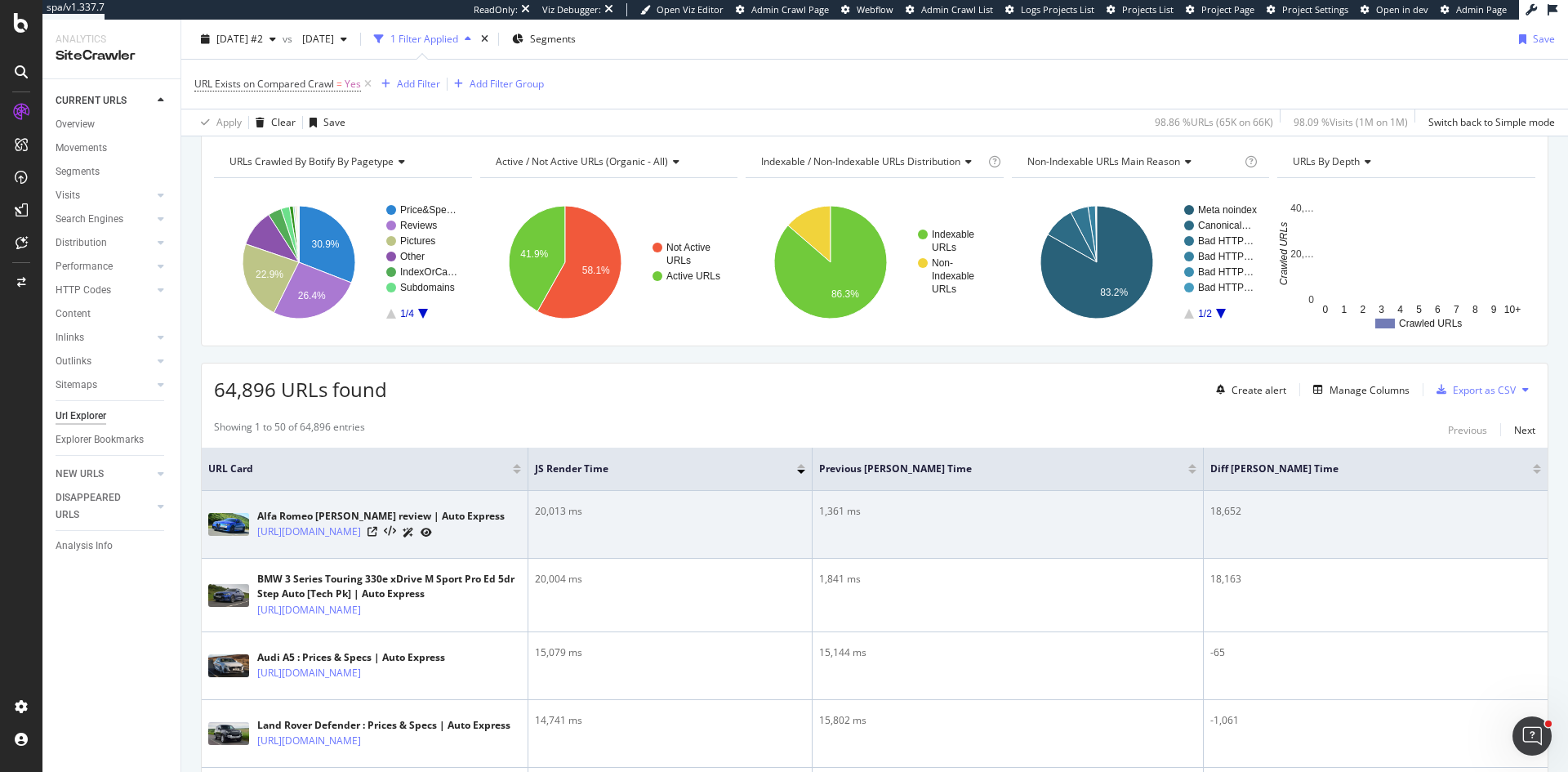
scroll to position [164, 0]
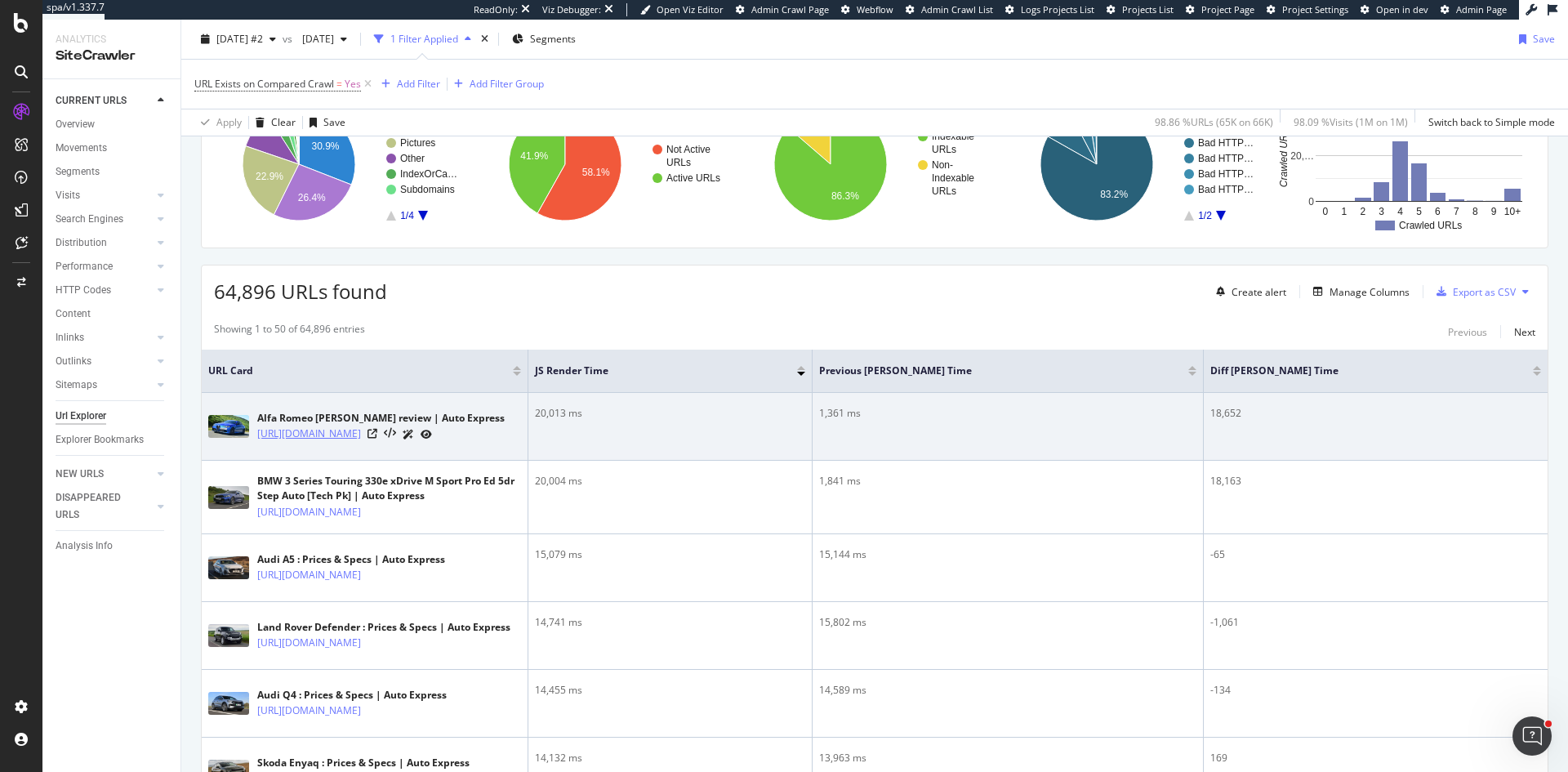
click at [361, 439] on link "[URL][DOMAIN_NAME]" at bounding box center [310, 434] width 104 height 16
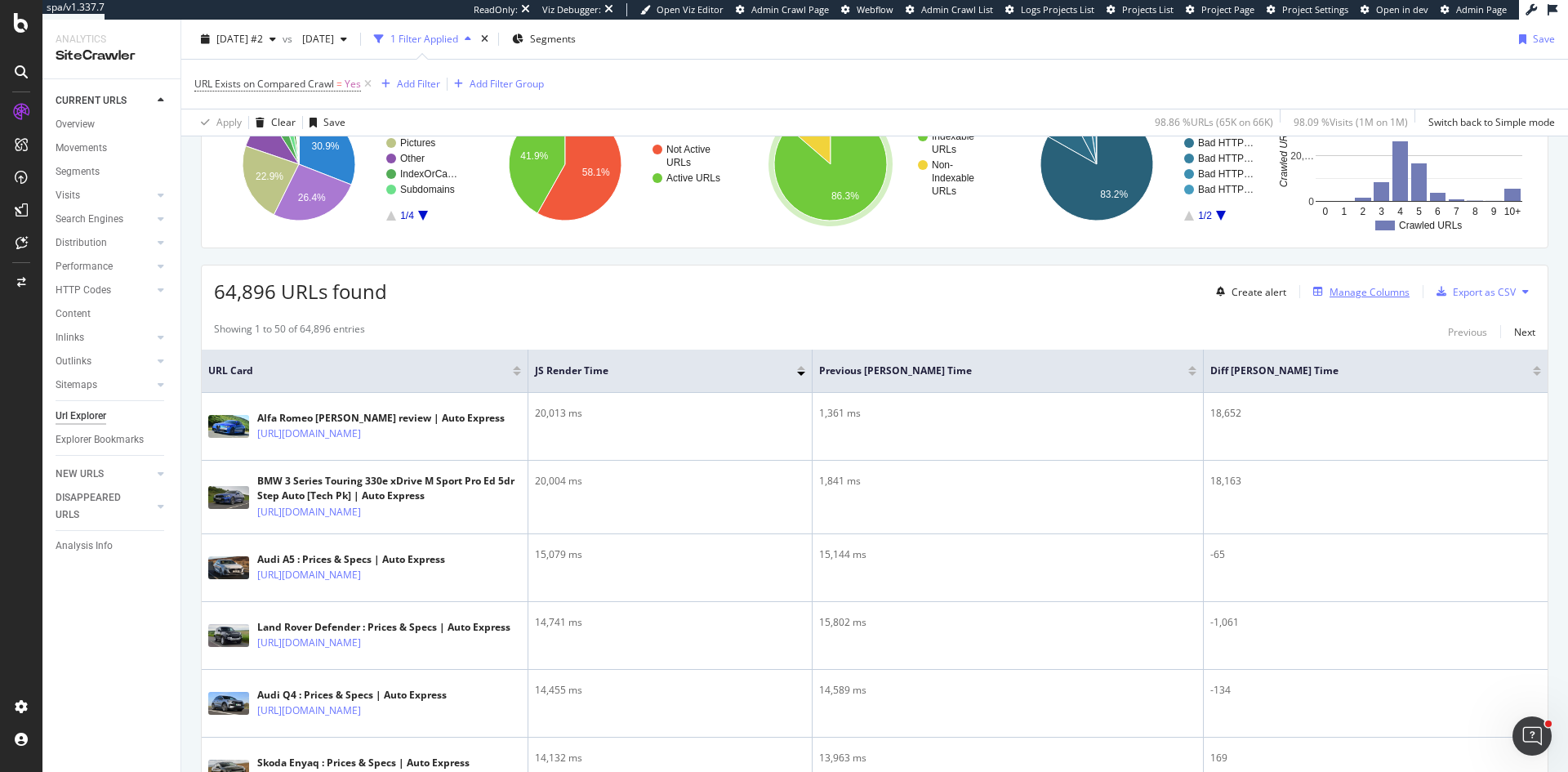
click at [1384, 290] on div "Manage Columns" at bounding box center [1370, 291] width 80 height 14
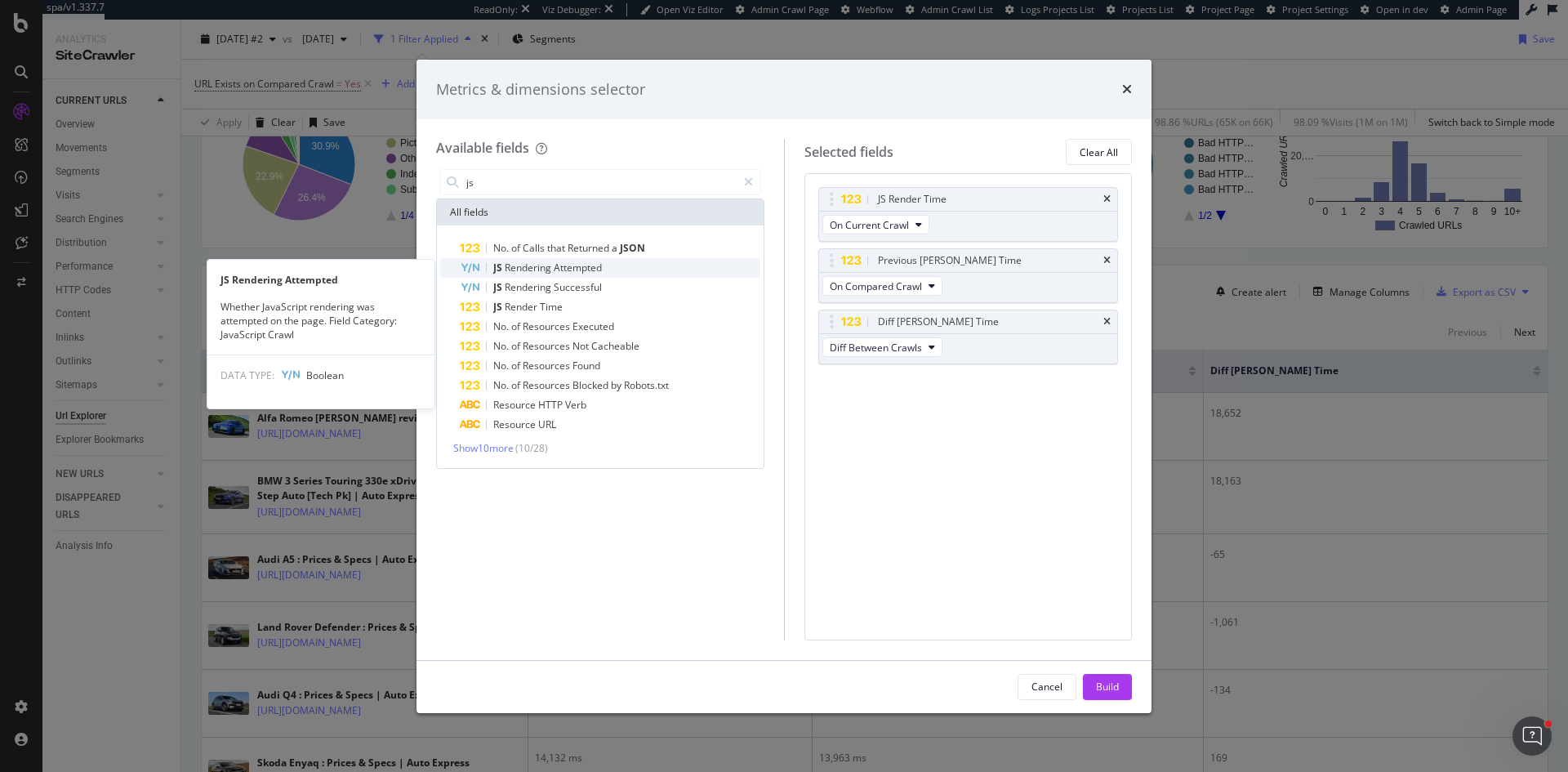
type input "js"
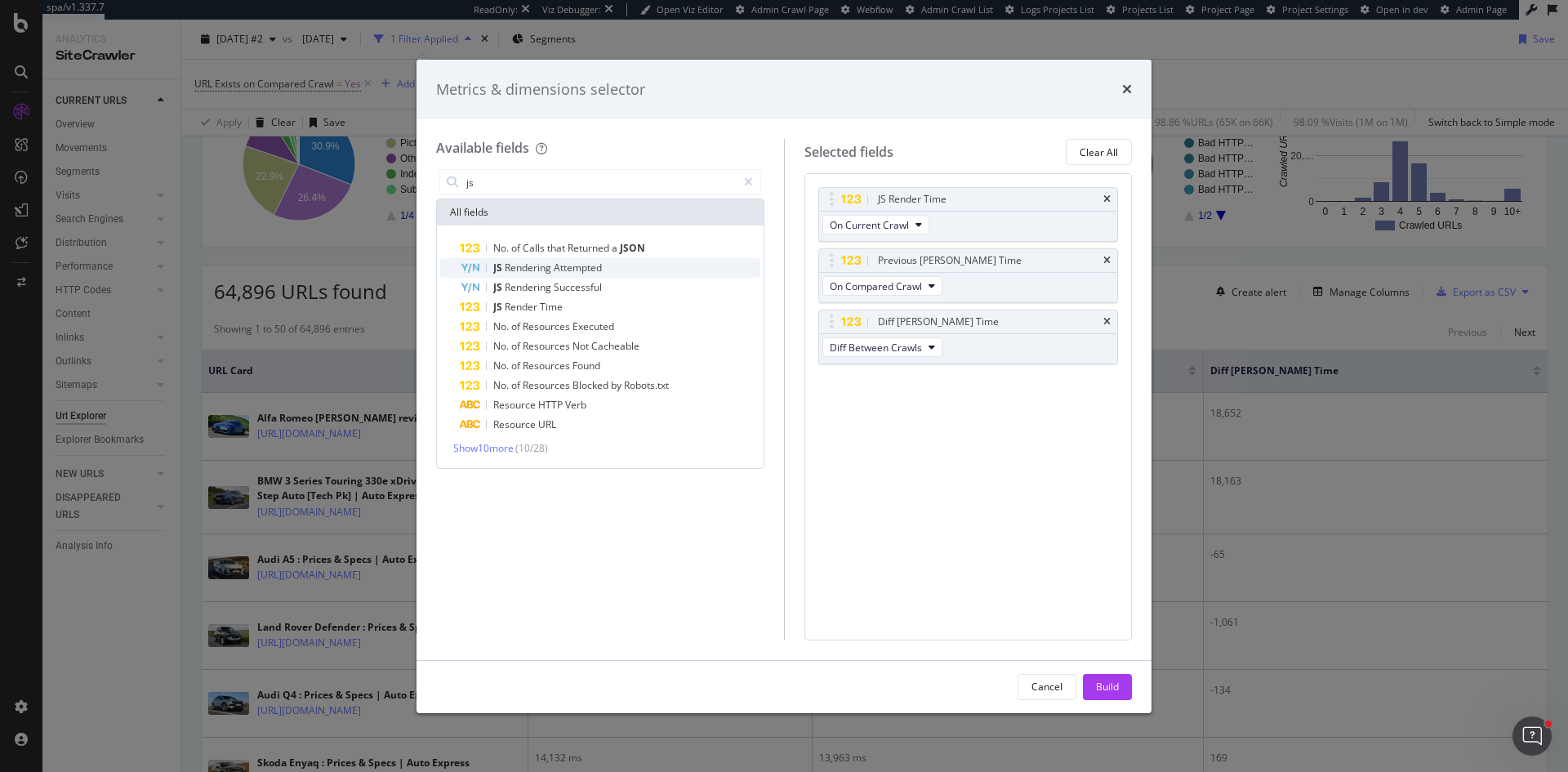
click at [564, 270] on span "Attempted" at bounding box center [577, 267] width 48 height 14
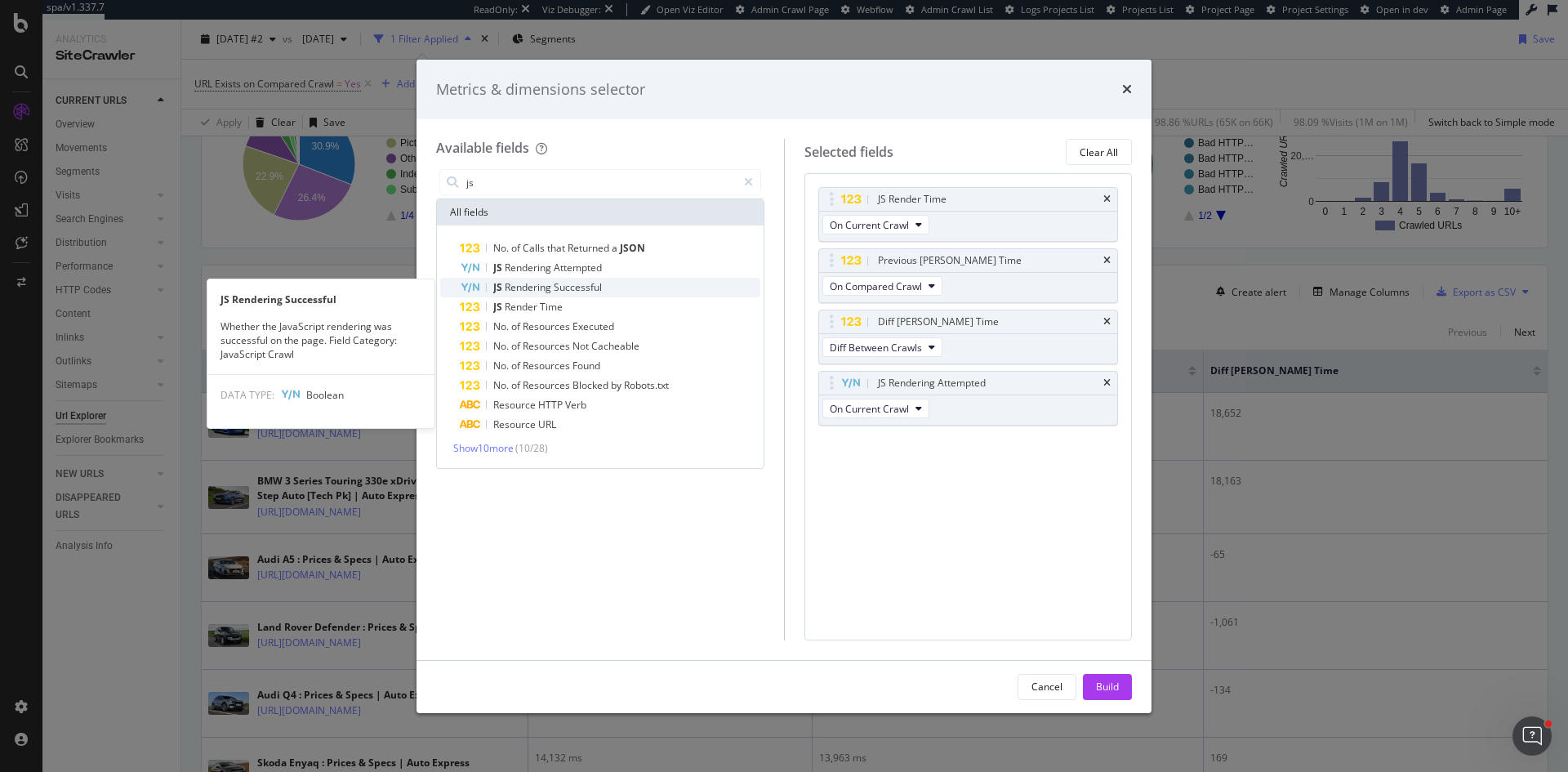
click at [585, 282] on span "Successful" at bounding box center [577, 287] width 48 height 14
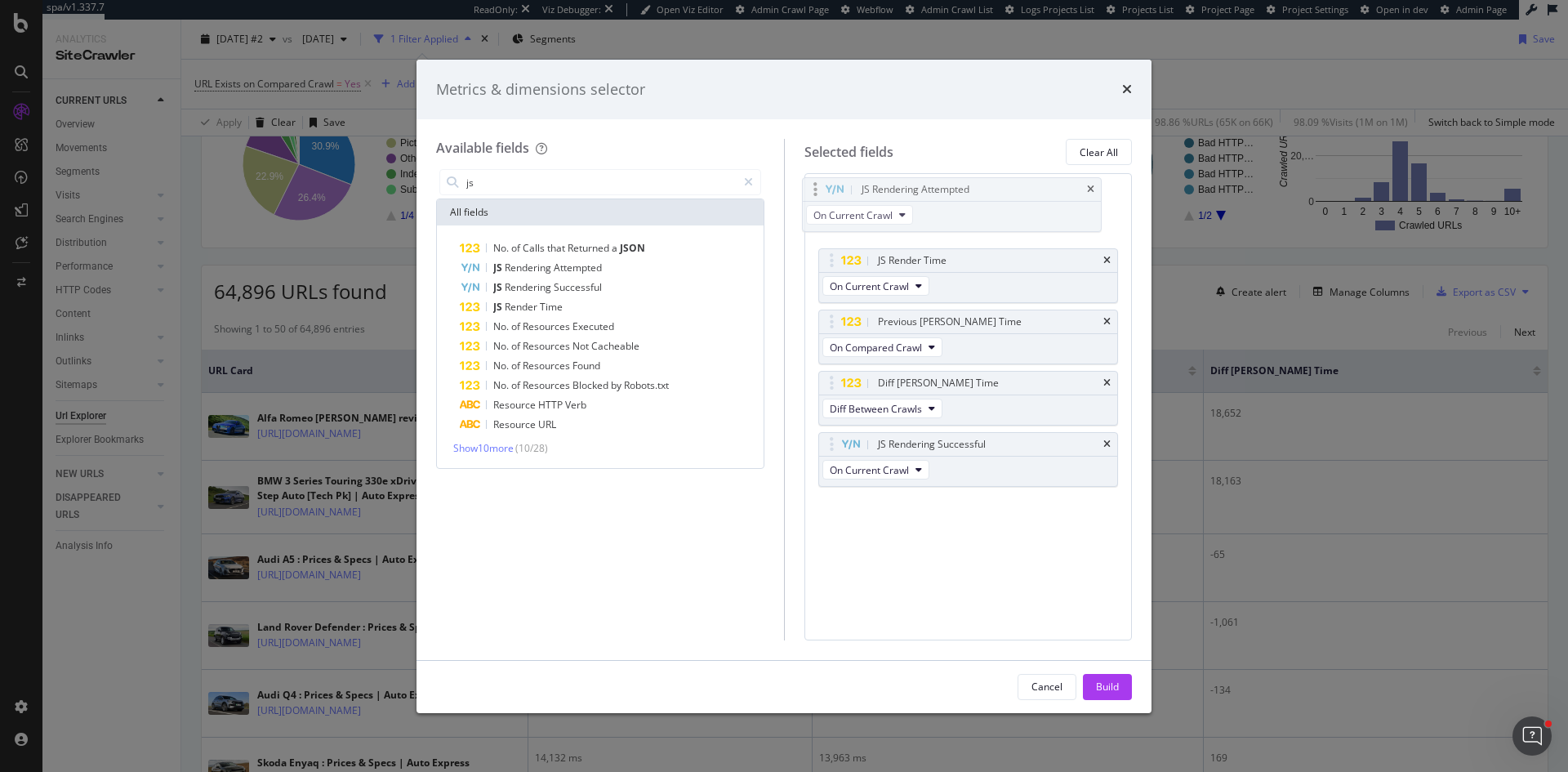
drag, startPoint x: 829, startPoint y: 376, endPoint x: 813, endPoint y: 183, distance: 193.7
click at [813, 183] on body "spa/v1.337.7 ReadOnly: Viz Debugger: Open Viz Editor Admin Crawl Page Webflow A…" at bounding box center [784, 386] width 1568 height 772
drag, startPoint x: 828, startPoint y: 444, endPoint x: 821, endPoint y: 266, distance: 178.1
click at [821, 266] on body "spa/v1.337.7 ReadOnly: Viz Debugger: Open Viz Editor Admin Crawl Page Webflow A…" at bounding box center [784, 386] width 1568 height 772
click at [1107, 684] on div "Build" at bounding box center [1107, 686] width 23 height 14
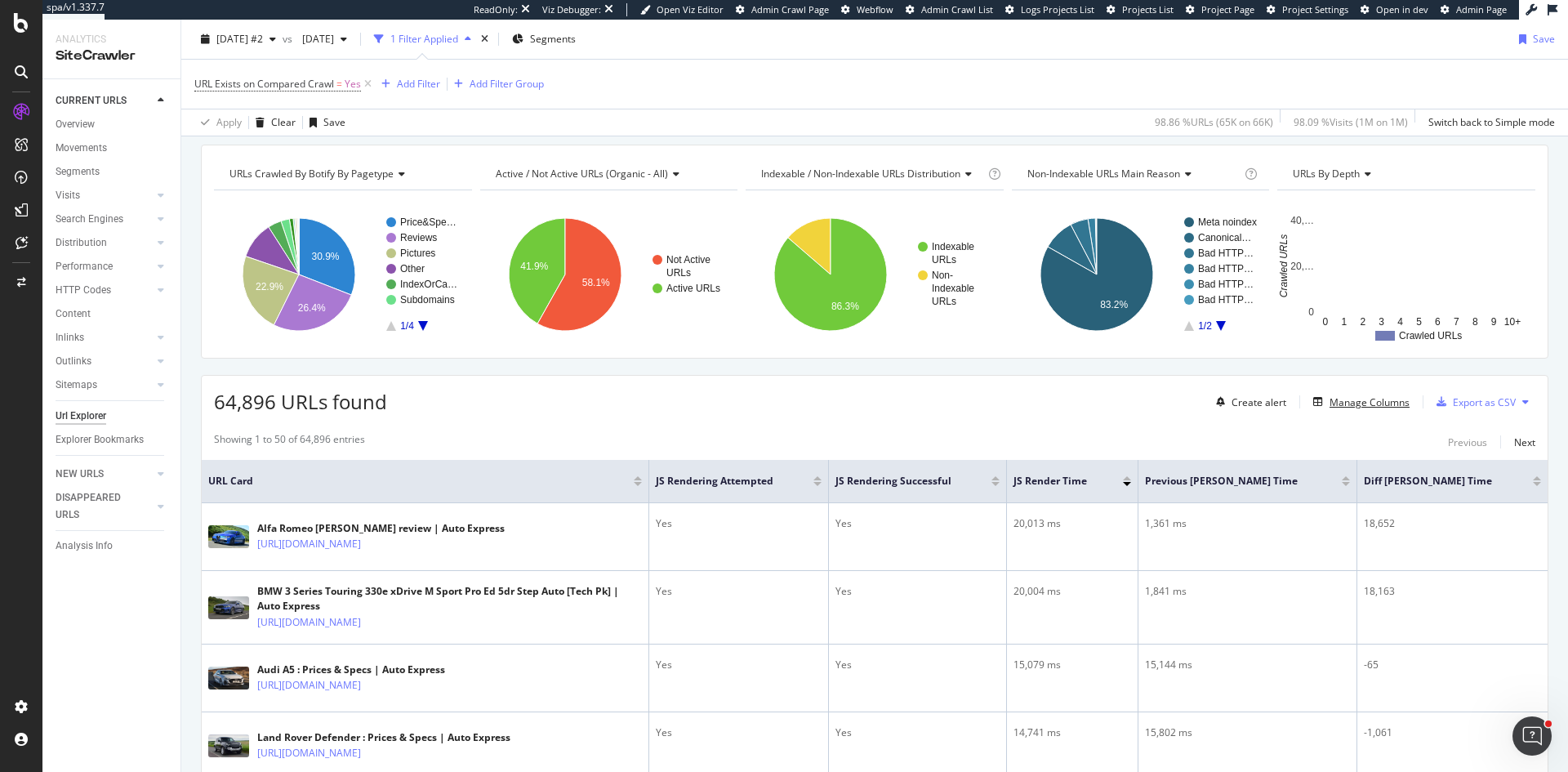
scroll to position [81, 0]
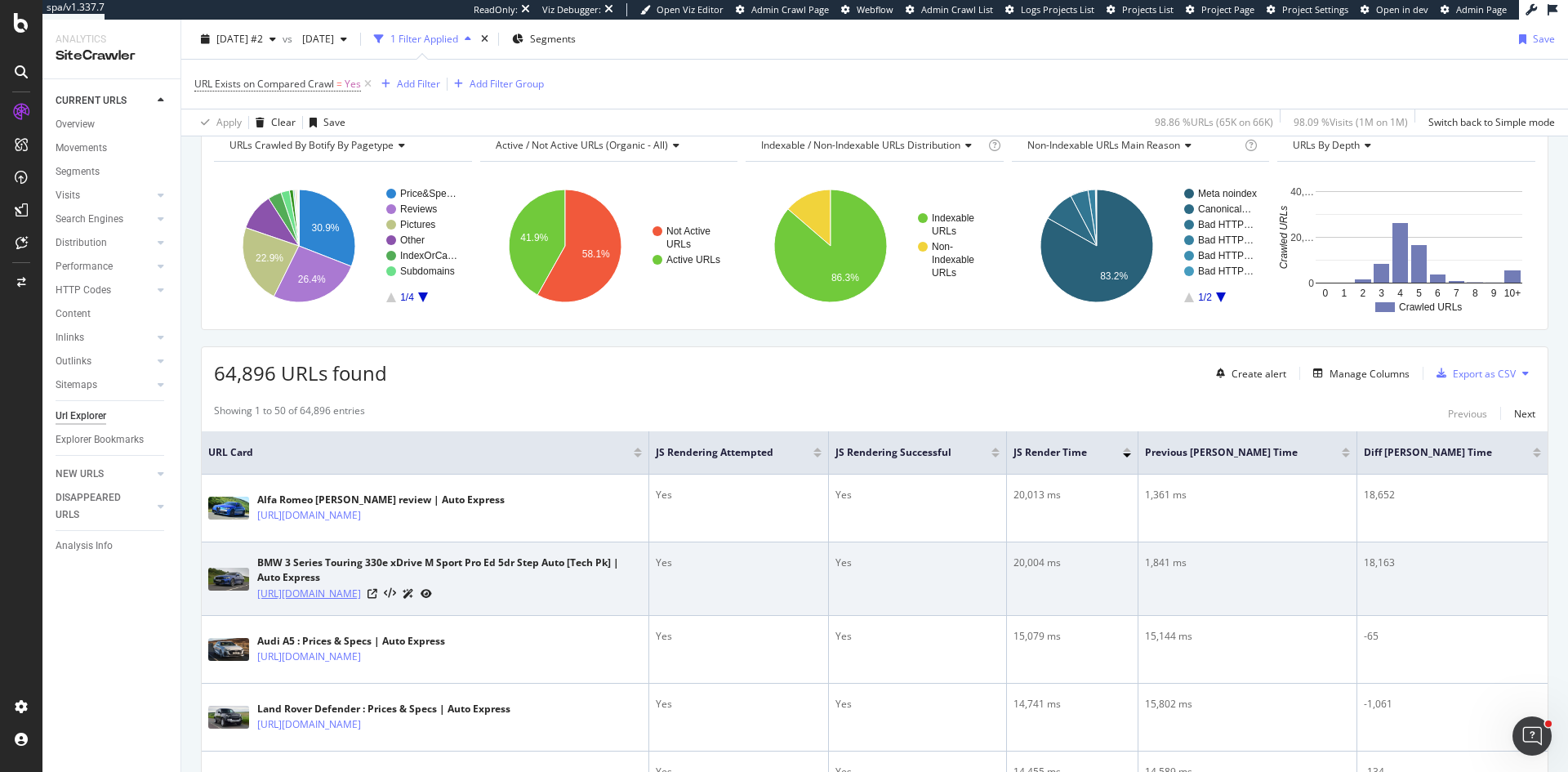
click at [361, 601] on link "https://www.autoexpress.co.uk/bmw/3-series/touring/prices-specs/94304/330e-xdri…" at bounding box center [310, 594] width 104 height 16
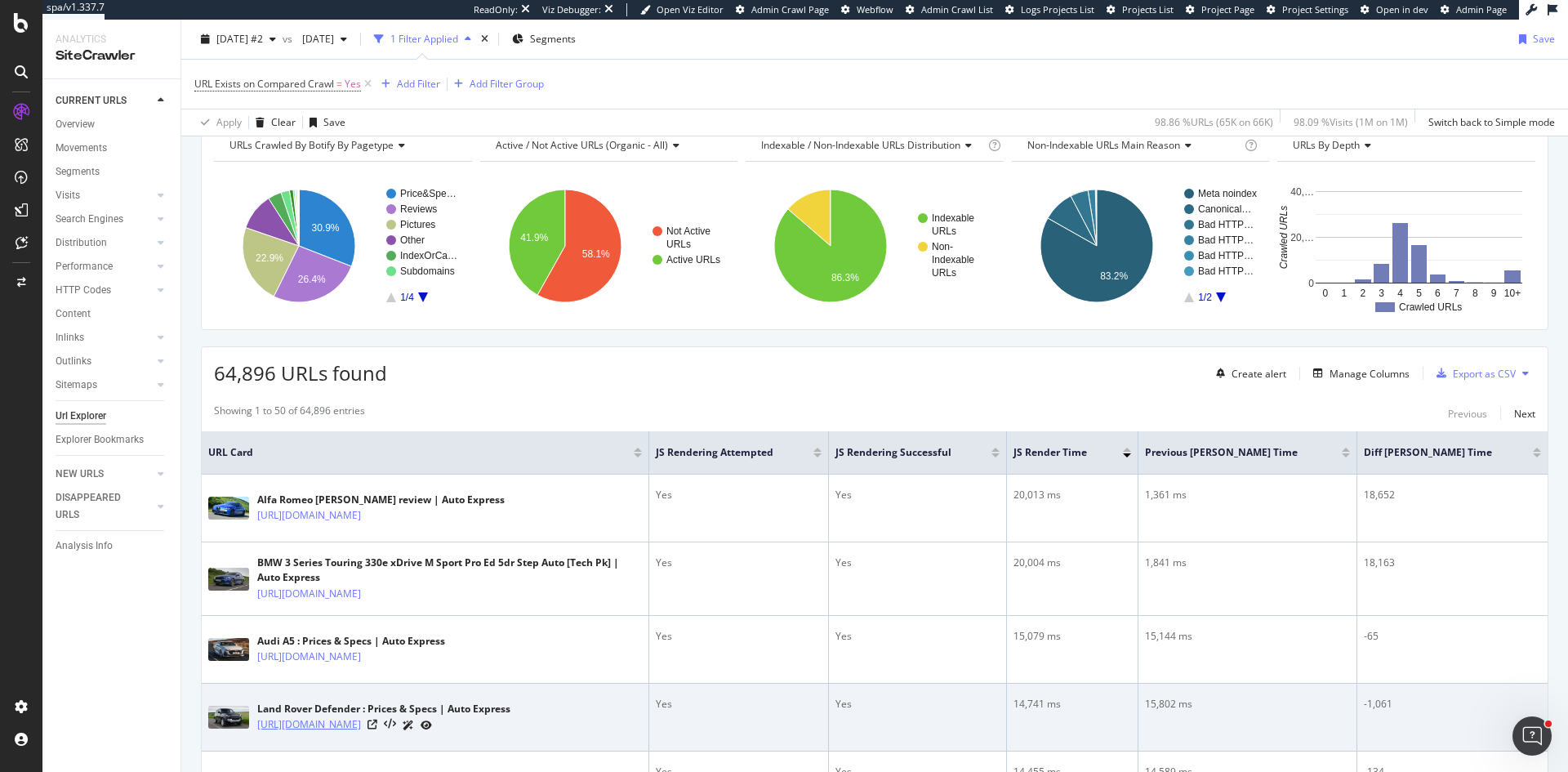
click at [361, 733] on link "https://www.autoexpress.co.uk/land-rover/defender/prices-specs" at bounding box center [310, 724] width 104 height 16
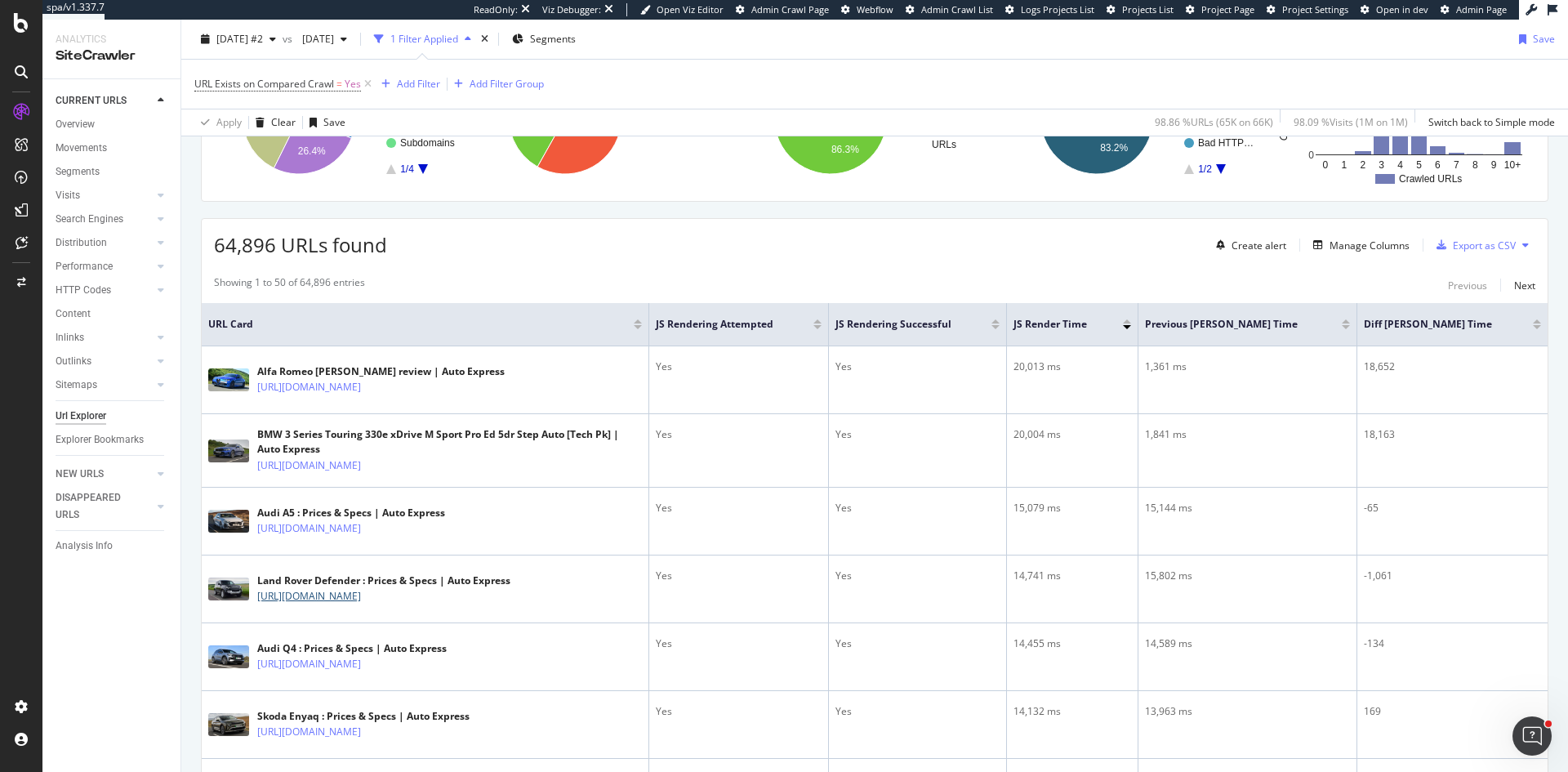
scroll to position [113, 0]
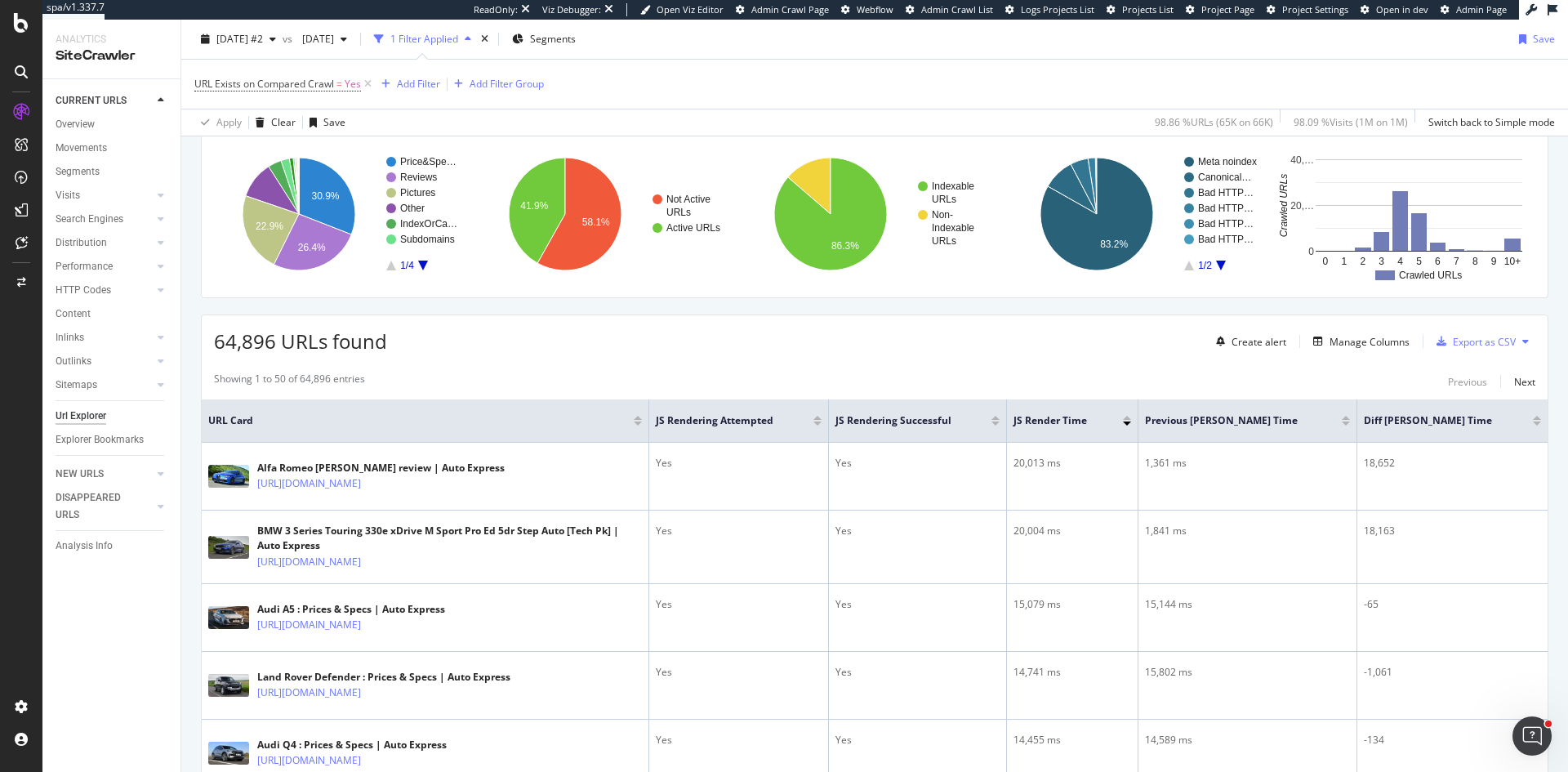
click at [999, 422] on div at bounding box center [994, 423] width 8 height 4
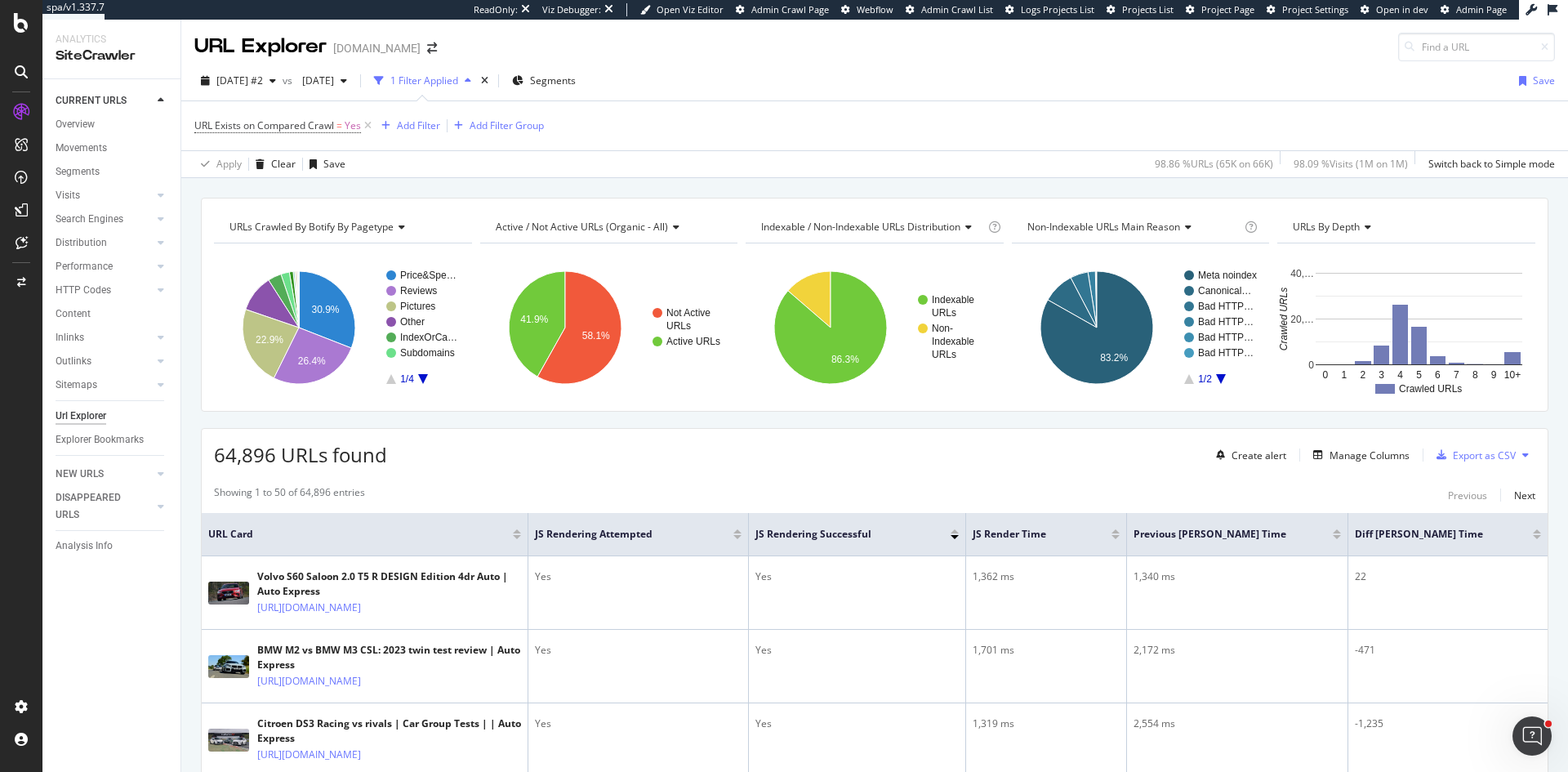
click at [952, 525] on th "JS Rendering Successful" at bounding box center [858, 534] width 217 height 43
click at [952, 532] on div at bounding box center [954, 531] width 8 height 4
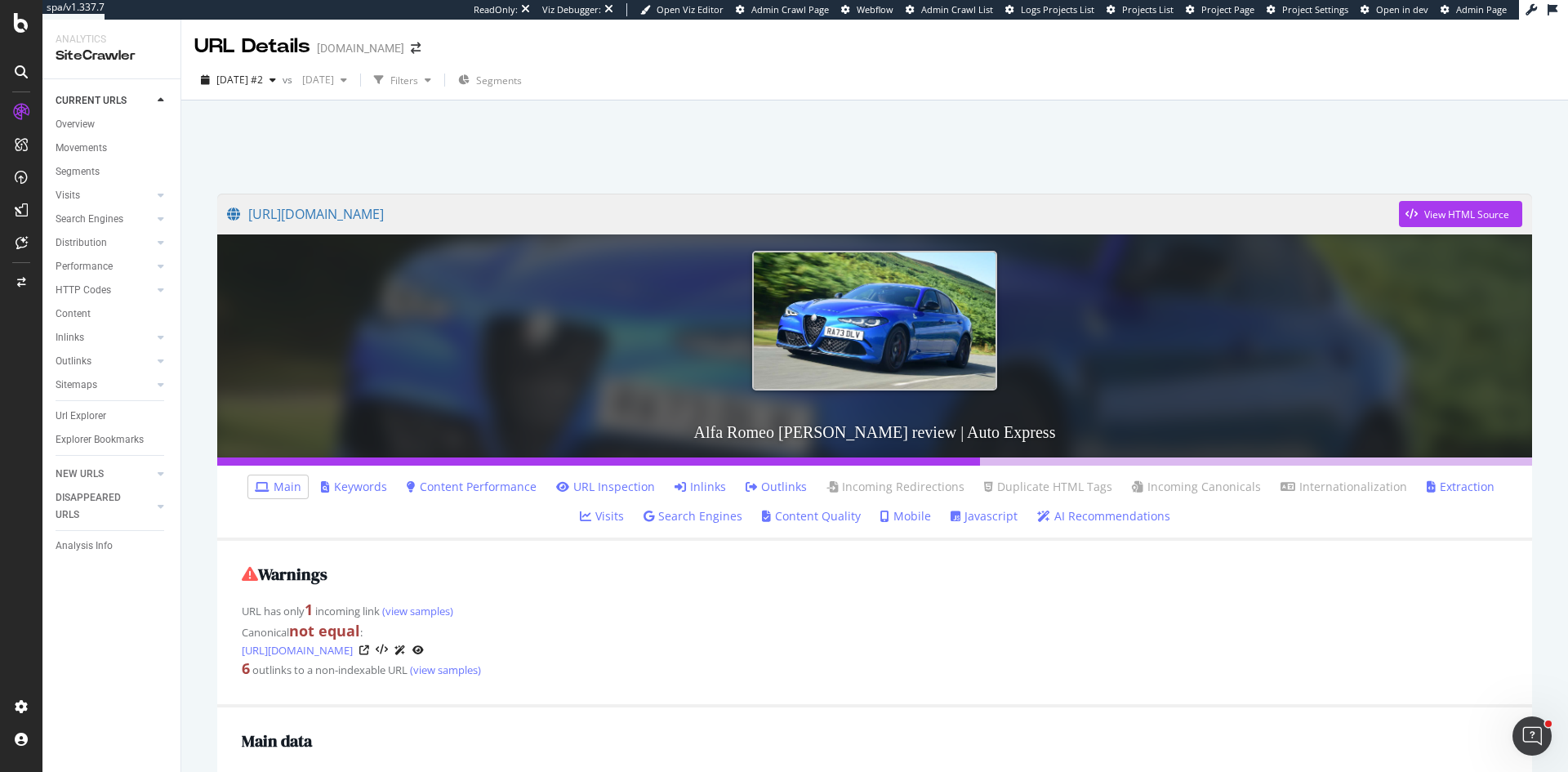
click at [944, 503] on ul "Main Keywords Content Performance URL Inspection Inlinks Outlinks Incoming Redi…" at bounding box center [875, 503] width 1315 height 75
click at [951, 513] on link "Javascript" at bounding box center [984, 516] width 67 height 16
click at [81, 312] on div "Content" at bounding box center [73, 313] width 35 height 17
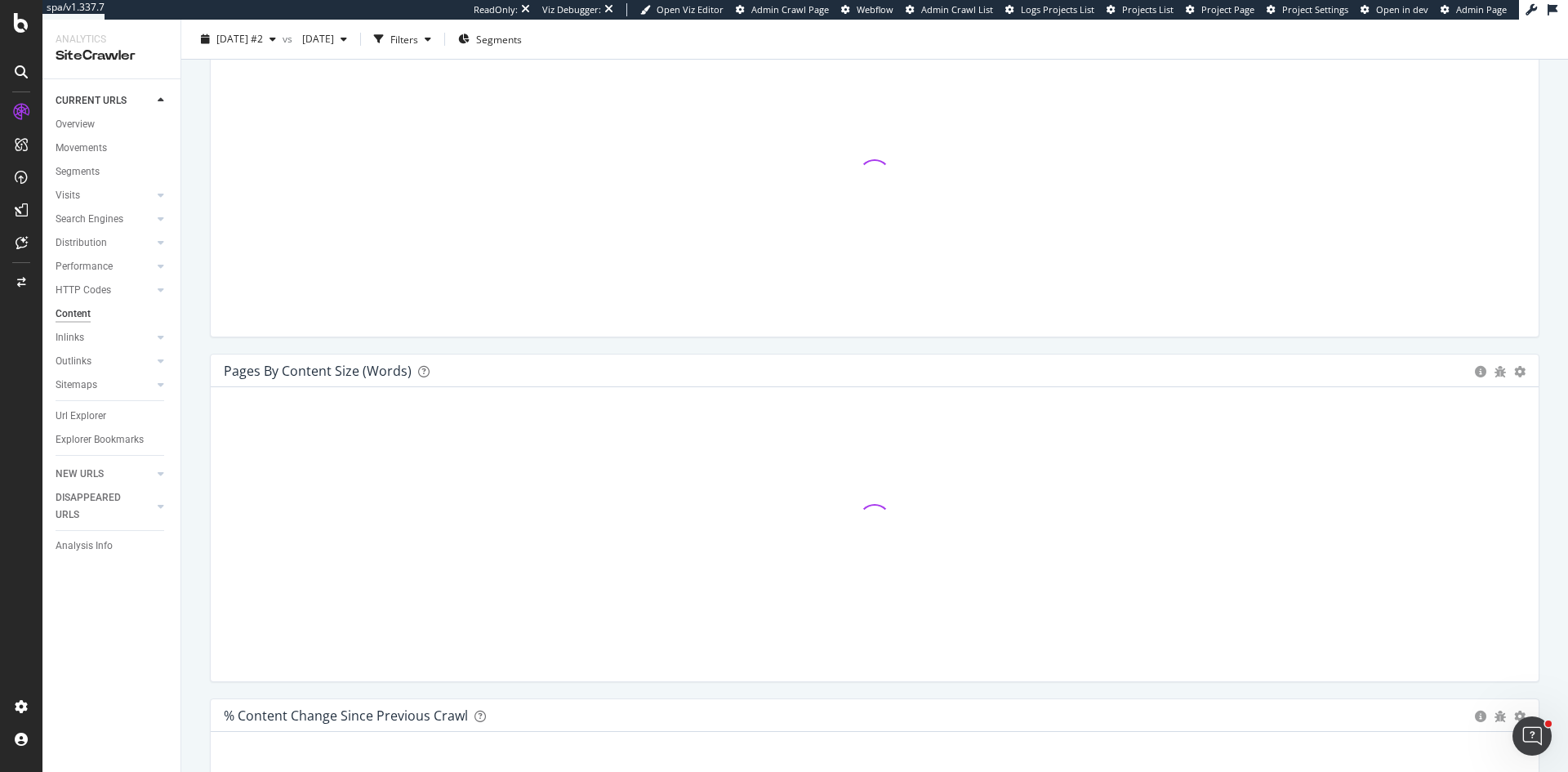
scroll to position [245, 0]
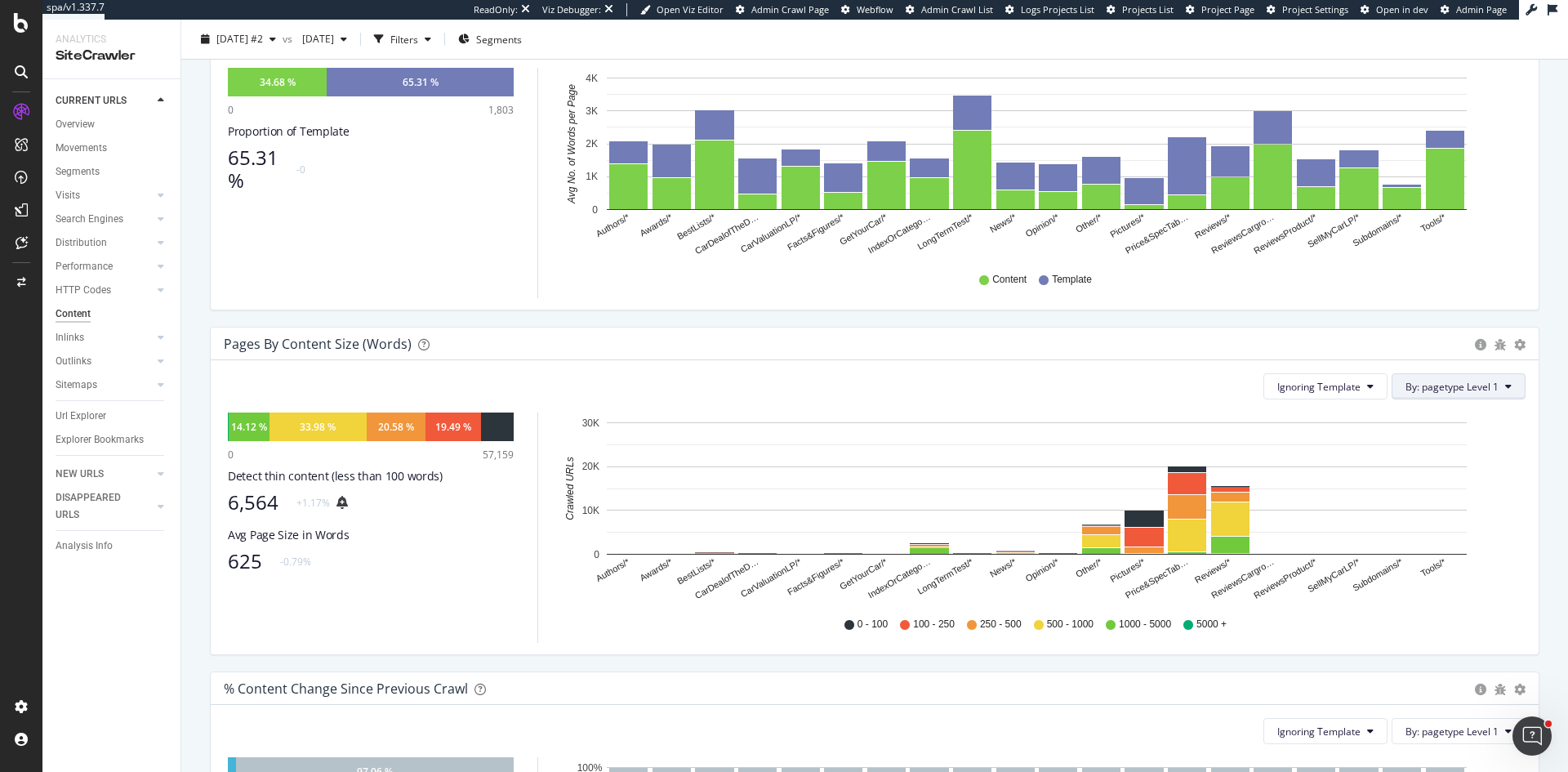
click at [1484, 386] on span "By: pagetype Level 1" at bounding box center [1452, 386] width 93 height 14
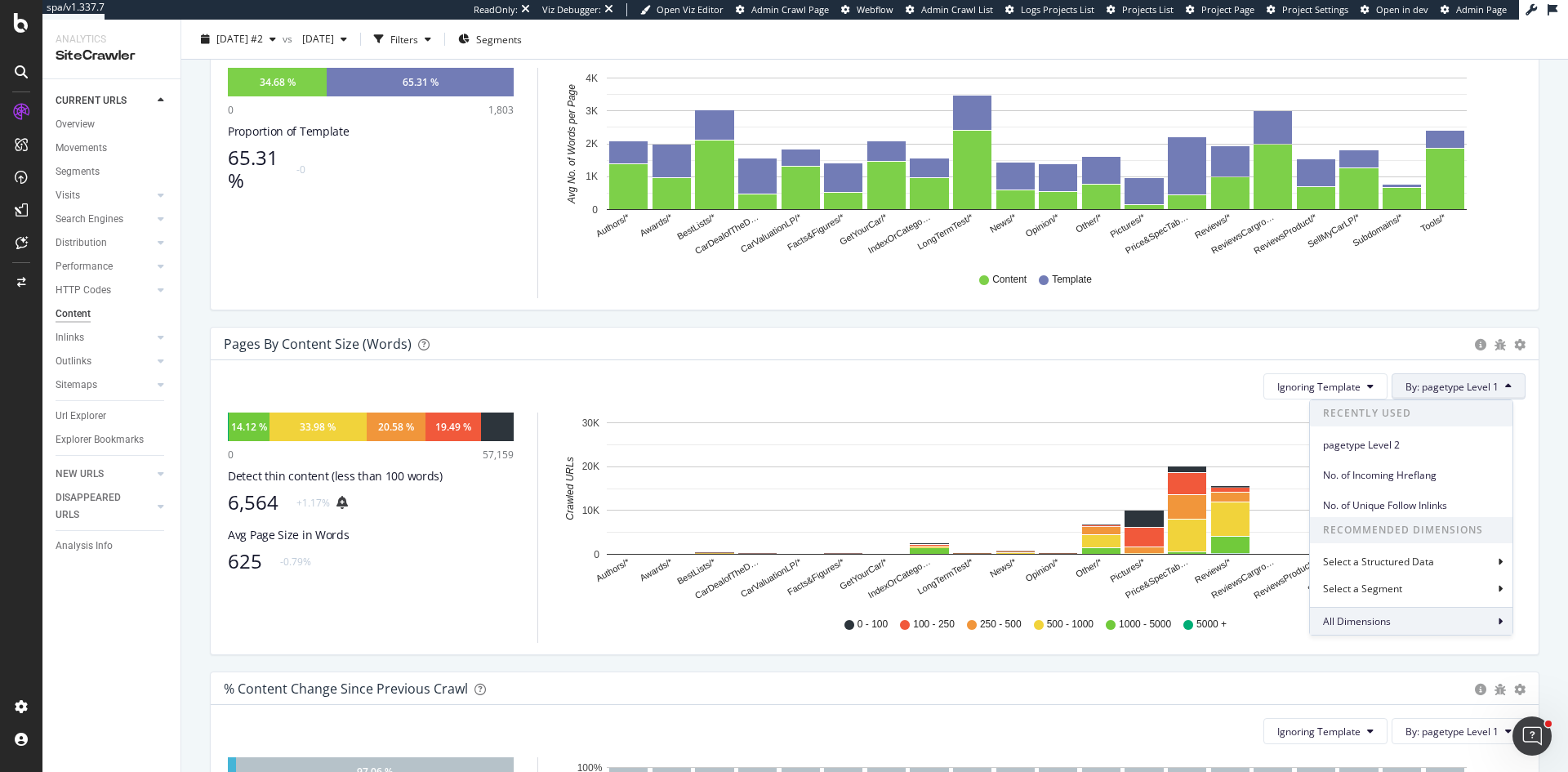
click at [1395, 629] on div "All Dimensions" at bounding box center [1411, 620] width 203 height 27
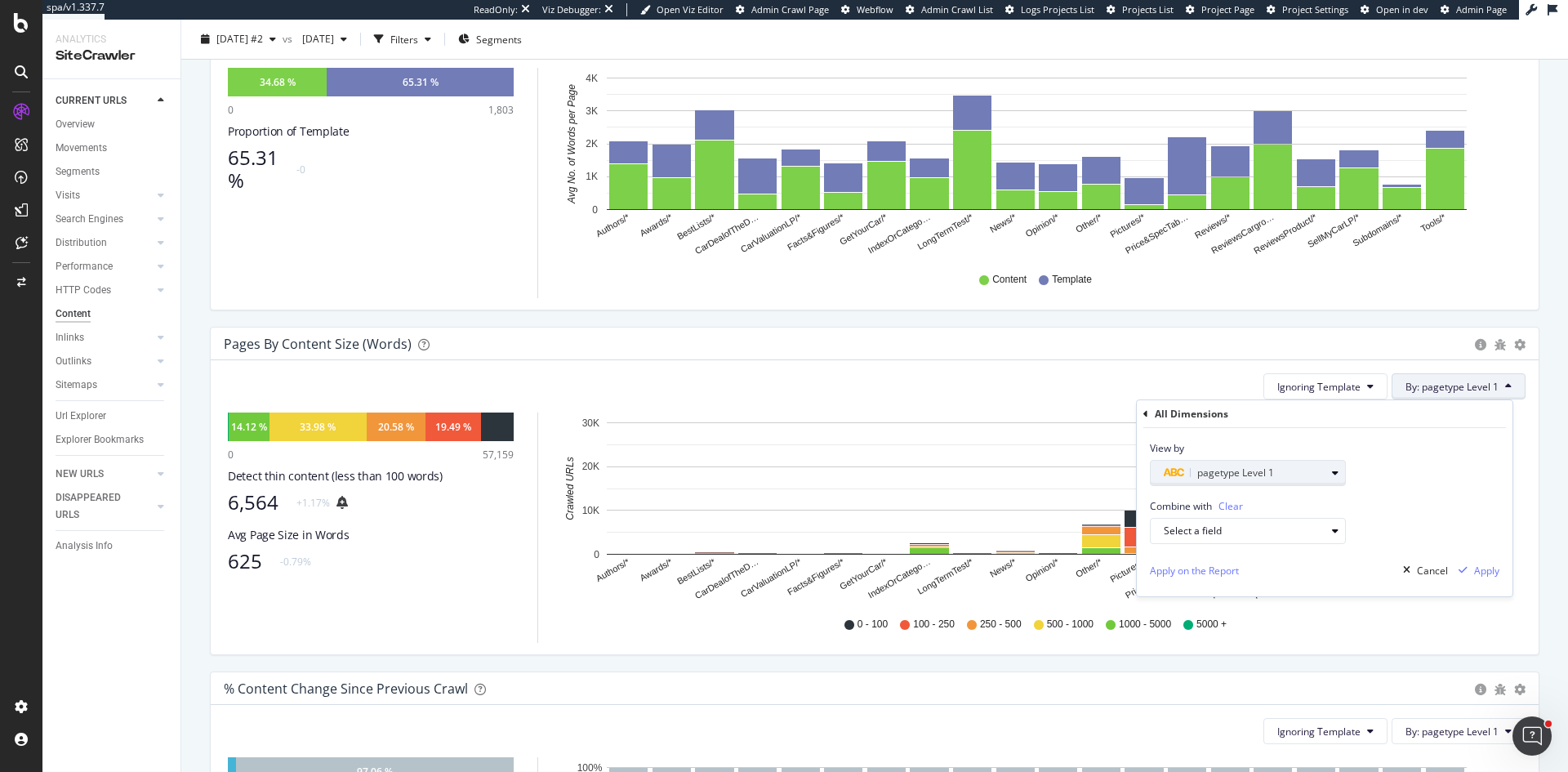
click at [1215, 466] on div "pagetype Level 1" at bounding box center [1244, 472] width 162 height 19
click at [1157, 500] on icon at bounding box center [1159, 501] width 5 height 10
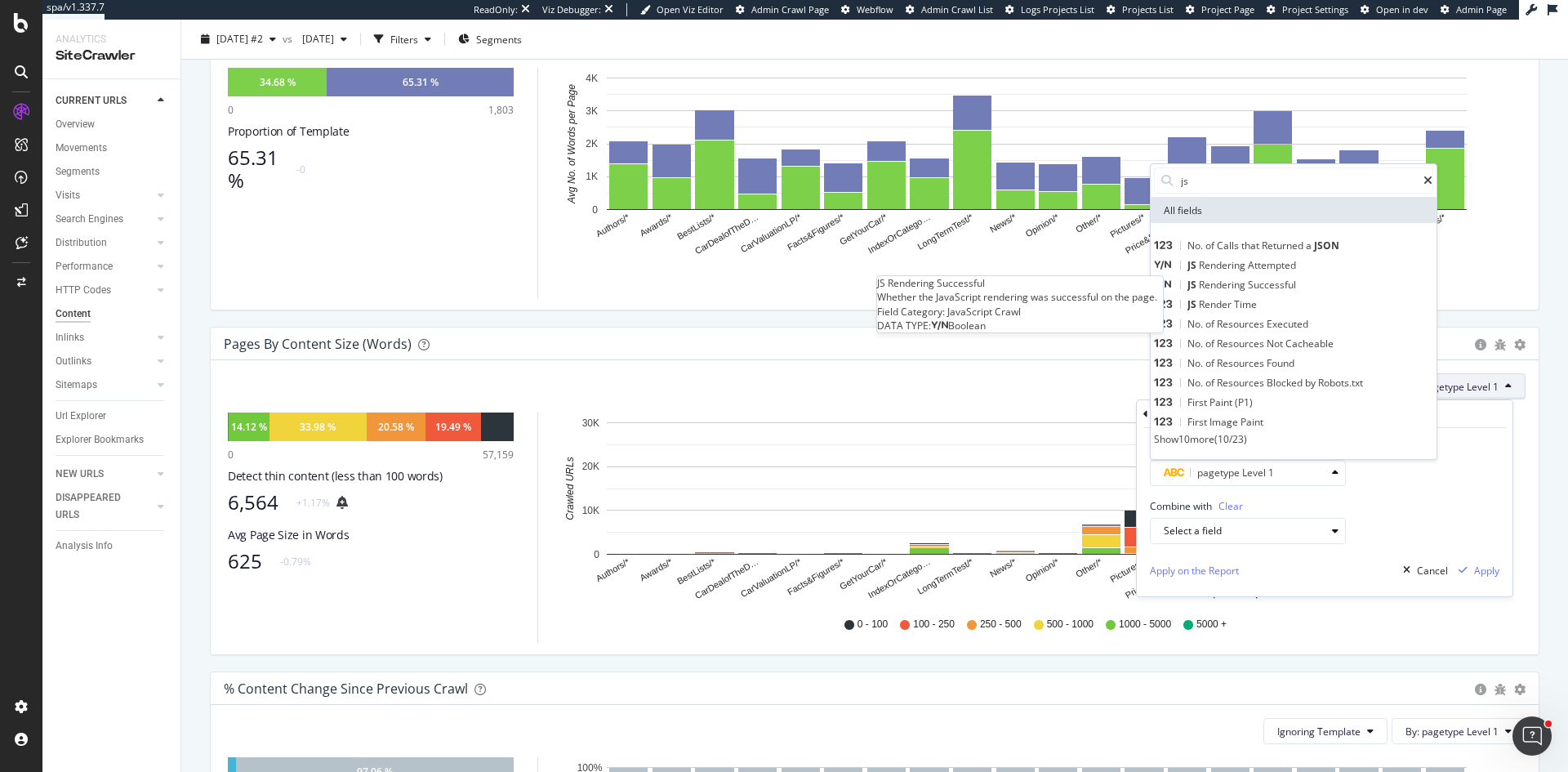
type input "js"
click at [1269, 278] on span "Successful" at bounding box center [1271, 284] width 48 height 14
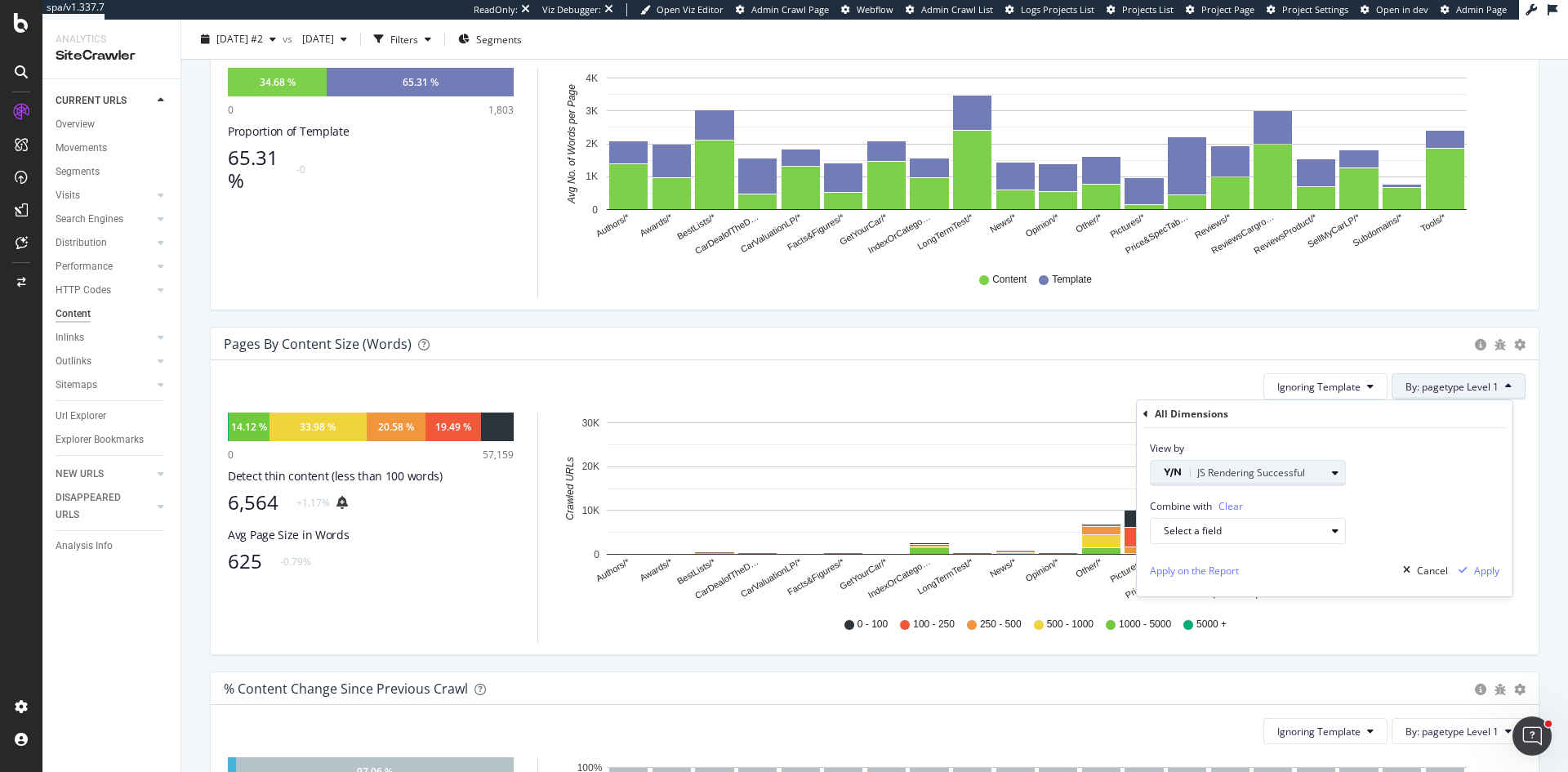
click at [1332, 472] on icon "button" at bounding box center [1334, 472] width 6 height 10
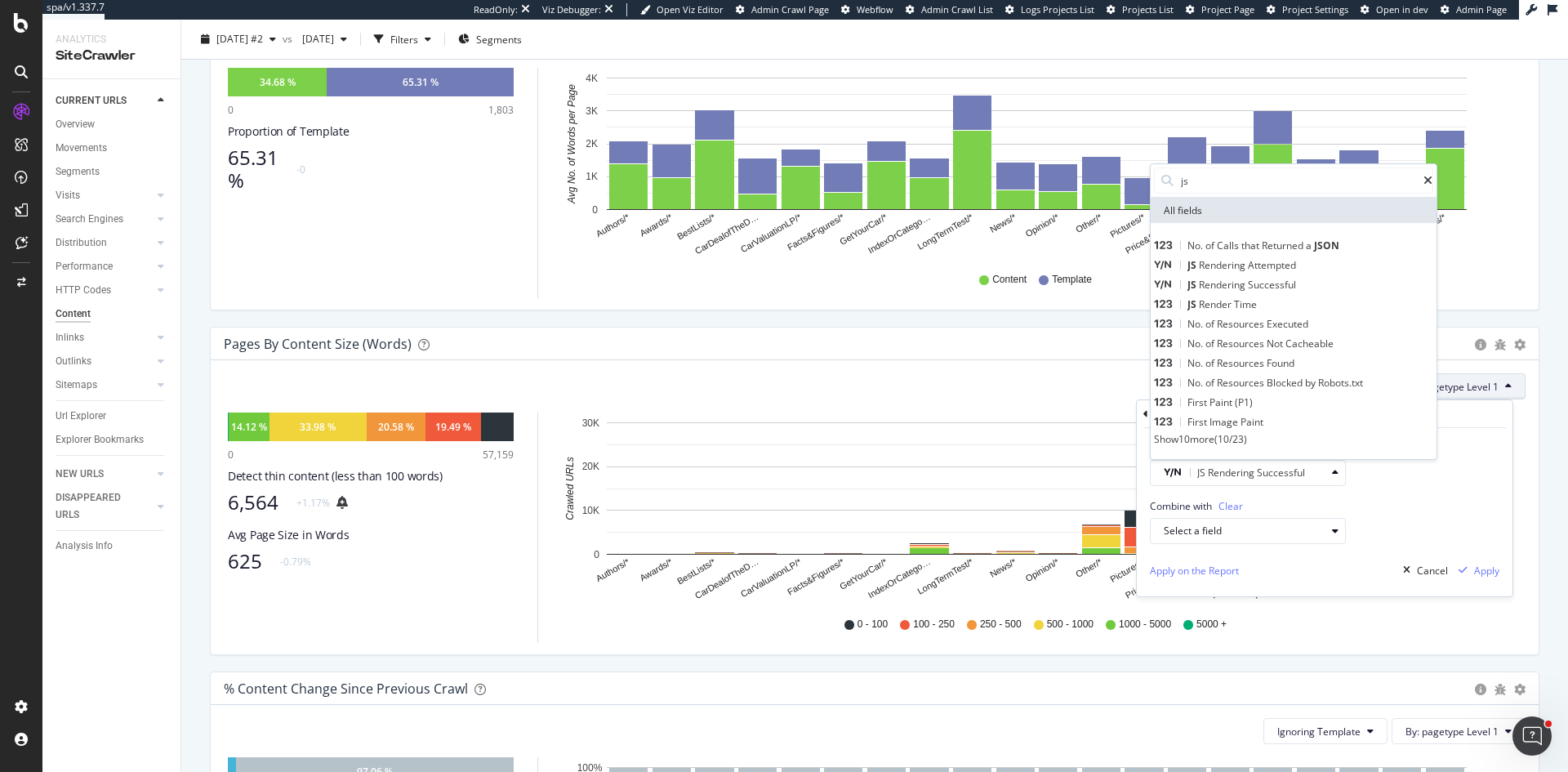
click at [1292, 262] on span "Attempted" at bounding box center [1271, 265] width 48 height 14
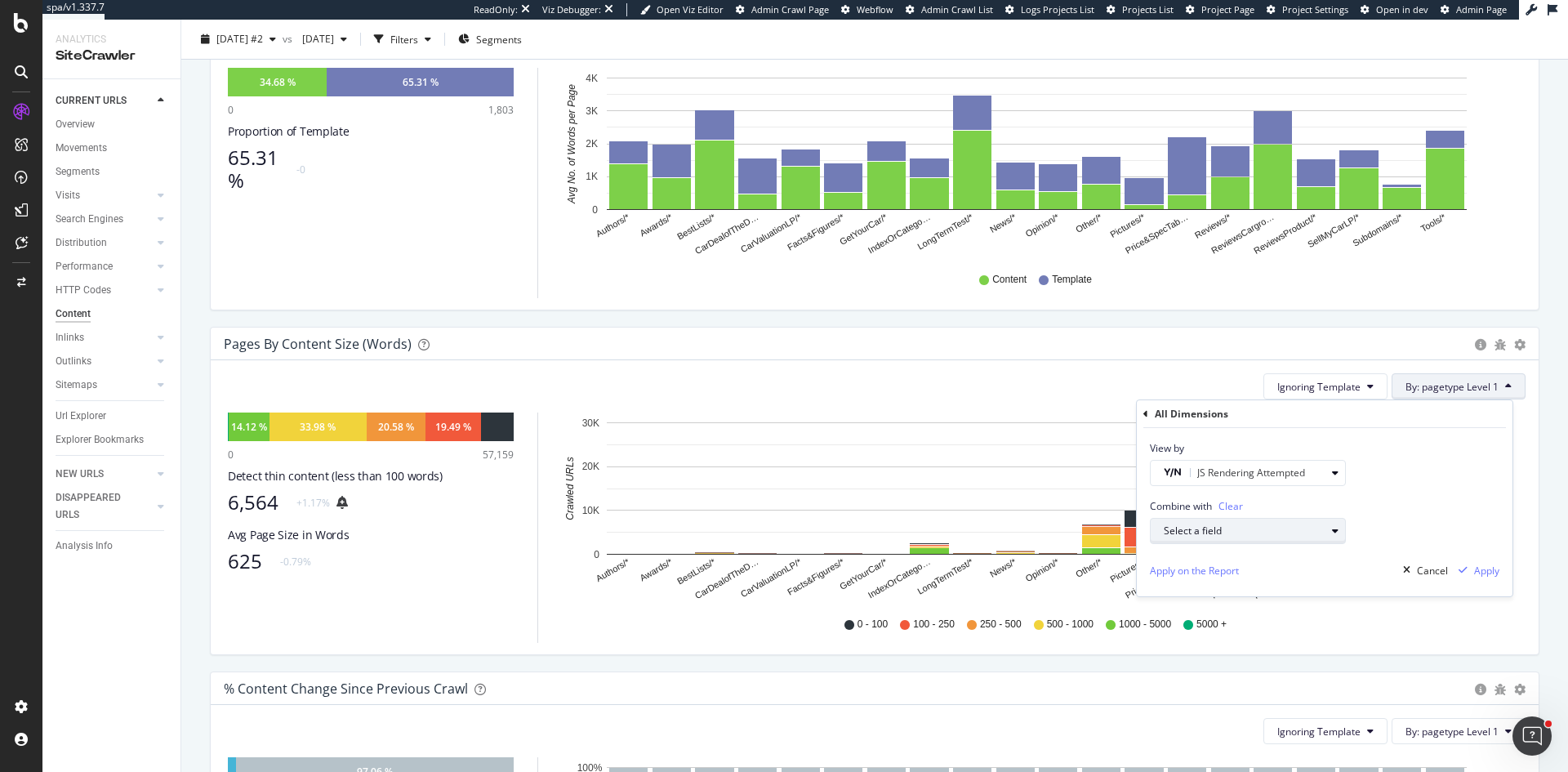
click at [1337, 526] on icon "button" at bounding box center [1334, 531] width 6 height 10
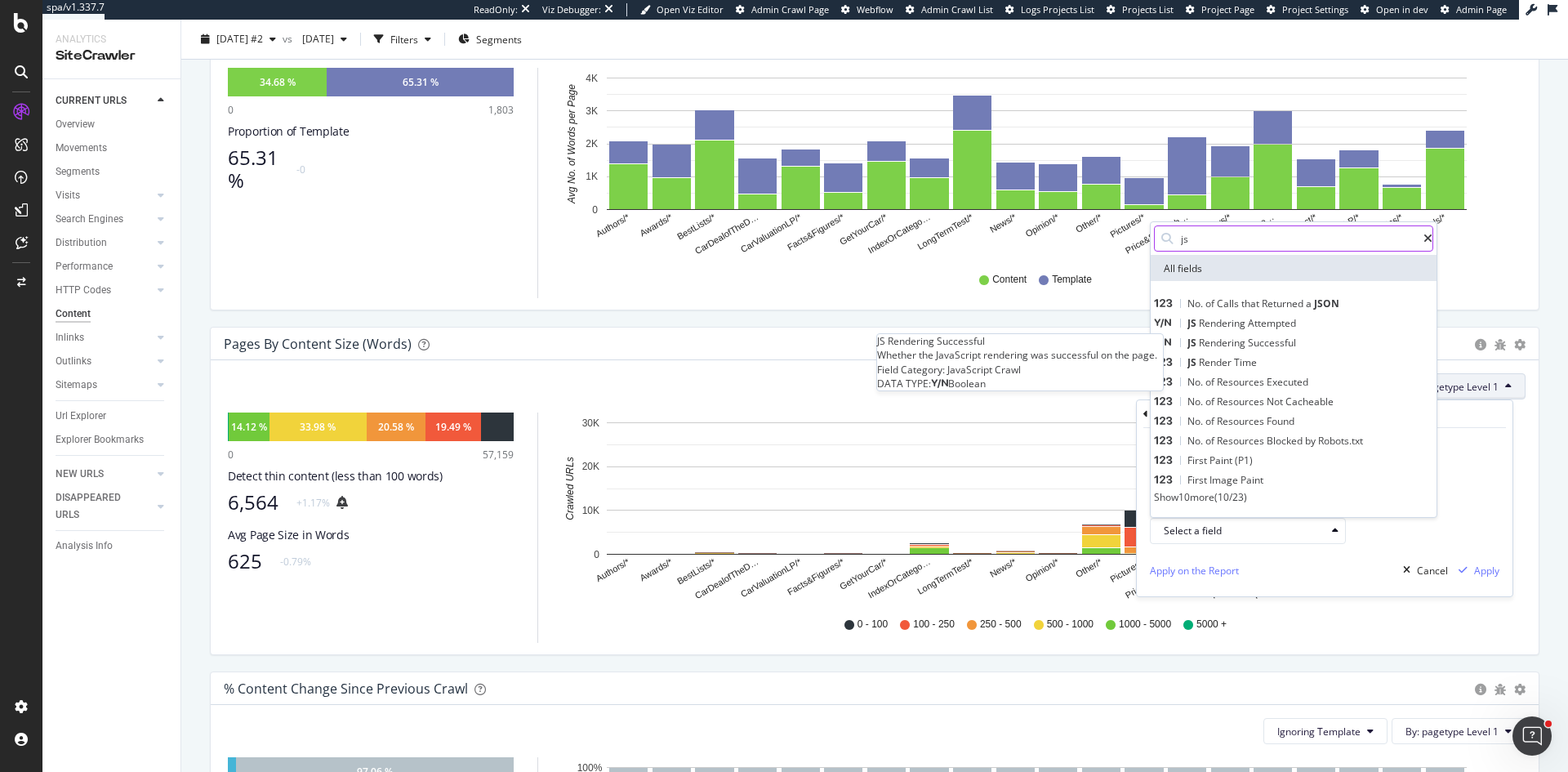
type input "js"
click at [1286, 337] on span "Successful" at bounding box center [1271, 342] width 48 height 14
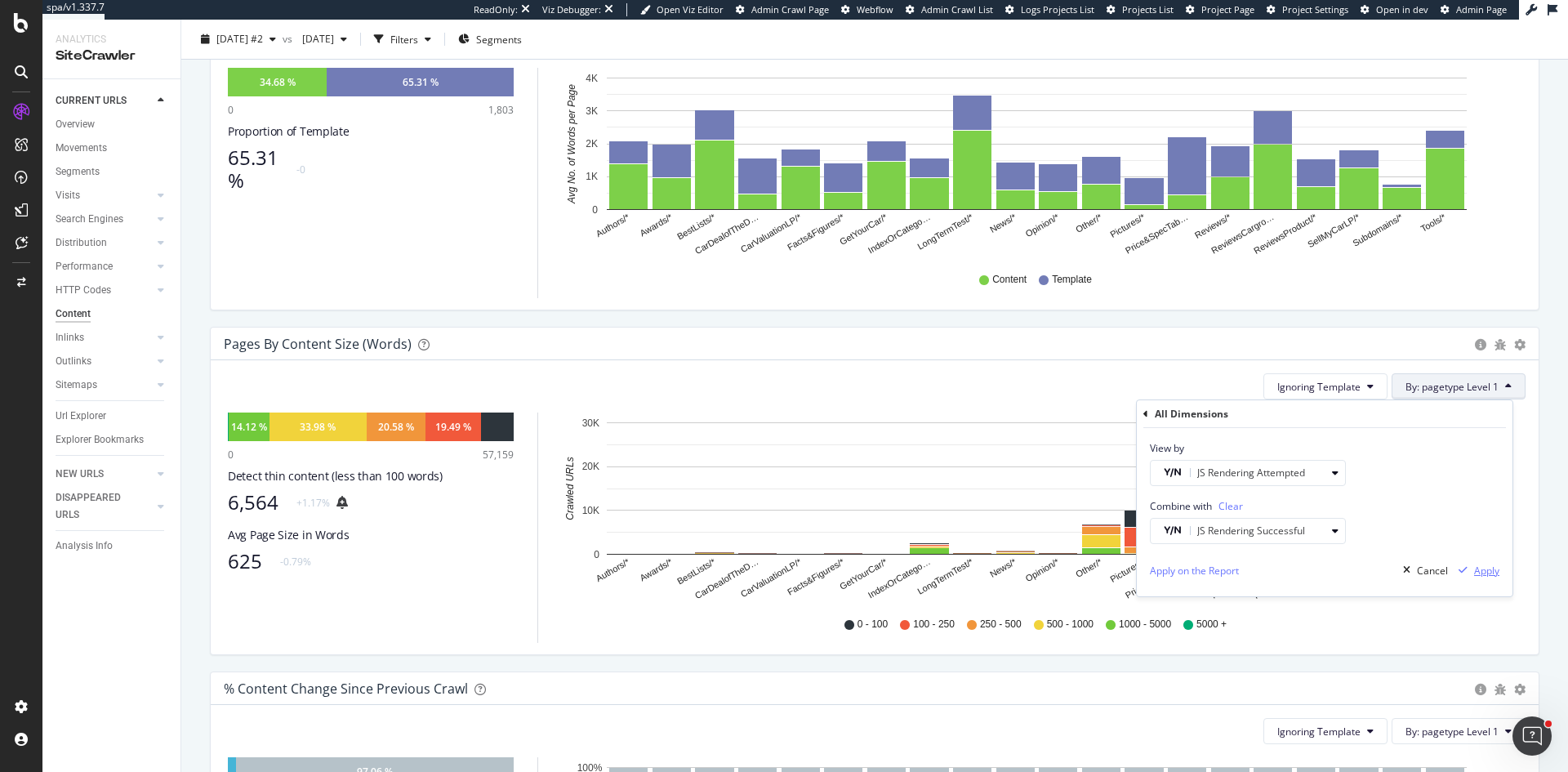
click at [1490, 572] on div "Apply" at bounding box center [1487, 570] width 26 height 14
